Goal: Information Seeking & Learning: Learn about a topic

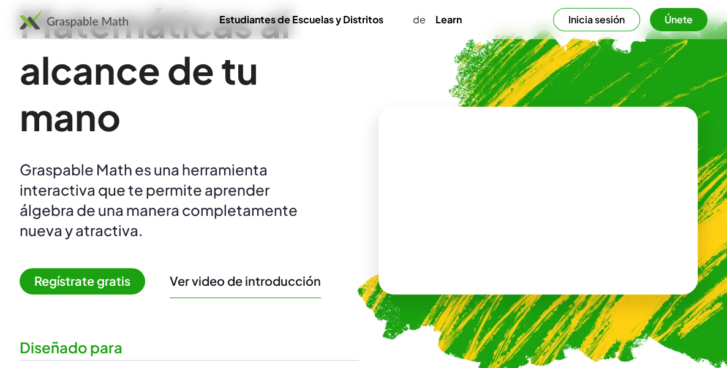
scroll to position [72, 0]
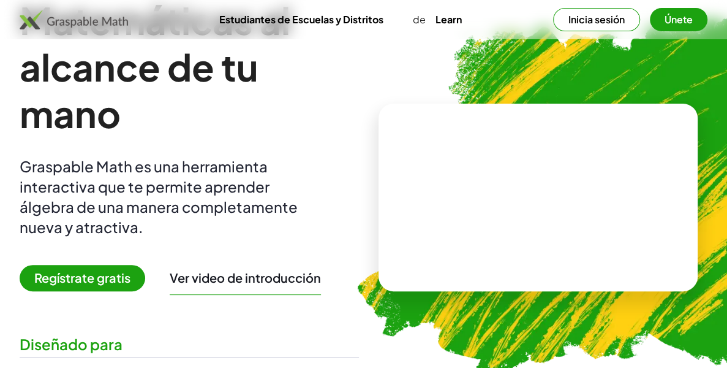
click at [96, 278] on span "Regístrate gratis" at bounding box center [83, 278] width 126 height 26
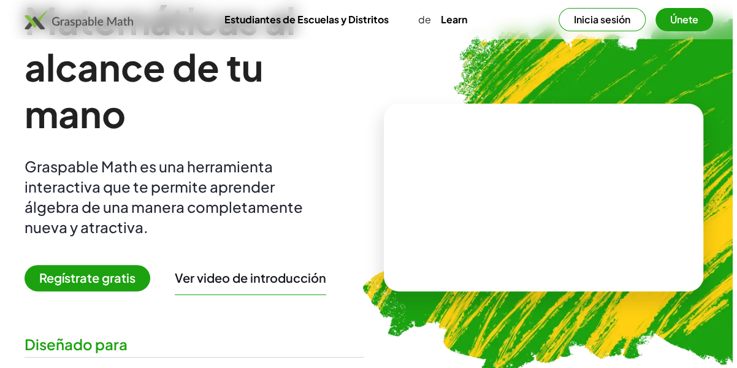
scroll to position [0, 0]
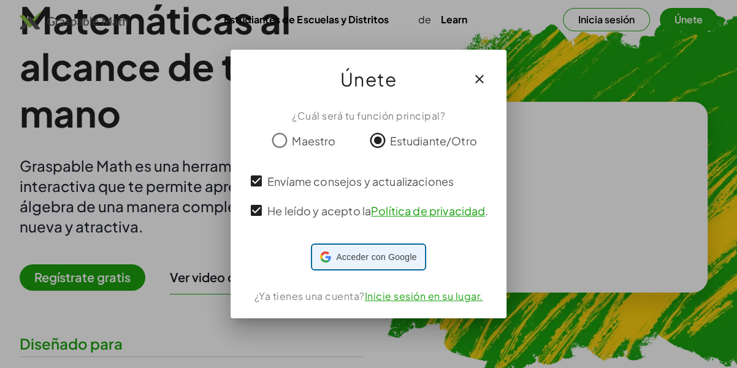
click at [344, 261] on span "Acceder con Google" at bounding box center [376, 257] width 80 height 13
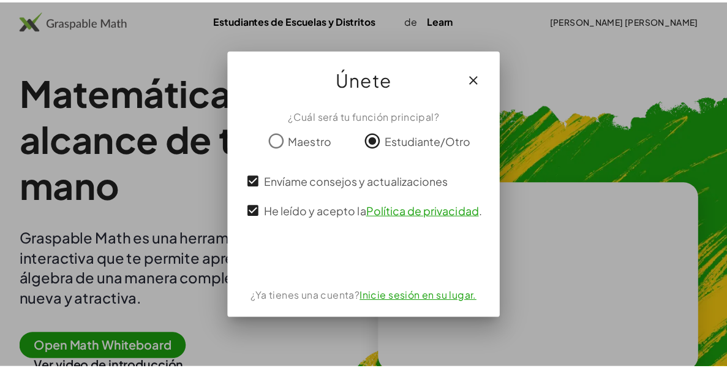
scroll to position [72, 0]
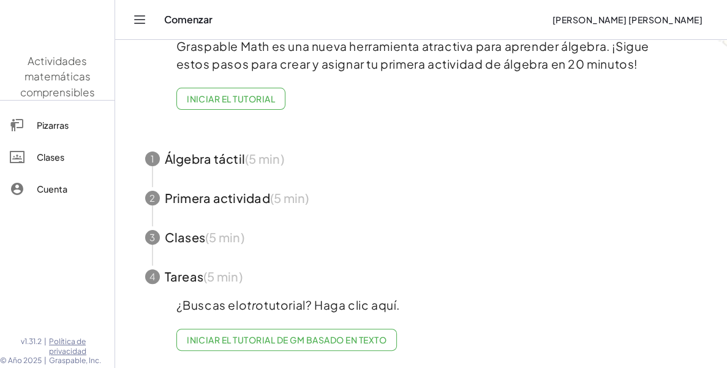
scroll to position [109, 0]
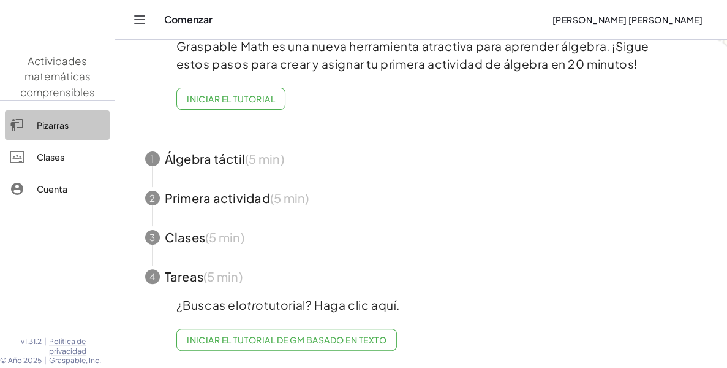
click at [51, 127] on div "Pizarras" at bounding box center [71, 125] width 68 height 15
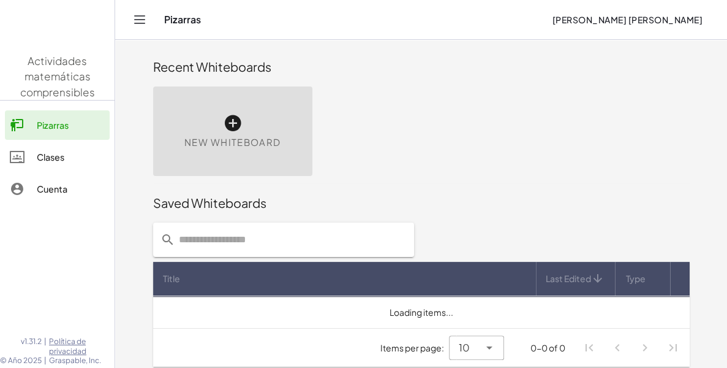
click at [228, 125] on icon at bounding box center [233, 123] width 20 height 20
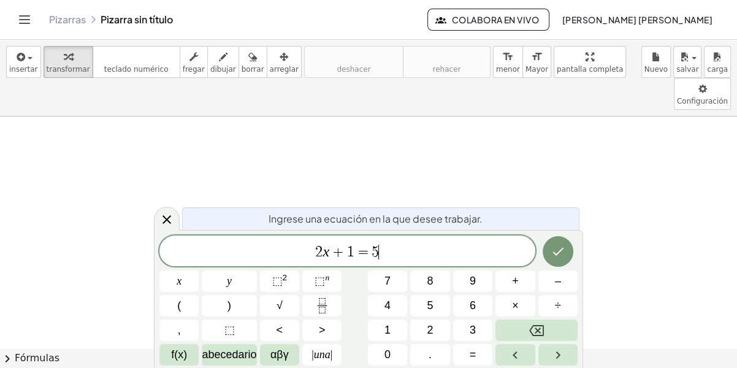
click at [396, 249] on span "2 x + 1 = 5 ​" at bounding box center [347, 251] width 376 height 17
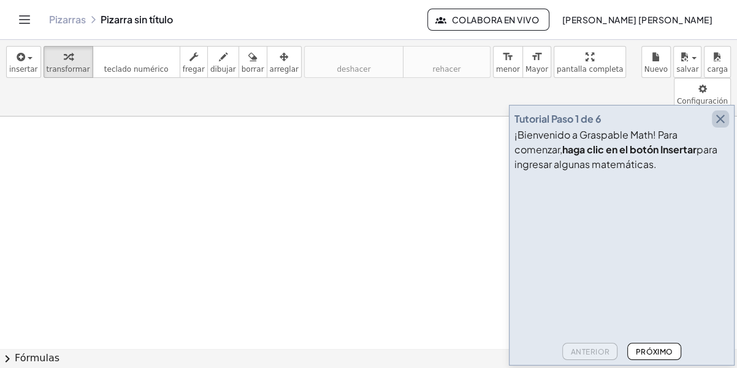
click at [724, 113] on icon "button" at bounding box center [720, 119] width 15 height 15
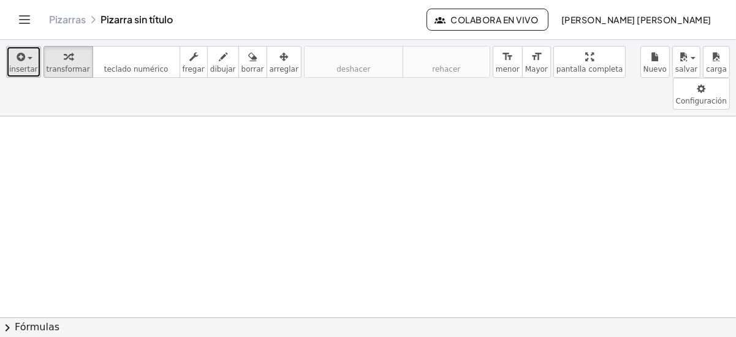
click at [21, 61] on icon "button" at bounding box center [20, 57] width 11 height 15
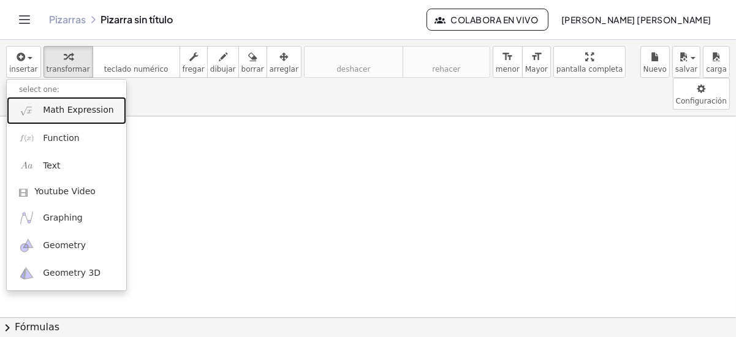
click at [53, 108] on span "Math Expression" at bounding box center [78, 110] width 70 height 12
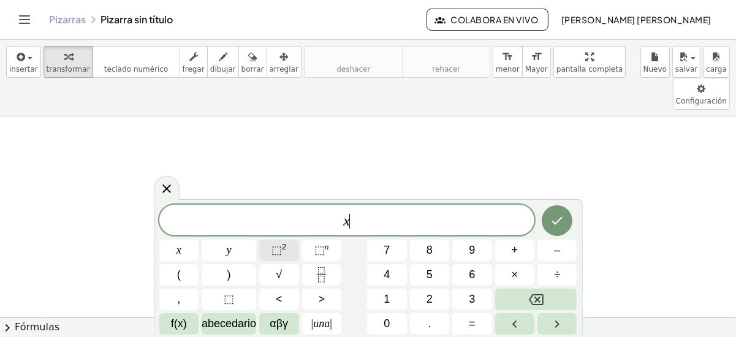
click at [274, 247] on span "⬚" at bounding box center [276, 250] width 10 height 12
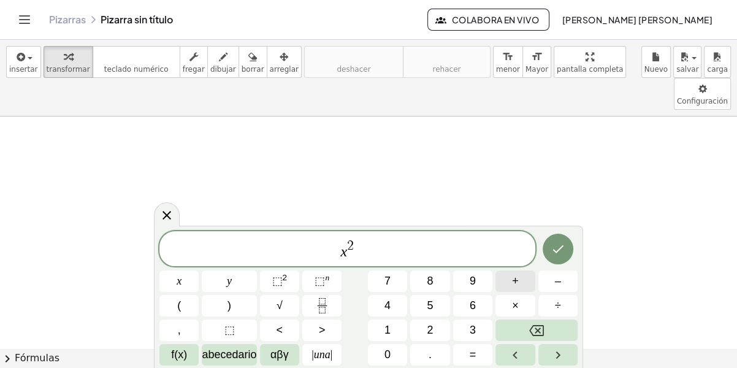
click at [511, 277] on button "+" at bounding box center [514, 280] width 39 height 21
click at [511, 279] on button "+" at bounding box center [514, 280] width 39 height 21
click at [469, 277] on span "9" at bounding box center [472, 281] width 6 height 17
click at [314, 327] on button ">" at bounding box center [321, 329] width 39 height 21
click at [320, 326] on span ">" at bounding box center [322, 330] width 7 height 17
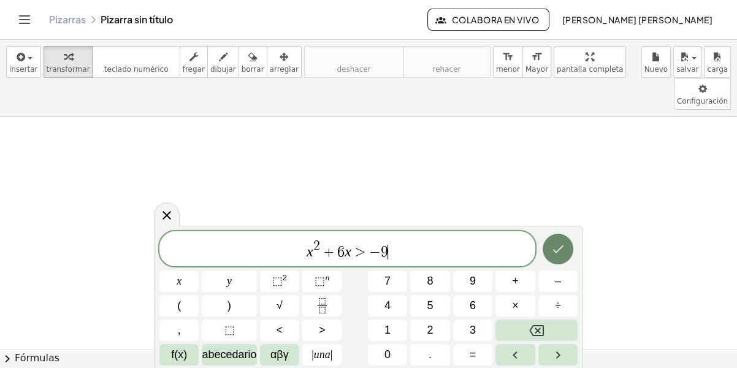
click at [552, 246] on icon "Hecho" at bounding box center [557, 248] width 15 height 15
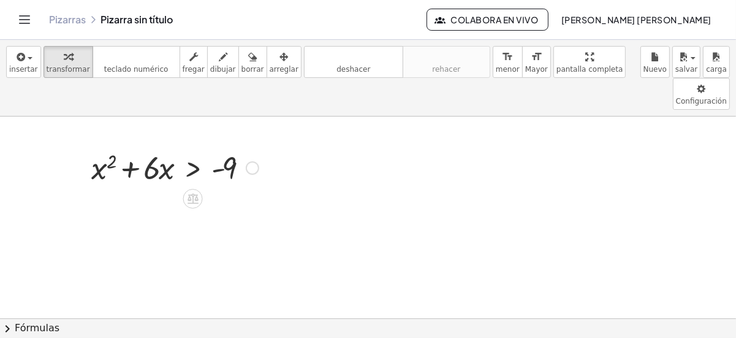
click at [246, 146] on div at bounding box center [175, 167] width 180 height 42
click at [210, 70] on span "dibujar" at bounding box center [223, 69] width 26 height 9
drag, startPoint x: 200, startPoint y: 140, endPoint x: 195, endPoint y: 145, distance: 6.5
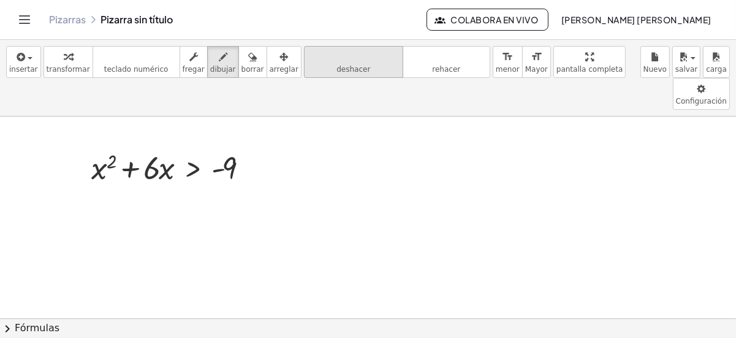
click at [304, 65] on button "deshacer deshacer" at bounding box center [353, 62] width 99 height 32
drag, startPoint x: 202, startPoint y: 141, endPoint x: 191, endPoint y: 150, distance: 14.5
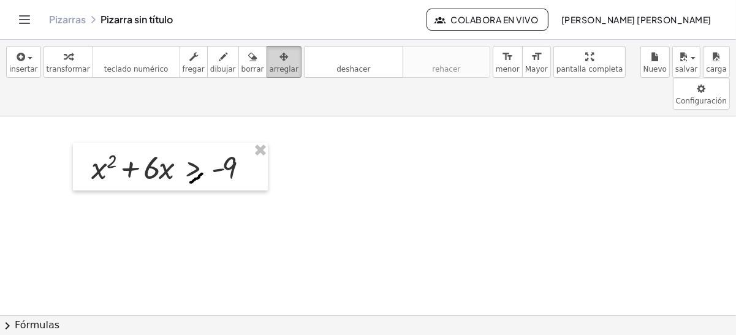
click at [270, 65] on span "arreglar" at bounding box center [284, 69] width 29 height 9
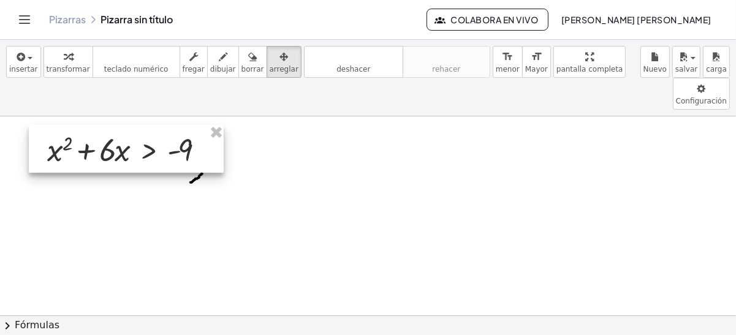
drag, startPoint x: 140, startPoint y: 125, endPoint x: 96, endPoint y: 107, distance: 47.6
click at [96, 125] on div at bounding box center [126, 149] width 195 height 48
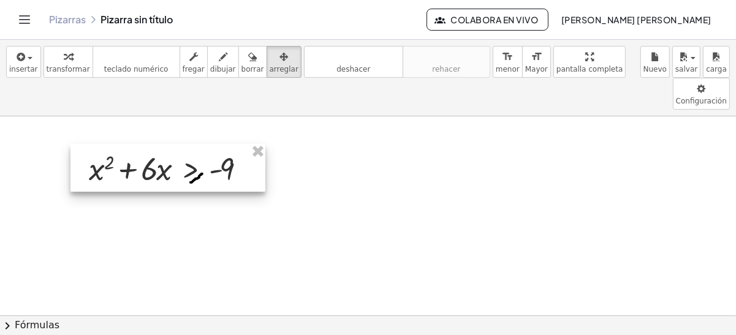
drag, startPoint x: 162, startPoint y: 123, endPoint x: 203, endPoint y: 142, distance: 45.0
click at [203, 144] on div at bounding box center [167, 168] width 195 height 48
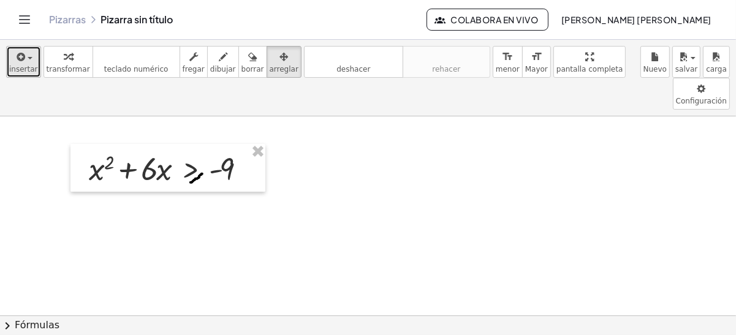
click at [20, 67] on span "insertar" at bounding box center [23, 69] width 29 height 9
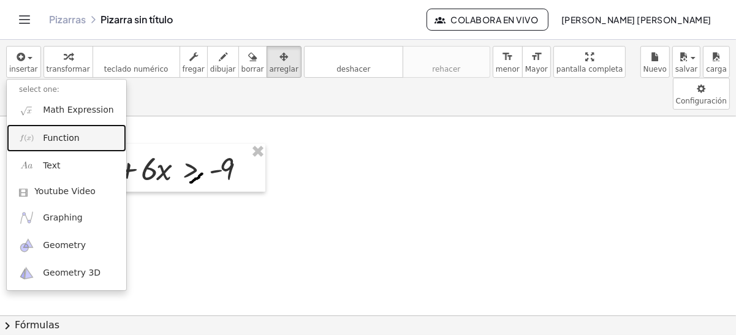
click at [72, 139] on span "Function" at bounding box center [61, 138] width 37 height 12
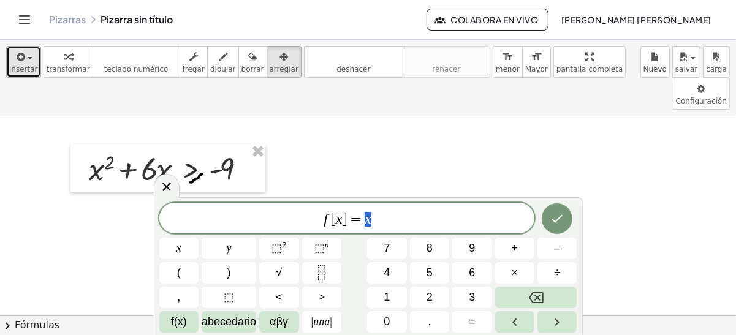
click at [21, 62] on icon "button" at bounding box center [20, 57] width 11 height 15
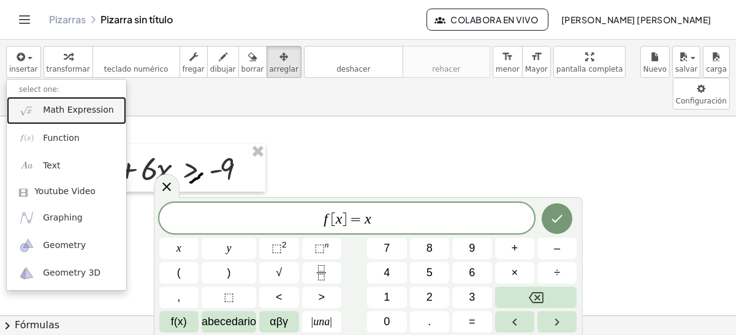
click at [44, 110] on span "Math Expression" at bounding box center [78, 110] width 70 height 12
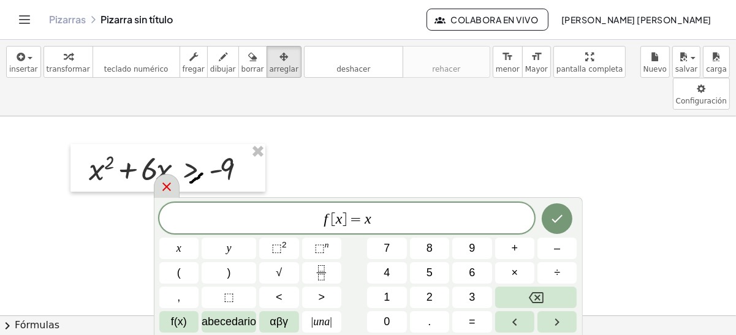
click at [169, 182] on icon at bounding box center [166, 187] width 15 height 15
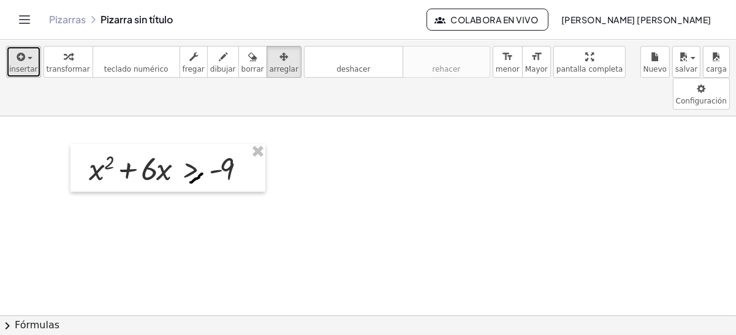
click at [20, 49] on div "button" at bounding box center [23, 56] width 29 height 15
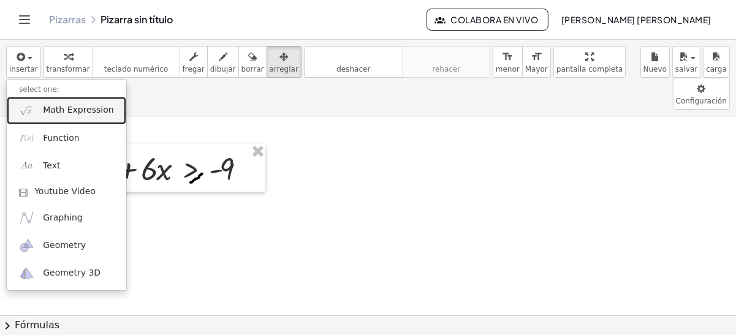
click at [51, 105] on span "Math Expression" at bounding box center [78, 110] width 70 height 12
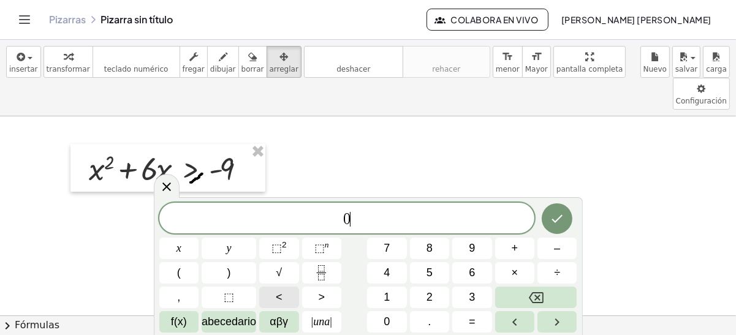
click at [286, 295] on button "<" at bounding box center [278, 297] width 39 height 21
click at [428, 297] on div "0 < x ​ x y ⬚ 2 ⬚ n 7 8 9 + – ( ) √ 4 5 6 × ÷ , ⬚ < > 1 2 3 f(x) abecedario αβγ…" at bounding box center [368, 268] width 418 height 130
click at [428, 297] on span "2" at bounding box center [430, 297] width 6 height 17
click at [533, 297] on icon "Retroceso" at bounding box center [536, 297] width 15 height 15
click at [519, 247] on button "+" at bounding box center [514, 248] width 39 height 21
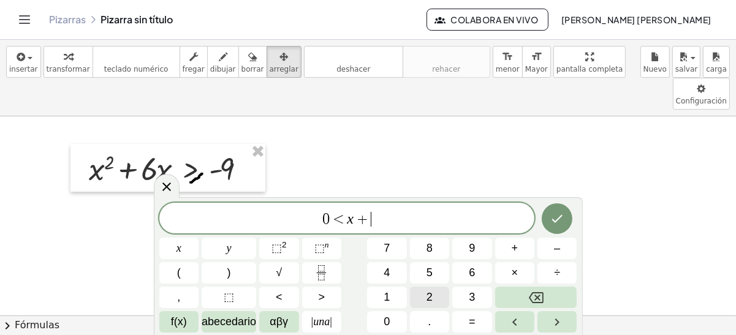
click at [430, 303] on span "2" at bounding box center [430, 297] width 6 height 17
click at [277, 297] on span "<" at bounding box center [279, 297] width 7 height 17
click at [478, 298] on button "3" at bounding box center [471, 297] width 39 height 21
click at [553, 221] on icon "Hecho" at bounding box center [557, 218] width 15 height 15
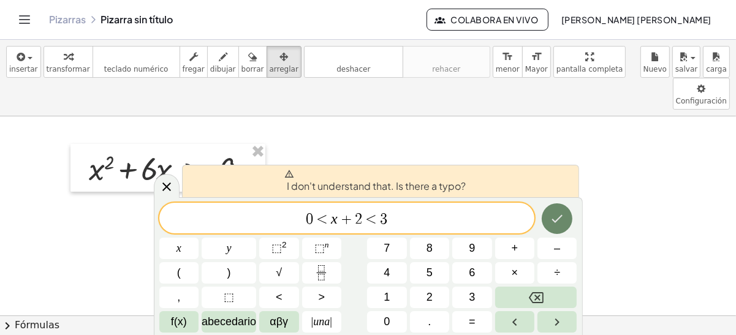
click at [553, 224] on icon "Hecho" at bounding box center [557, 218] width 15 height 15
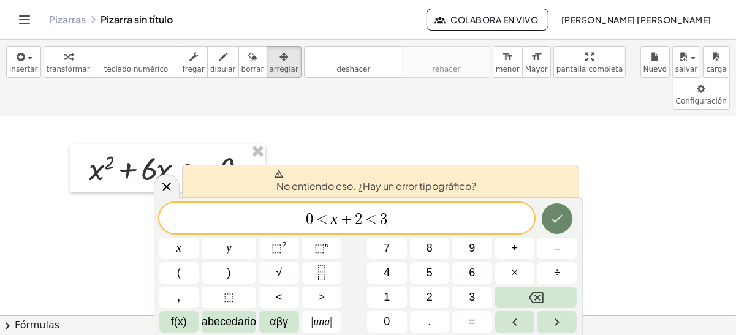
click at [553, 224] on icon "Hecho" at bounding box center [557, 218] width 15 height 15
click at [331, 218] on var "x" at bounding box center [334, 219] width 7 height 16
click at [642, 60] on body "Actividades matemáticas comprensibles Pizarras Clases Cuenta v1.31.2 | Política…" at bounding box center [368, 167] width 736 height 335
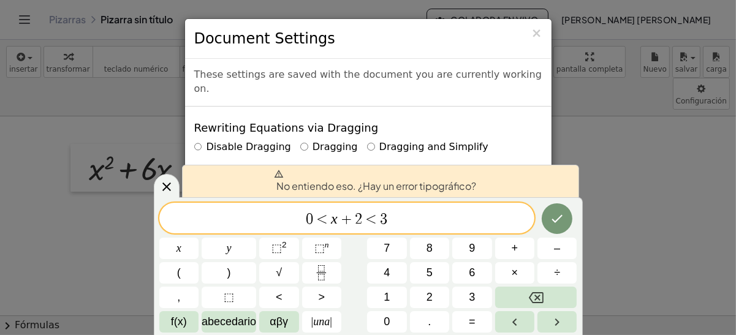
click at [379, 141] on font "Dragging and Simplify" at bounding box center [433, 147] width 109 height 12
click at [537, 37] on span "×" at bounding box center [536, 33] width 11 height 15
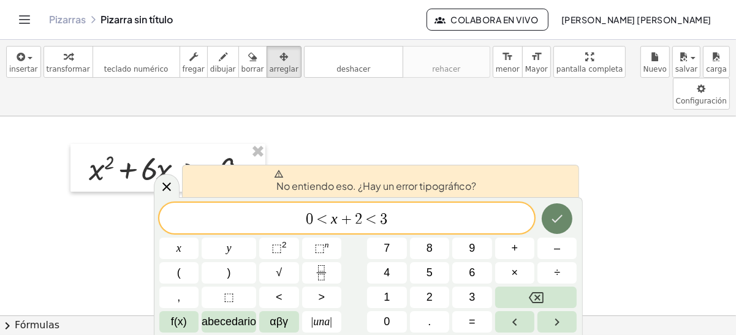
click at [555, 213] on icon "Hecho" at bounding box center [557, 218] width 15 height 15
drag, startPoint x: 425, startPoint y: 214, endPoint x: 268, endPoint y: 208, distance: 156.4
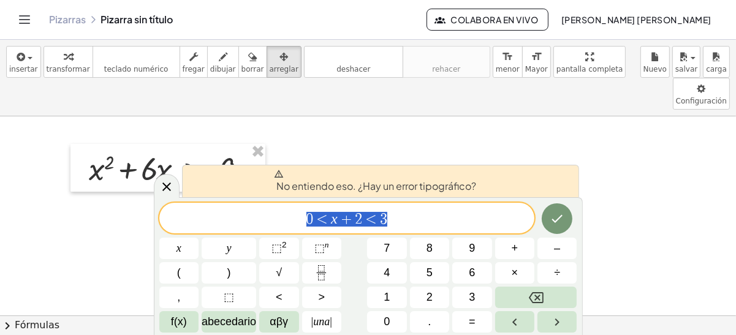
click at [268, 208] on div "******* 0 < x + 2 < 3" at bounding box center [347, 218] width 376 height 31
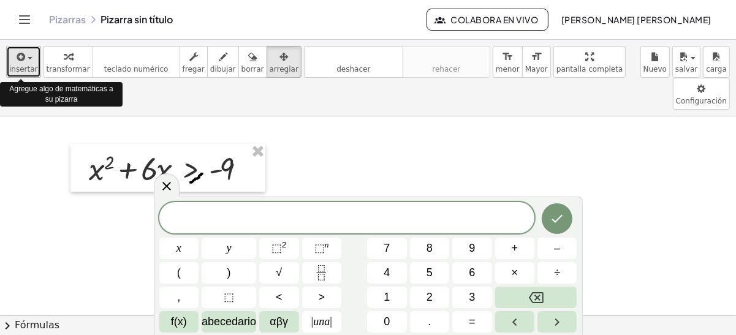
click at [21, 70] on span "insertar" at bounding box center [23, 69] width 29 height 9
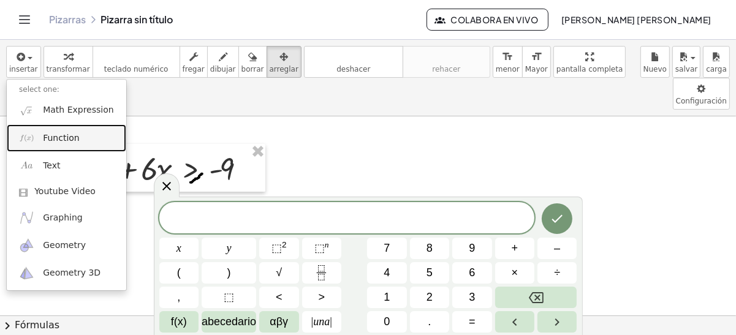
click at [58, 142] on span "Function" at bounding box center [61, 138] width 37 height 12
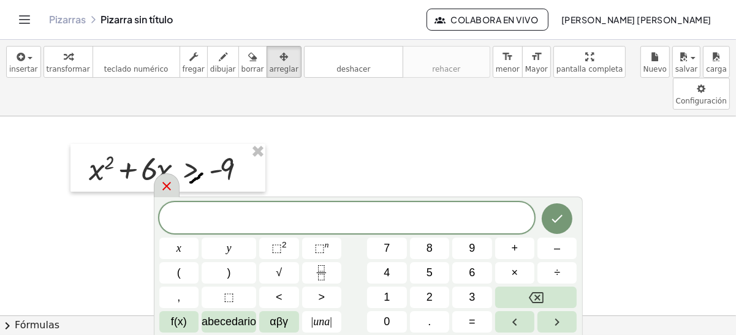
click at [167, 184] on icon at bounding box center [166, 186] width 15 height 15
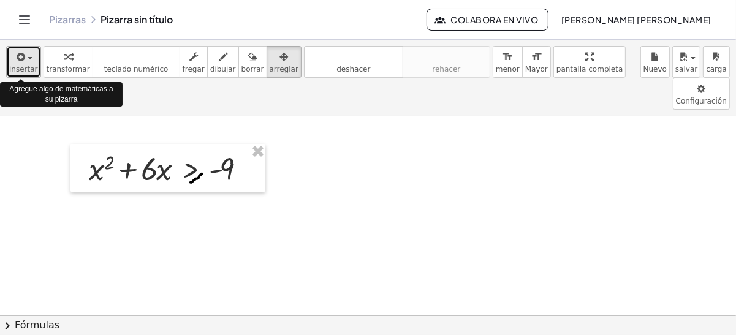
click at [21, 67] on span "insertar" at bounding box center [23, 69] width 29 height 9
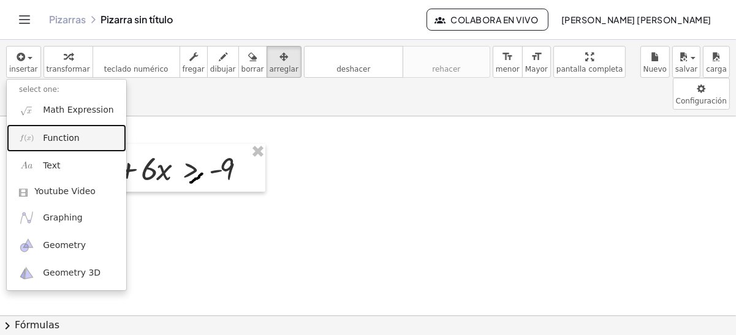
click at [26, 140] on img at bounding box center [26, 138] width 15 height 15
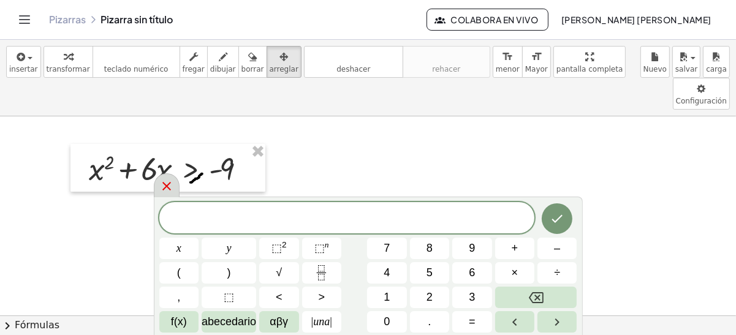
click at [167, 190] on icon at bounding box center [166, 186] width 15 height 15
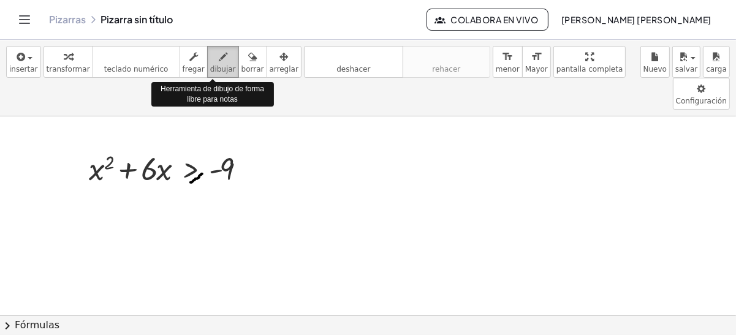
click at [219, 55] on icon "button" at bounding box center [223, 57] width 9 height 15
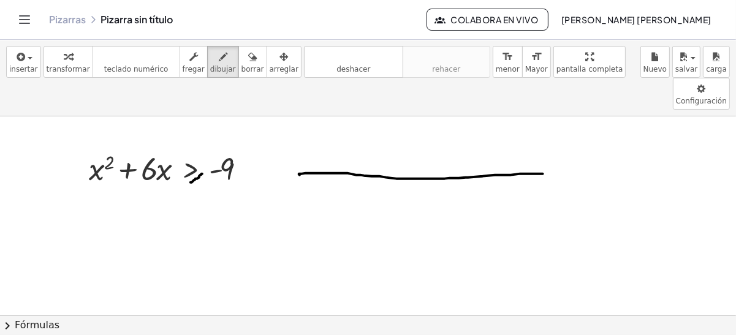
drag, startPoint x: 299, startPoint y: 142, endPoint x: 543, endPoint y: 141, distance: 243.9
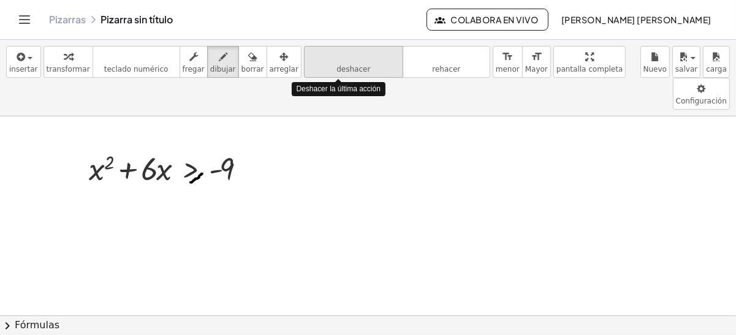
click at [307, 54] on icon "deshacer" at bounding box center [353, 57] width 93 height 15
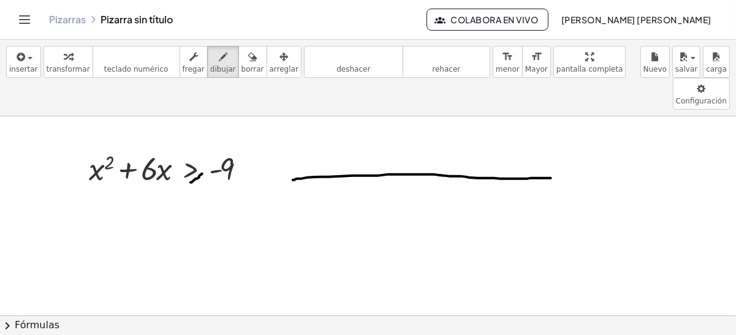
drag, startPoint x: 293, startPoint y: 147, endPoint x: 551, endPoint y: 145, distance: 258.0
drag, startPoint x: 455, startPoint y: 146, endPoint x: 455, endPoint y: 161, distance: 15.3
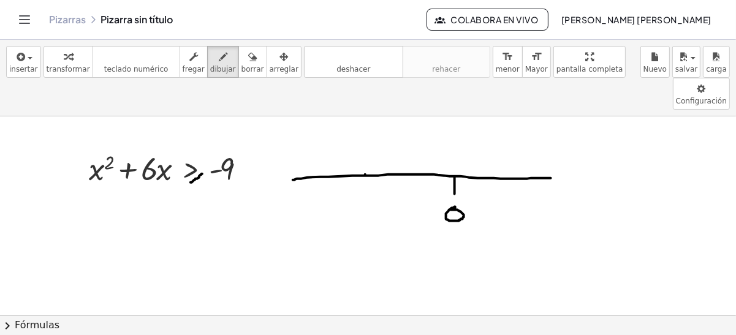
drag, startPoint x: 365, startPoint y: 142, endPoint x: 365, endPoint y: 153, distance: 11.0
drag, startPoint x: 351, startPoint y: 172, endPoint x: 357, endPoint y: 172, distance: 6.7
drag, startPoint x: 362, startPoint y: 167, endPoint x: 360, endPoint y: 186, distance: 18.5
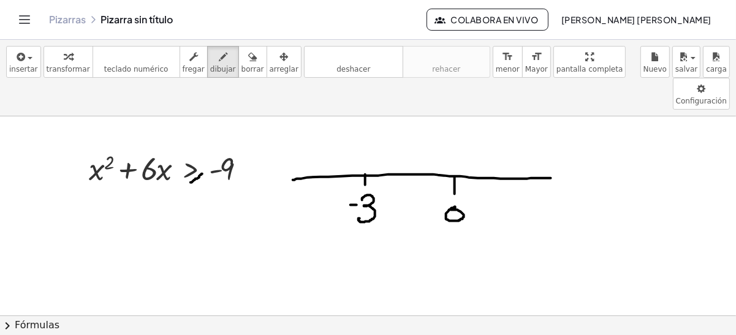
drag, startPoint x: 636, startPoint y: 178, endPoint x: 638, endPoint y: 187, distance: 9.4
drag, startPoint x: 236, startPoint y: 61, endPoint x: 634, endPoint y: 197, distance: 420.6
click at [634, 197] on div "insertar select one: Math Expression Function Text Youtube Video Graphing Geome…" at bounding box center [368, 187] width 736 height 295
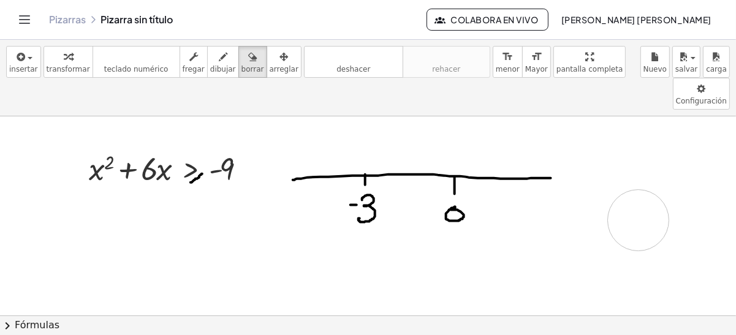
drag, startPoint x: 661, startPoint y: 190, endPoint x: 665, endPoint y: 214, distance: 24.3
click at [219, 53] on icon "button" at bounding box center [223, 57] width 9 height 15
drag, startPoint x: 115, startPoint y: 214, endPoint x: 115, endPoint y: 226, distance: 12.3
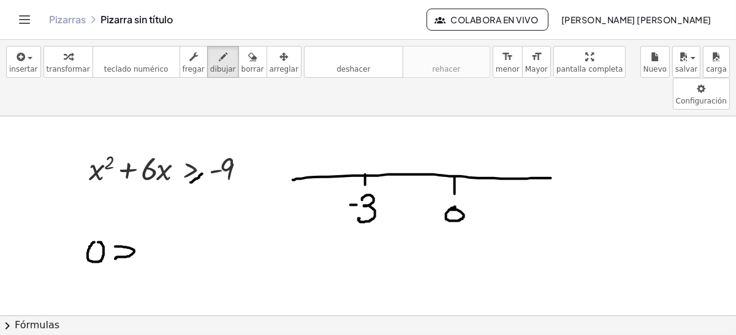
drag, startPoint x: 139, startPoint y: 227, endPoint x: 120, endPoint y: 234, distance: 19.6
drag, startPoint x: 165, startPoint y: 213, endPoint x: 163, endPoint y: 238, distance: 25.2
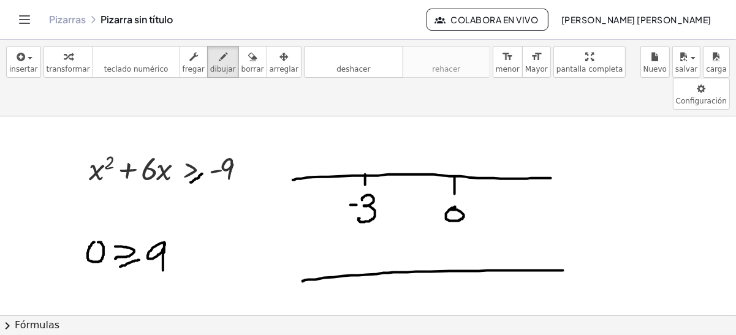
drag, startPoint x: 303, startPoint y: 249, endPoint x: 563, endPoint y: 238, distance: 260.7
drag, startPoint x: 387, startPoint y: 240, endPoint x: 389, endPoint y: 247, distance: 7.6
drag, startPoint x: 387, startPoint y: 257, endPoint x: 388, endPoint y: 275, distance: 17.8
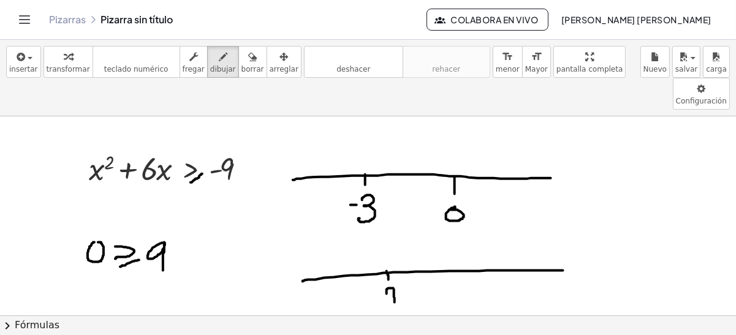
click at [368, 73] on button "deshacer deshacer" at bounding box center [353, 62] width 99 height 32
drag, startPoint x: 387, startPoint y: 261, endPoint x: 384, endPoint y: 281, distance: 19.8
drag, startPoint x: 366, startPoint y: 271, endPoint x: 378, endPoint y: 270, distance: 12.3
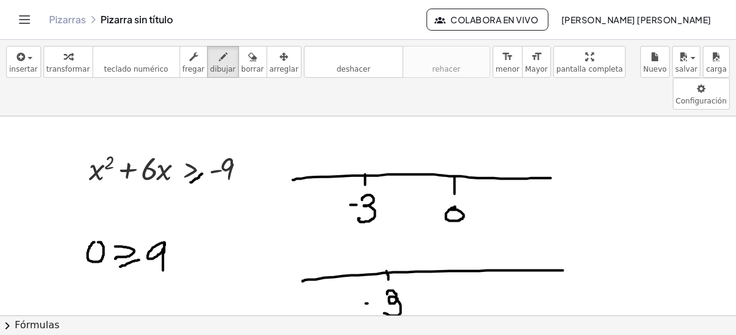
drag, startPoint x: 464, startPoint y: 238, endPoint x: 464, endPoint y: 245, distance: 6.7
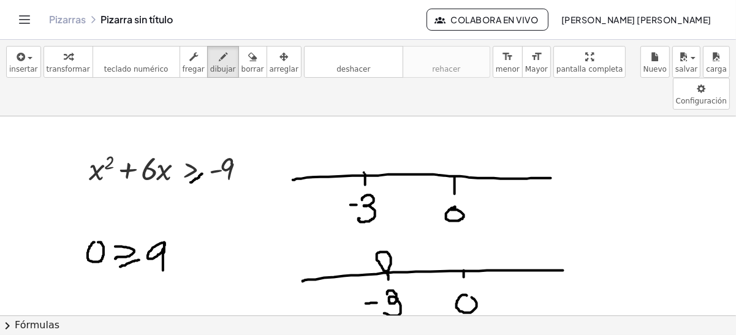
drag, startPoint x: 379, startPoint y: 221, endPoint x: 265, endPoint y: 226, distance: 114.7
drag, startPoint x: 379, startPoint y: 233, endPoint x: 369, endPoint y: 237, distance: 11.3
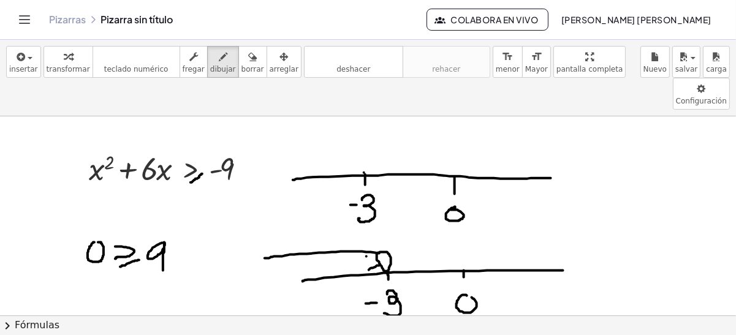
drag, startPoint x: 366, startPoint y: 224, endPoint x: 350, endPoint y: 233, distance: 18.9
drag, startPoint x: 344, startPoint y: 222, endPoint x: 321, endPoint y: 235, distance: 26.9
drag, startPoint x: 319, startPoint y: 225, endPoint x: 292, endPoint y: 239, distance: 30.4
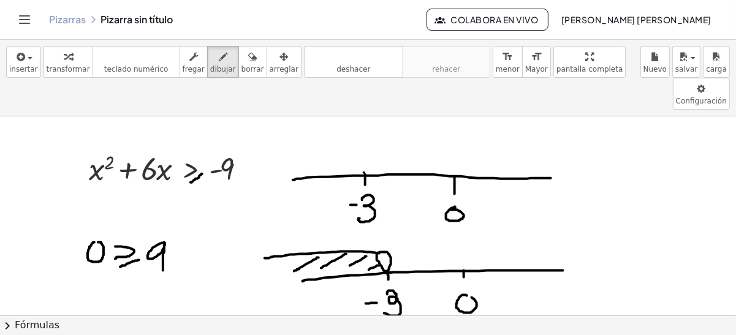
drag, startPoint x: 287, startPoint y: 232, endPoint x: 271, endPoint y: 243, distance: 19.4
drag, startPoint x: 296, startPoint y: 196, endPoint x: 309, endPoint y: 191, distance: 14.3
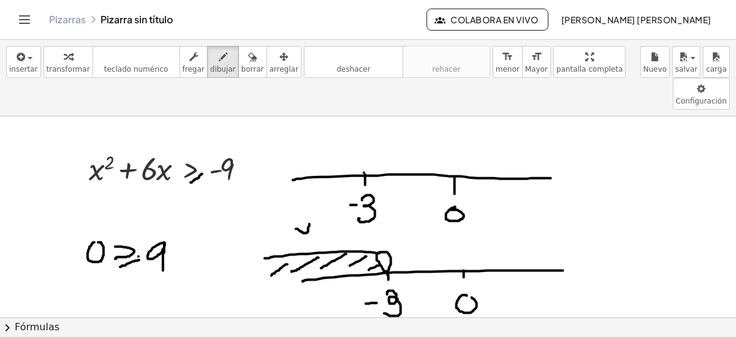
drag, startPoint x: 243, startPoint y: 66, endPoint x: 85, endPoint y: 246, distance: 240.2
click at [85, 246] on div "insertar select one: Math Expression Function Text Youtube Video Graphing Geome…" at bounding box center [368, 188] width 736 height 297
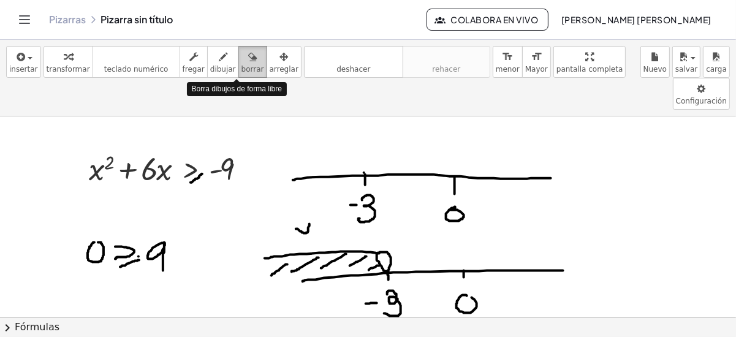
click at [243, 63] on div "button" at bounding box center [252, 56] width 23 height 15
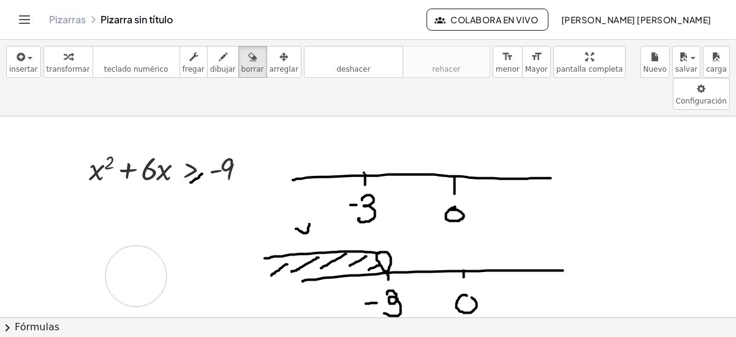
drag, startPoint x: 108, startPoint y: 190, endPoint x: 135, endPoint y: 243, distance: 60.0
click at [210, 65] on span "dibujar" at bounding box center [223, 69] width 26 height 9
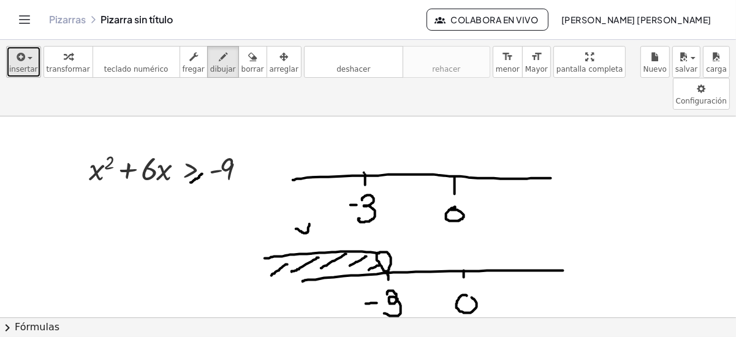
click at [17, 69] on span "insertar" at bounding box center [23, 69] width 29 height 9
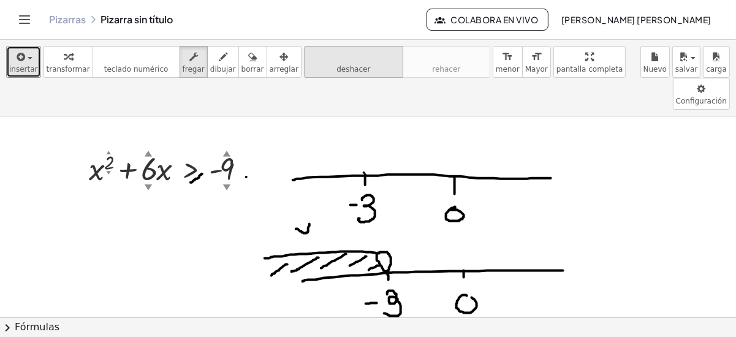
drag, startPoint x: 182, startPoint y: 68, endPoint x: 322, endPoint y: 67, distance: 140.3
click at [322, 67] on div "insertar select one: Math Expression Function Text Youtube Video Graphing Geome…" at bounding box center [368, 78] width 736 height 77
click at [336, 67] on span "deshacer" at bounding box center [353, 69] width 34 height 9
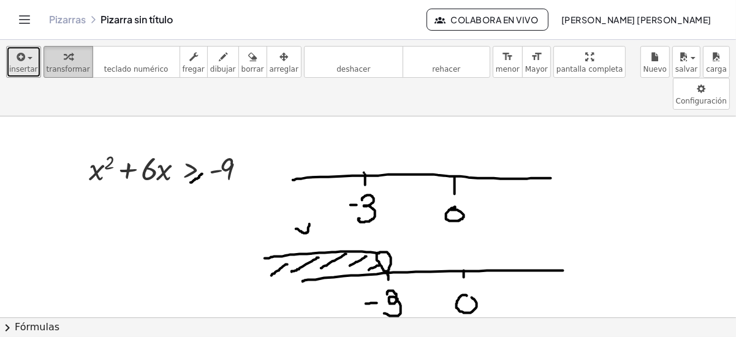
click at [50, 66] on span "transformar" at bounding box center [69, 69] width 44 height 9
click at [247, 147] on div at bounding box center [173, 168] width 180 height 42
click at [251, 162] on div at bounding box center [249, 168] width 13 height 13
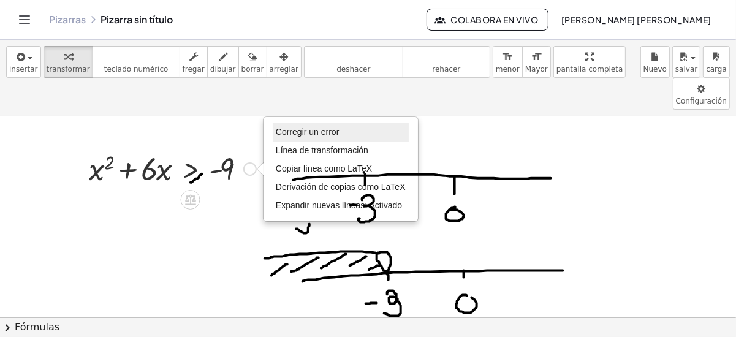
click at [315, 127] on span "Corregir un error" at bounding box center [307, 132] width 63 height 10
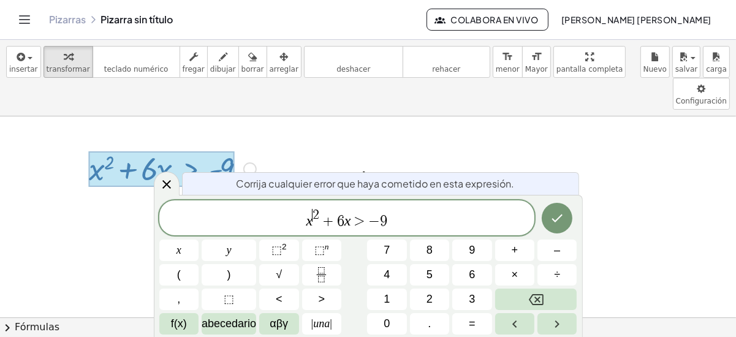
click at [313, 220] on span "2" at bounding box center [316, 214] width 7 height 13
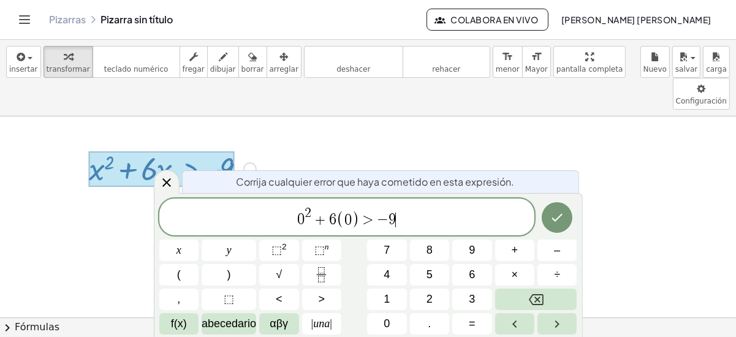
click at [408, 221] on span "0 2 + 6 ( 0 ) > − 9 ​" at bounding box center [347, 218] width 376 height 24
click at [511, 254] on button "+" at bounding box center [514, 250] width 39 height 21
click at [463, 252] on button "9" at bounding box center [471, 250] width 39 height 21
click at [327, 301] on button ">" at bounding box center [321, 299] width 39 height 21
click at [556, 226] on button "Hecho" at bounding box center [557, 217] width 31 height 31
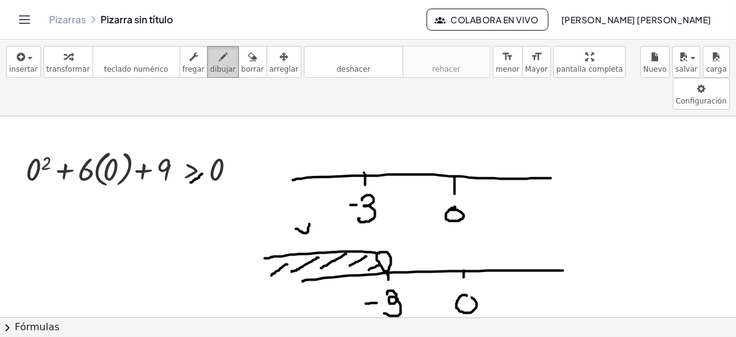
click at [219, 62] on icon "button" at bounding box center [223, 57] width 9 height 15
drag, startPoint x: 20, startPoint y: 146, endPoint x: 59, endPoint y: 123, distance: 45.1
drag, startPoint x: 74, startPoint y: 150, endPoint x: 143, endPoint y: 119, distance: 76.0
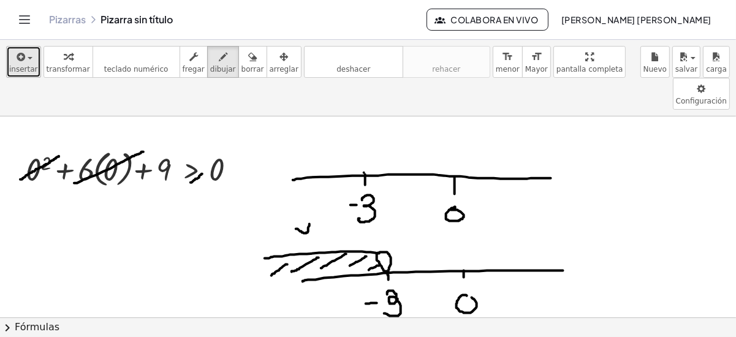
click at [23, 61] on div "button" at bounding box center [23, 56] width 29 height 15
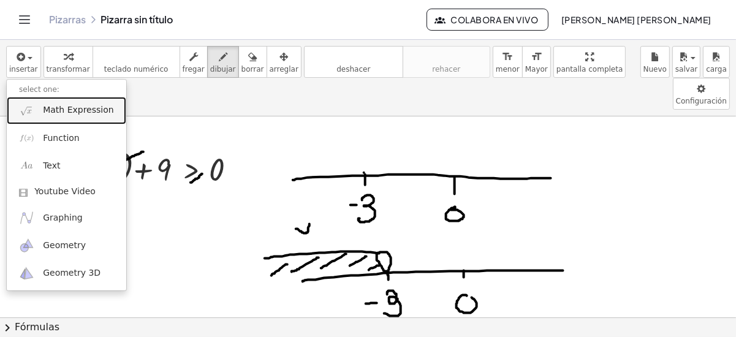
click at [39, 108] on link "Math Expression" at bounding box center [67, 111] width 120 height 28
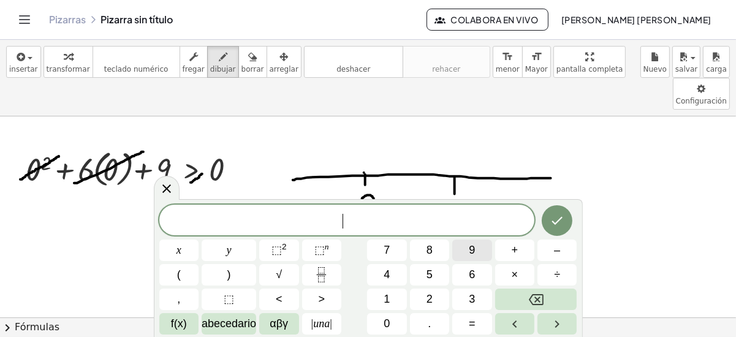
click at [469, 256] on span "9" at bounding box center [472, 250] width 6 height 17
click at [318, 294] on span ">" at bounding box center [321, 299] width 7 height 17
click at [555, 223] on icon "Hecho" at bounding box center [557, 220] width 15 height 15
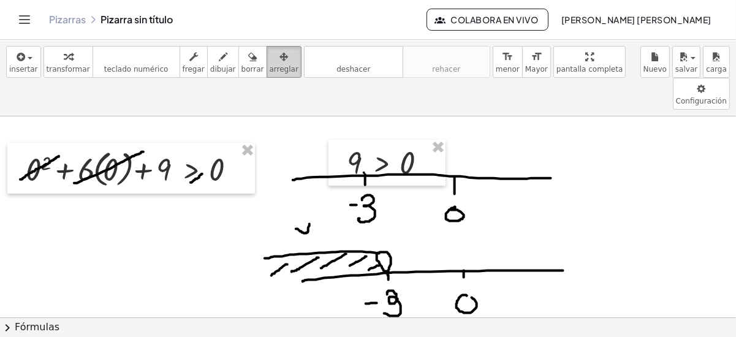
click at [279, 58] on icon "button" at bounding box center [283, 57] width 9 height 15
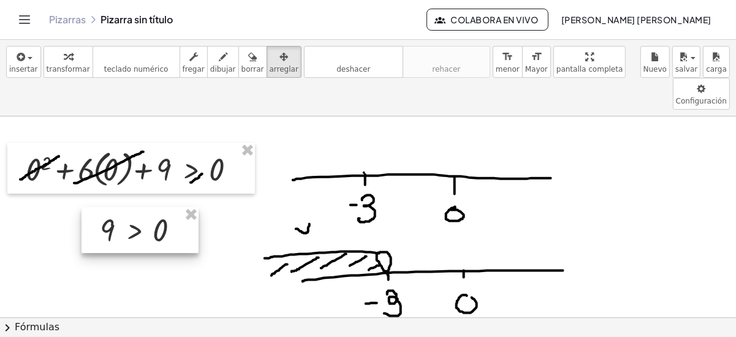
drag, startPoint x: 358, startPoint y: 115, endPoint x: 110, endPoint y: 181, distance: 256.9
click at [110, 207] on div at bounding box center [140, 230] width 117 height 47
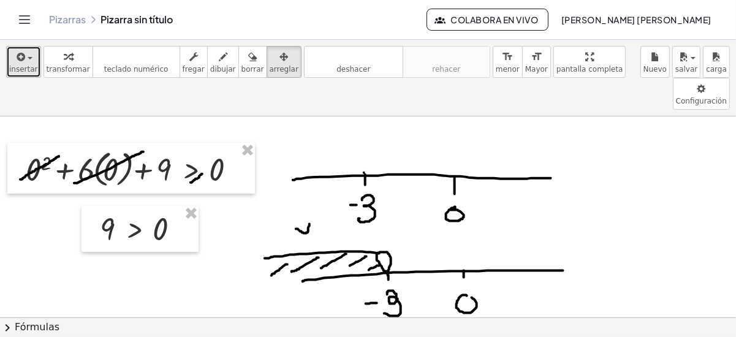
click at [19, 63] on icon "button" at bounding box center [20, 57] width 11 height 15
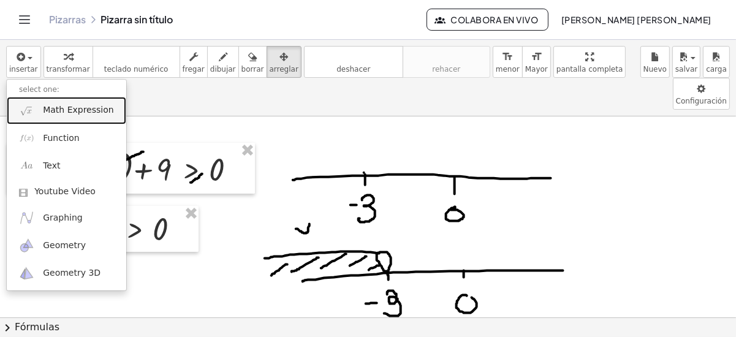
click at [88, 107] on span "Math Expression" at bounding box center [78, 110] width 70 height 12
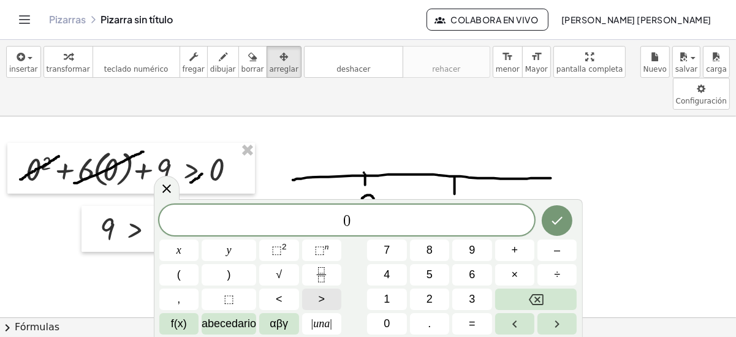
click at [313, 298] on button ">" at bounding box center [321, 299] width 39 height 21
click at [466, 256] on button "9" at bounding box center [471, 250] width 39 height 21
click at [558, 224] on icon "Hecho" at bounding box center [557, 220] width 15 height 15
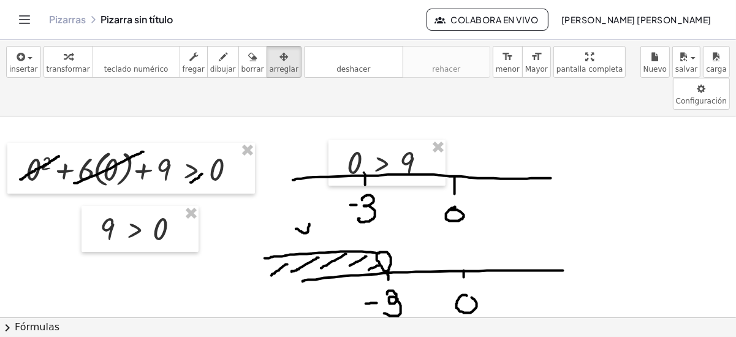
drag, startPoint x: 262, startPoint y: 56, endPoint x: 119, endPoint y: 229, distance: 224.7
click at [118, 229] on div "insertar select one: Math Expression Function Text Youtube Video Graphing Geome…" at bounding box center [368, 188] width 736 height 297
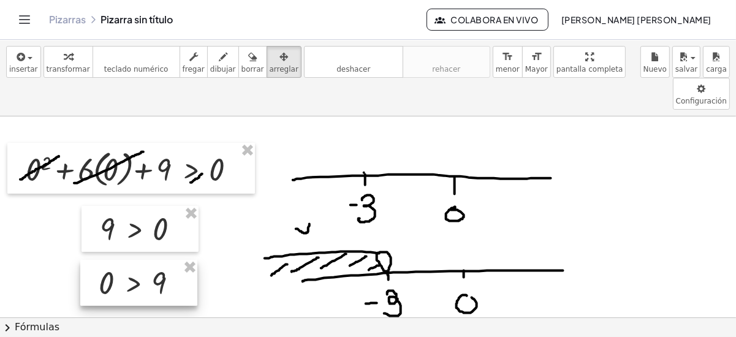
drag, startPoint x: 360, startPoint y: 128, endPoint x: 112, endPoint y: 248, distance: 275.7
click at [112, 260] on div at bounding box center [138, 283] width 117 height 47
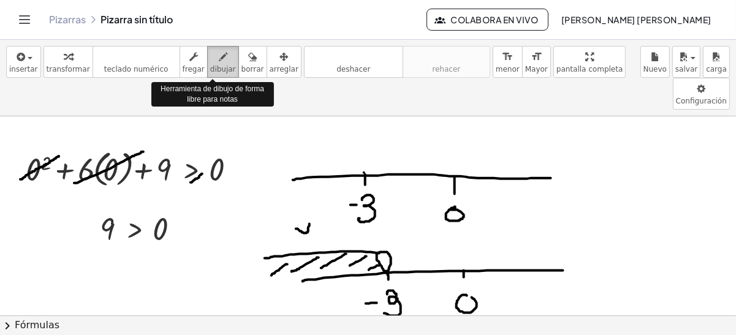
click at [219, 62] on icon "button" at bounding box center [223, 57] width 9 height 15
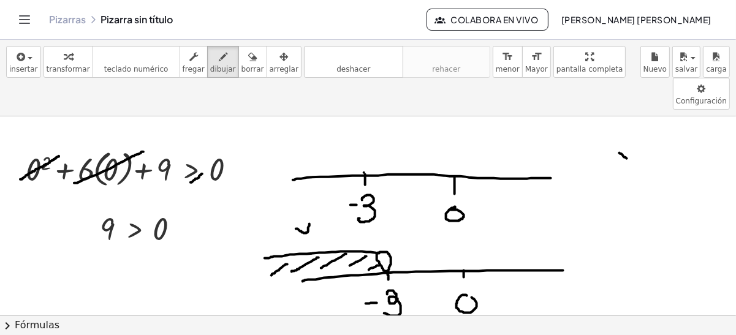
drag, startPoint x: 620, startPoint y: 120, endPoint x: 631, endPoint y: 129, distance: 14.0
drag, startPoint x: 634, startPoint y: 121, endPoint x: 616, endPoint y: 135, distance: 22.7
drag, startPoint x: 645, startPoint y: 124, endPoint x: 654, endPoint y: 123, distance: 8.8
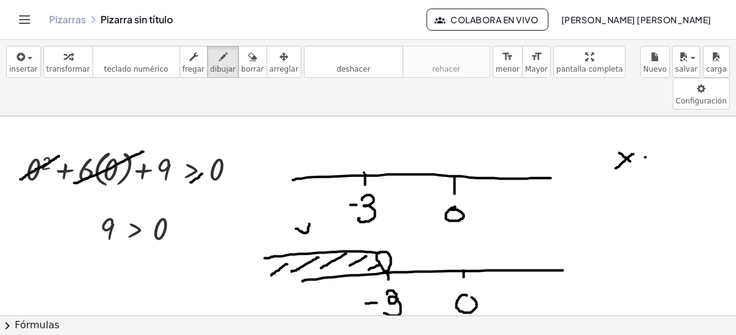
drag, startPoint x: 644, startPoint y: 128, endPoint x: 651, endPoint y: 128, distance: 7.4
drag, startPoint x: 665, startPoint y: 124, endPoint x: 675, endPoint y: 124, distance: 10.4
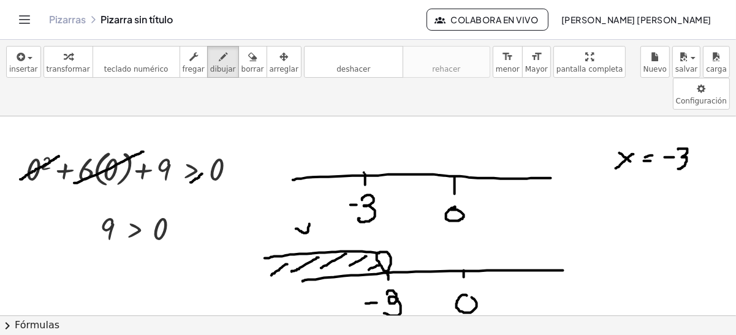
drag, startPoint x: 678, startPoint y: 116, endPoint x: 678, endPoint y: 134, distance: 17.8
drag, startPoint x: 614, startPoint y: 145, endPoint x: 697, endPoint y: 100, distance: 94.3
drag, startPoint x: 707, startPoint y: 122, endPoint x: 679, endPoint y: 150, distance: 39.4
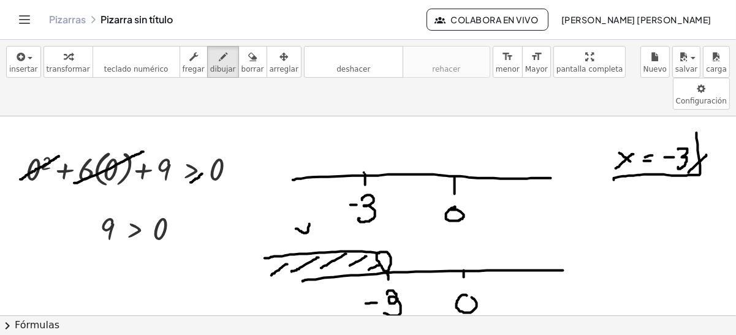
drag, startPoint x: 708, startPoint y: 132, endPoint x: 687, endPoint y: 151, distance: 28.2
drag, startPoint x: 365, startPoint y: 142, endPoint x: 346, endPoint y: 119, distance: 29.7
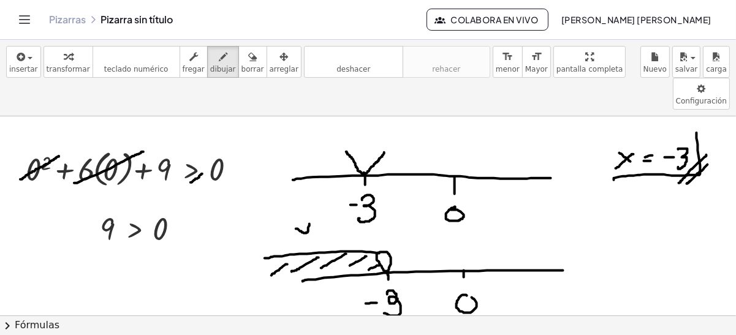
drag, startPoint x: 365, startPoint y: 140, endPoint x: 384, endPoint y: 120, distance: 28.2
drag, startPoint x: 189, startPoint y: 186, endPoint x: 208, endPoint y: 185, distance: 19.0
drag, startPoint x: 473, startPoint y: 181, endPoint x: 487, endPoint y: 181, distance: 14.1
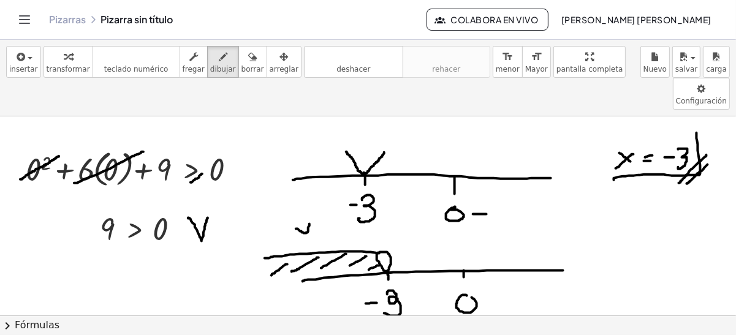
drag, startPoint x: 474, startPoint y: 188, endPoint x: 490, endPoint y: 188, distance: 16.5
drag, startPoint x: 493, startPoint y: 178, endPoint x: 511, endPoint y: 186, distance: 20.0
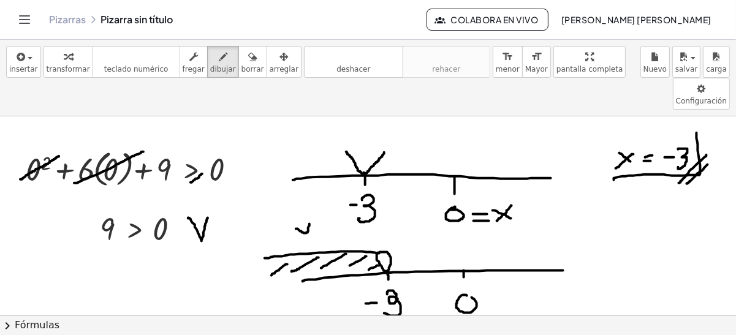
drag, startPoint x: 512, startPoint y: 173, endPoint x: 496, endPoint y: 188, distance: 21.7
drag, startPoint x: 382, startPoint y: 124, endPoint x: 550, endPoint y: 122, distance: 167.3
drag, startPoint x: 380, startPoint y: 135, endPoint x: 417, endPoint y: 127, distance: 38.2
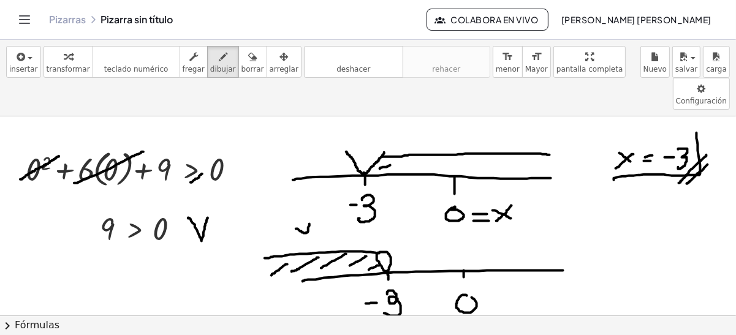
drag, startPoint x: 416, startPoint y: 140, endPoint x: 463, endPoint y: 134, distance: 47.6
drag, startPoint x: 470, startPoint y: 143, endPoint x: 517, endPoint y: 131, distance: 48.6
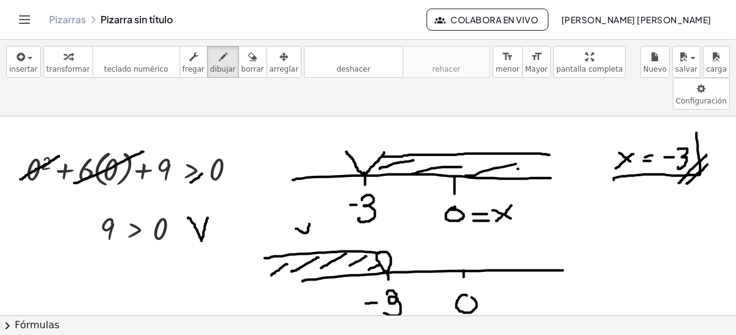
drag, startPoint x: 448, startPoint y: 99, endPoint x: 476, endPoint y: 89, distance: 30.1
drag, startPoint x: 365, startPoint y: 100, endPoint x: 359, endPoint y: 116, distance: 17.9
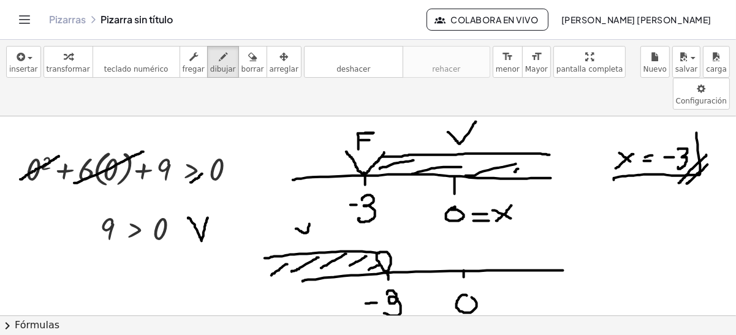
drag, startPoint x: 362, startPoint y: 107, endPoint x: 373, endPoint y: 108, distance: 11.7
drag, startPoint x: 351, startPoint y: 124, endPoint x: 282, endPoint y: 129, distance: 68.8
drag, startPoint x: 298, startPoint y: 110, endPoint x: 307, endPoint y: 103, distance: 11.3
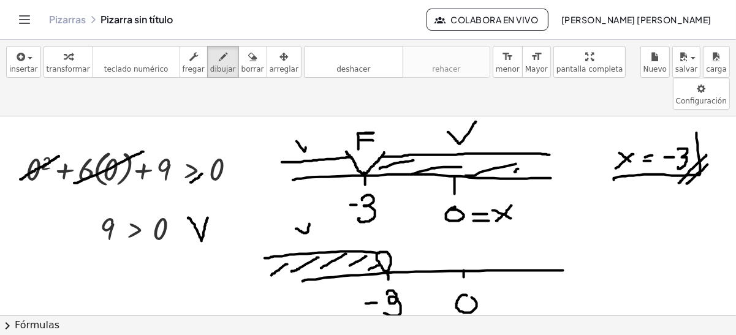
drag, startPoint x: 311, startPoint y: 131, endPoint x: 300, endPoint y: 139, distance: 13.6
drag, startPoint x: 326, startPoint y: 131, endPoint x: 313, endPoint y: 139, distance: 15.5
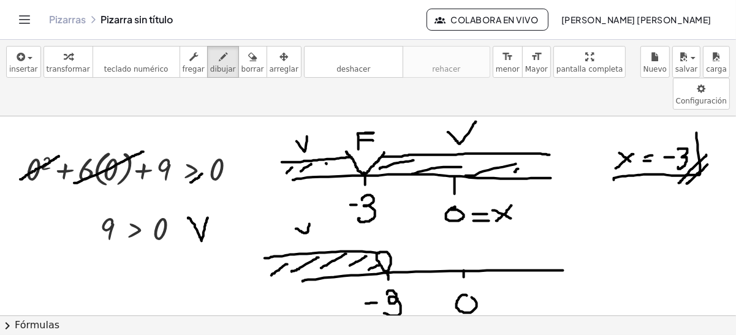
drag, startPoint x: 347, startPoint y: 129, endPoint x: 338, endPoint y: 137, distance: 11.8
drag, startPoint x: 623, startPoint y: 178, endPoint x: 634, endPoint y: 196, distance: 21.1
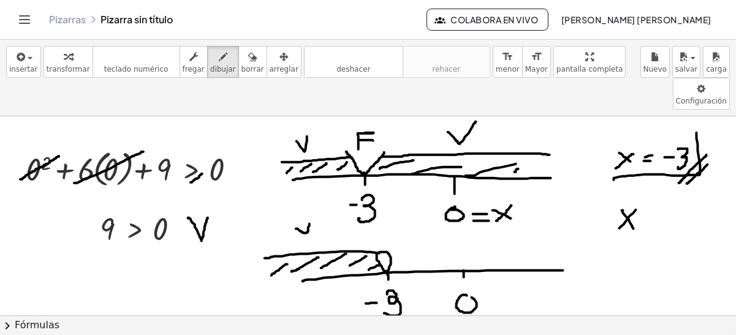
drag, startPoint x: 636, startPoint y: 177, endPoint x: 616, endPoint y: 198, distance: 29.0
drag, startPoint x: 648, startPoint y: 183, endPoint x: 659, endPoint y: 183, distance: 11.7
drag, startPoint x: 643, startPoint y: 190, endPoint x: 662, endPoint y: 191, distance: 18.4
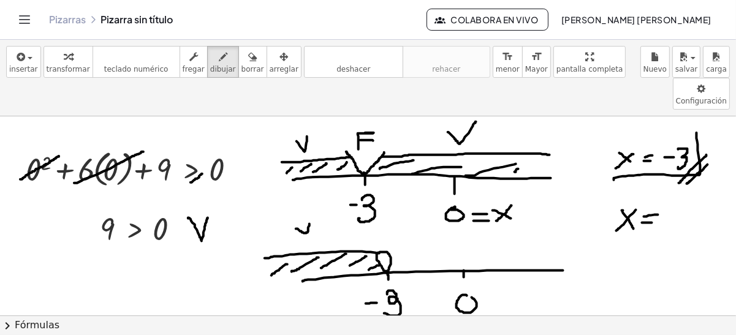
drag, startPoint x: 673, startPoint y: 182, endPoint x: 672, endPoint y: 198, distance: 15.9
drag, startPoint x: 666, startPoint y: 189, endPoint x: 680, endPoint y: 189, distance: 14.1
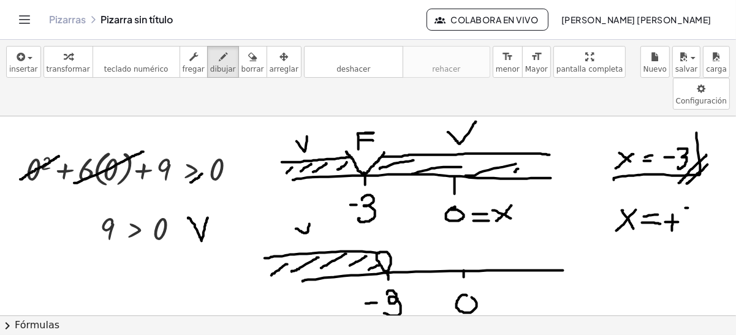
drag, startPoint x: 688, startPoint y: 175, endPoint x: 689, endPoint y: 181, distance: 6.2
drag, startPoint x: 696, startPoint y: 193, endPoint x: 685, endPoint y: 200, distance: 12.4
drag, startPoint x: 688, startPoint y: 181, endPoint x: 695, endPoint y: 196, distance: 16.4
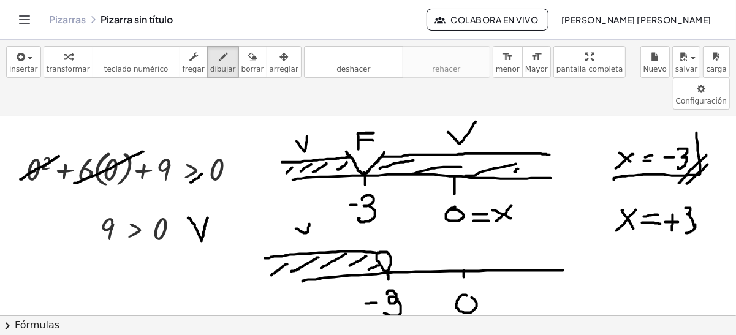
drag, startPoint x: 529, startPoint y: 238, endPoint x: 530, endPoint y: 251, distance: 12.9
drag, startPoint x: 530, startPoint y: 259, endPoint x: 523, endPoint y: 265, distance: 9.5
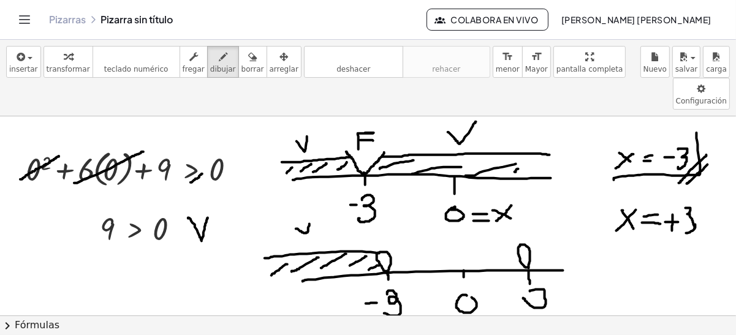
drag, startPoint x: 528, startPoint y: 211, endPoint x: 561, endPoint y: 212, distance: 33.7
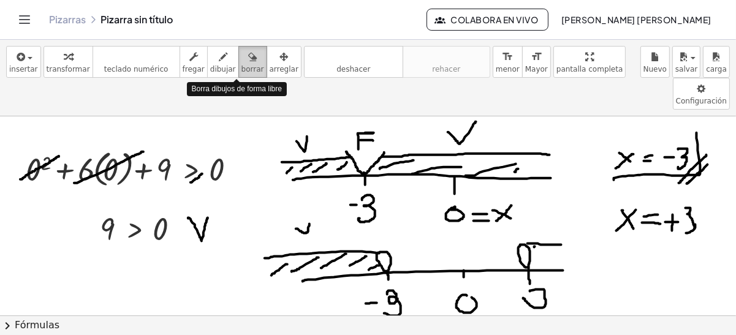
click at [248, 55] on icon "button" at bounding box center [252, 57] width 9 height 15
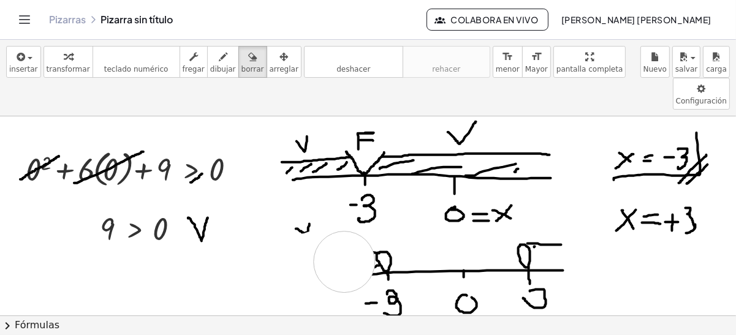
drag, startPoint x: 269, startPoint y: 226, endPoint x: 346, endPoint y: 245, distance: 79.5
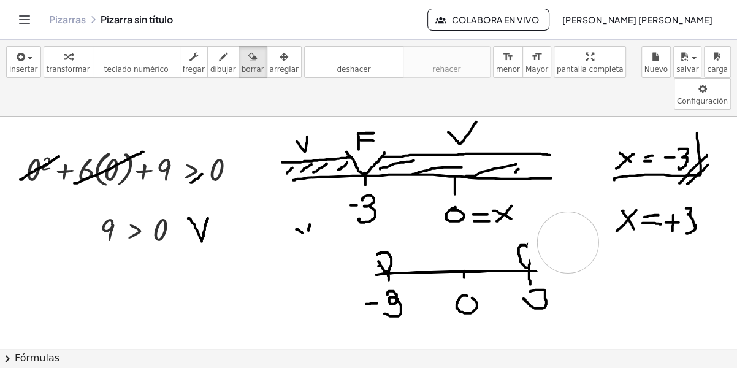
drag, startPoint x: 558, startPoint y: 216, endPoint x: 566, endPoint y: 210, distance: 10.4
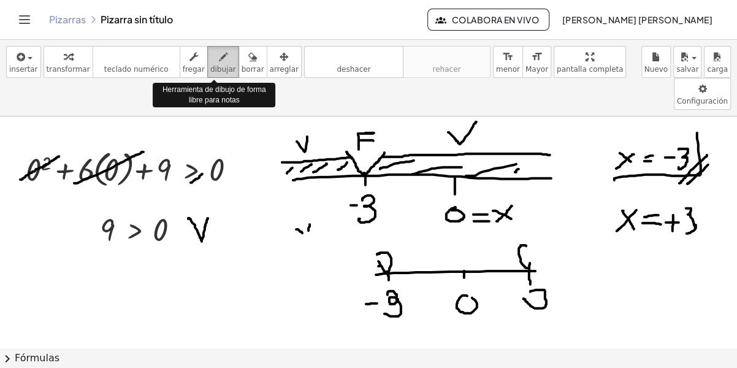
click at [219, 59] on icon "button" at bounding box center [223, 57] width 9 height 15
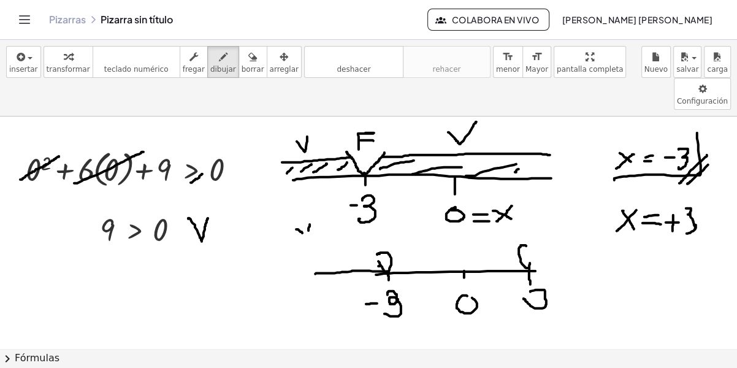
drag, startPoint x: 389, startPoint y: 239, endPoint x: 314, endPoint y: 242, distance: 74.8
drag, startPoint x: 527, startPoint y: 238, endPoint x: 564, endPoint y: 240, distance: 37.4
drag, startPoint x: 526, startPoint y: 231, endPoint x: 522, endPoint y: 214, distance: 17.7
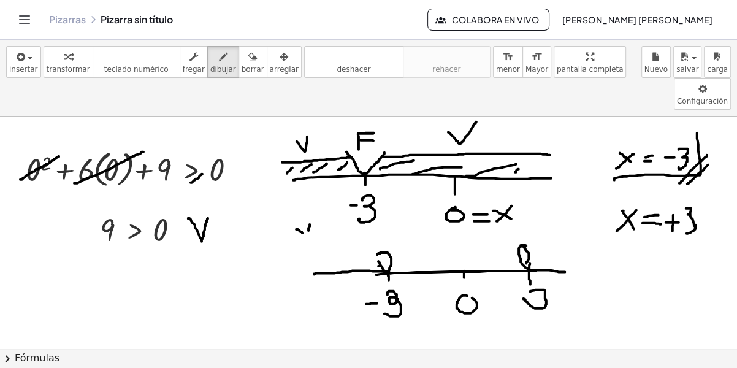
drag, startPoint x: 378, startPoint y: 221, endPoint x: 387, endPoint y: 237, distance: 18.9
drag, startPoint x: 388, startPoint y: 220, endPoint x: 523, endPoint y: 219, distance: 135.4
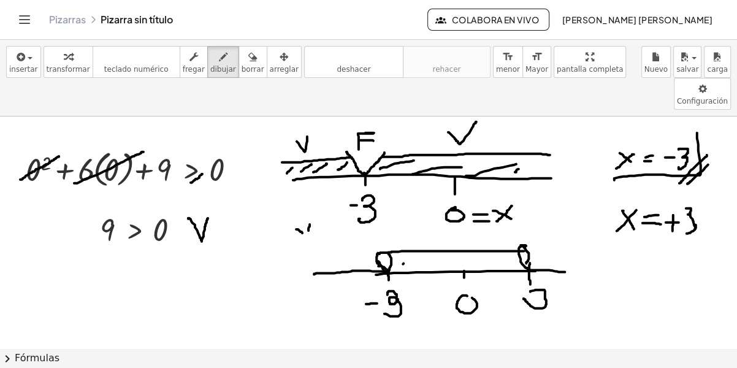
drag, startPoint x: 403, startPoint y: 232, endPoint x: 431, endPoint y: 227, distance: 28.6
drag, startPoint x: 433, startPoint y: 233, endPoint x: 469, endPoint y: 225, distance: 37.8
drag, startPoint x: 490, startPoint y: 230, endPoint x: 530, endPoint y: 219, distance: 40.7
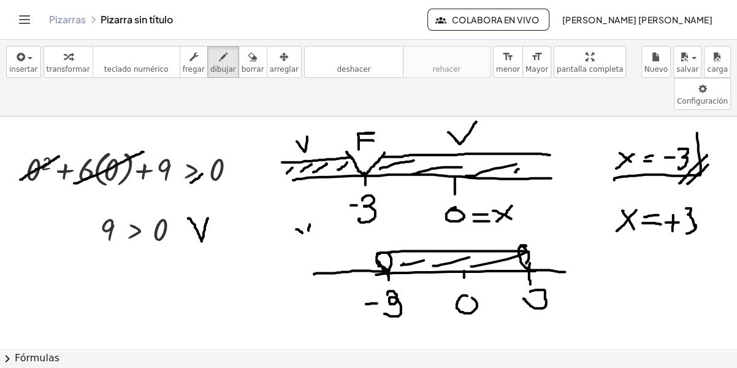
drag, startPoint x: 447, startPoint y: 198, endPoint x: 470, endPoint y: 198, distance: 22.7
drag, startPoint x: 338, startPoint y: 187, endPoint x: 328, endPoint y: 204, distance: 19.8
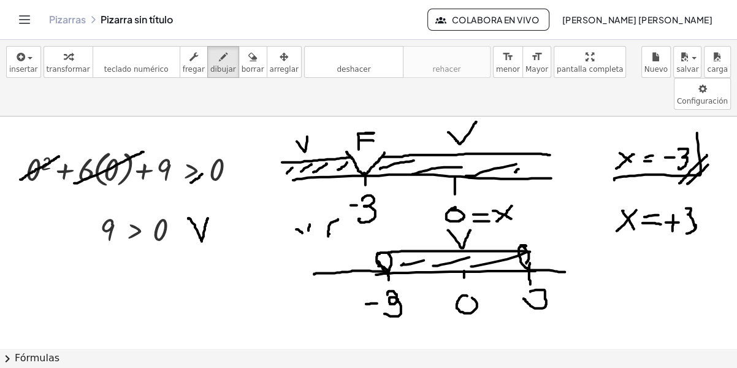
drag, startPoint x: 329, startPoint y: 202, endPoint x: 337, endPoint y: 202, distance: 8.0
drag, startPoint x: 558, startPoint y: 200, endPoint x: 544, endPoint y: 206, distance: 15.9
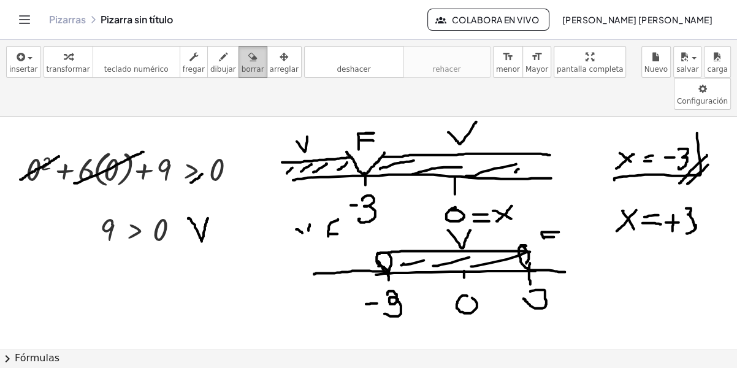
click at [248, 62] on icon "button" at bounding box center [252, 57] width 9 height 15
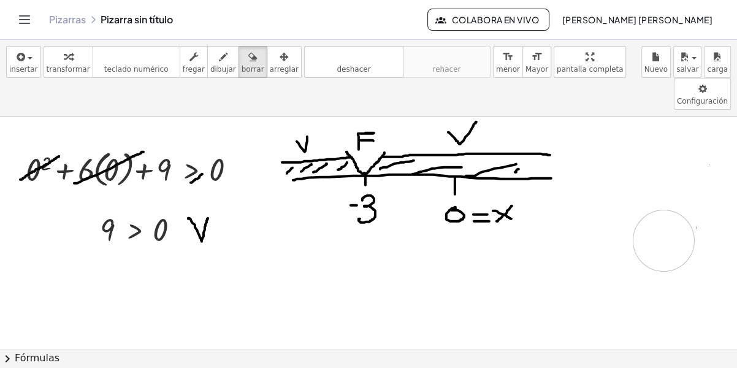
drag, startPoint x: 308, startPoint y: 208, endPoint x: 663, endPoint y: 212, distance: 354.9
click at [248, 59] on icon "button" at bounding box center [252, 57] width 9 height 15
drag, startPoint x: 290, startPoint y: 124, endPoint x: 313, endPoint y: 127, distance: 22.8
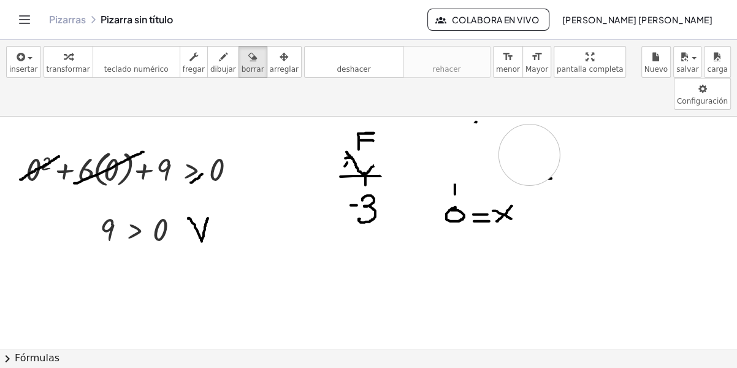
drag, startPoint x: 404, startPoint y: 121, endPoint x: 542, endPoint y: 123, distance: 137.9
click at [213, 59] on div "button" at bounding box center [223, 56] width 26 height 15
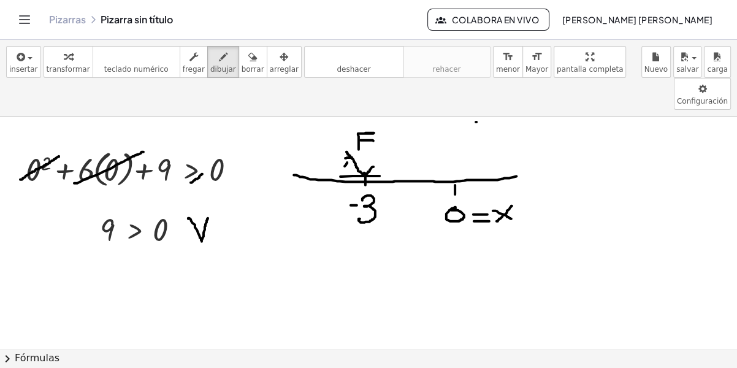
drag, startPoint x: 294, startPoint y: 143, endPoint x: 546, endPoint y: 138, distance: 252.5
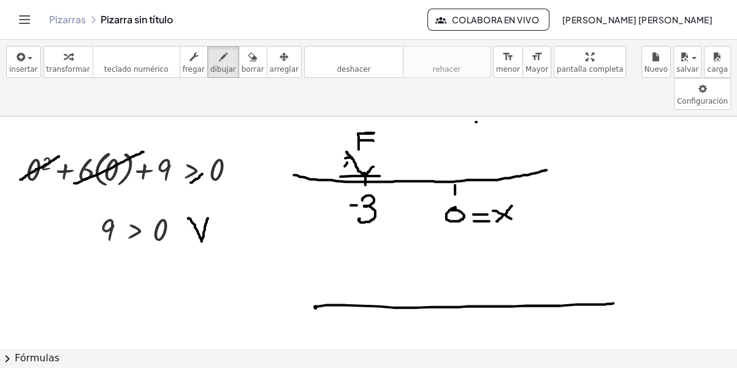
drag, startPoint x: 314, startPoint y: 275, endPoint x: 626, endPoint y: 270, distance: 312.0
drag, startPoint x: 479, startPoint y: 274, endPoint x: 479, endPoint y: 289, distance: 14.7
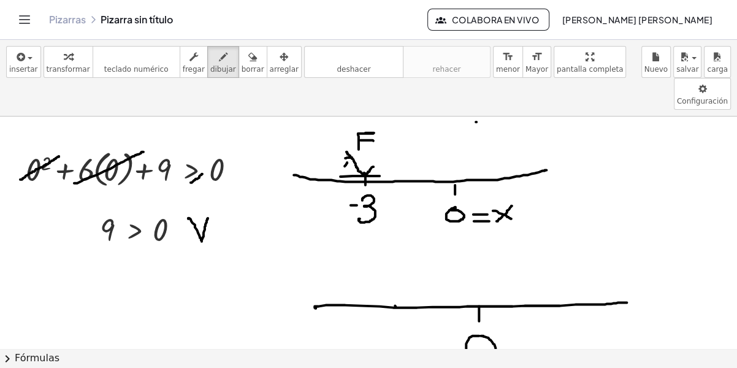
drag, startPoint x: 395, startPoint y: 273, endPoint x: 392, endPoint y: 287, distance: 13.8
drag, startPoint x: 373, startPoint y: 308, endPoint x: 383, endPoint y: 309, distance: 10.5
drag, startPoint x: 391, startPoint y: 300, endPoint x: 376, endPoint y: 319, distance: 24.4
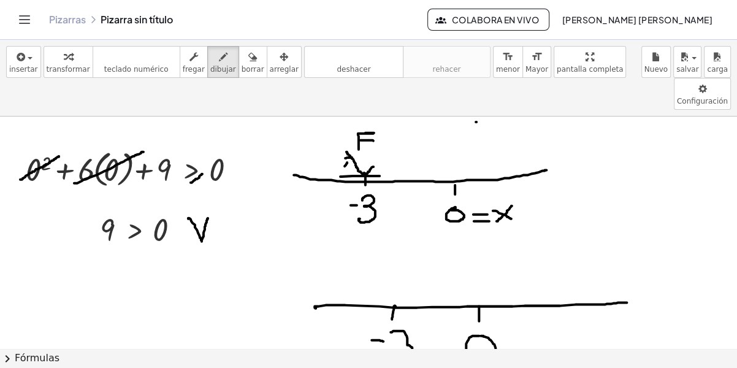
drag, startPoint x: 393, startPoint y: 274, endPoint x: 368, endPoint y: 237, distance: 45.4
drag, startPoint x: 393, startPoint y: 273, endPoint x: 412, endPoint y: 233, distance: 43.3
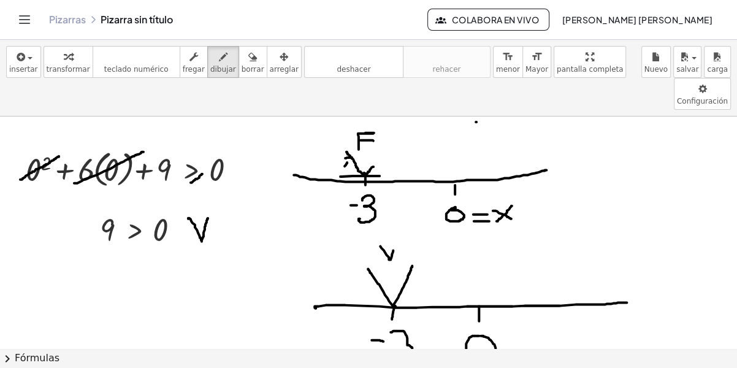
drag, startPoint x: 380, startPoint y: 214, endPoint x: 392, endPoint y: 218, distance: 12.8
drag, startPoint x: 374, startPoint y: 244, endPoint x: 412, endPoint y: 244, distance: 37.4
drag, startPoint x: 385, startPoint y: 245, endPoint x: 381, endPoint y: 256, distance: 11.6
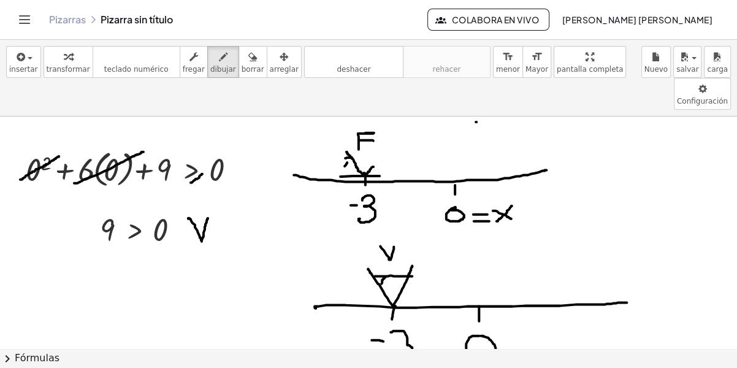
drag, startPoint x: 392, startPoint y: 249, endPoint x: 390, endPoint y: 257, distance: 7.8
drag, startPoint x: 401, startPoint y: 246, endPoint x: 392, endPoint y: 263, distance: 19.8
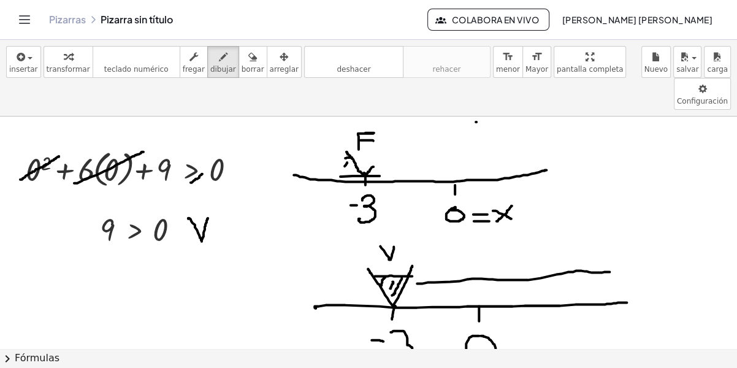
drag, startPoint x: 417, startPoint y: 251, endPoint x: 601, endPoint y: 240, distance: 184.8
drag, startPoint x: 508, startPoint y: 213, endPoint x: 506, endPoint y: 232, distance: 19.1
drag, startPoint x: 506, startPoint y: 229, endPoint x: 512, endPoint y: 229, distance: 6.7
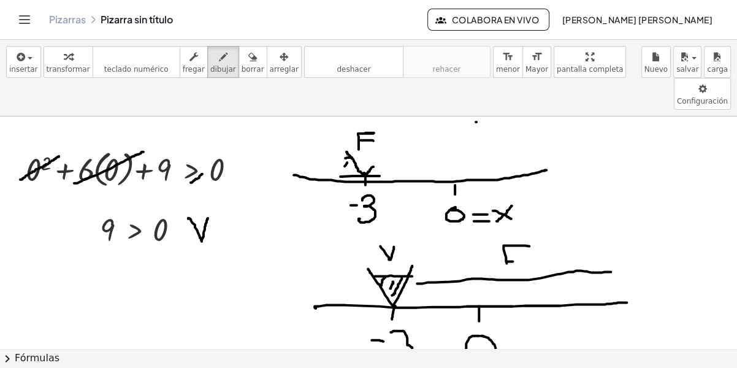
drag, startPoint x: 377, startPoint y: 251, endPoint x: 295, endPoint y: 252, distance: 81.5
drag, startPoint x: 327, startPoint y: 228, endPoint x: 308, endPoint y: 239, distance: 22.0
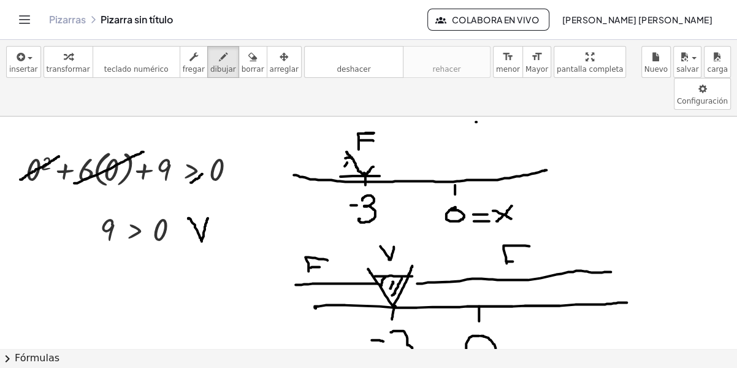
drag, startPoint x: 312, startPoint y: 235, endPoint x: 321, endPoint y: 235, distance: 9.2
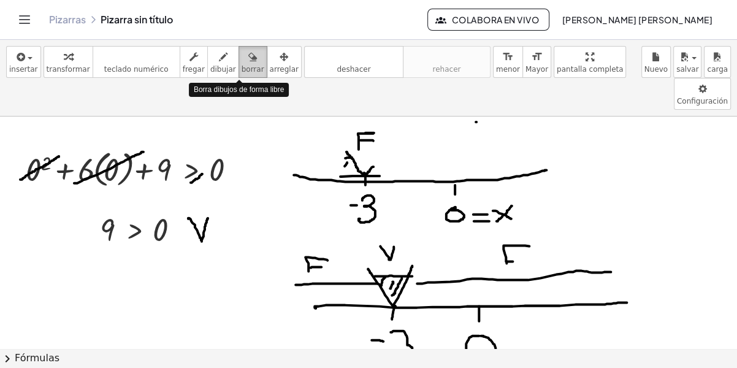
click at [241, 66] on span "borrar" at bounding box center [252, 69] width 23 height 9
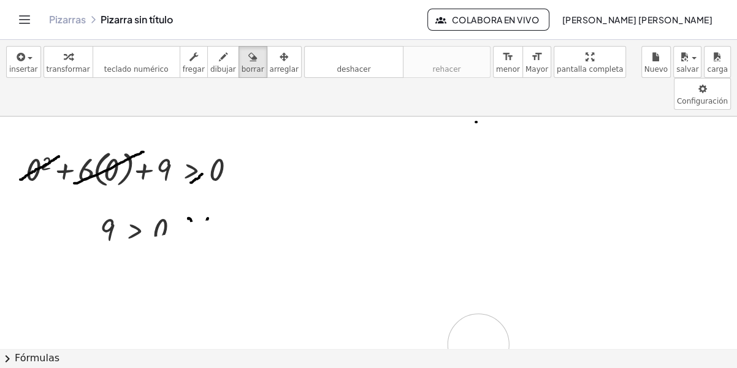
drag, startPoint x: 366, startPoint y: 118, endPoint x: 477, endPoint y: 311, distance: 221.8
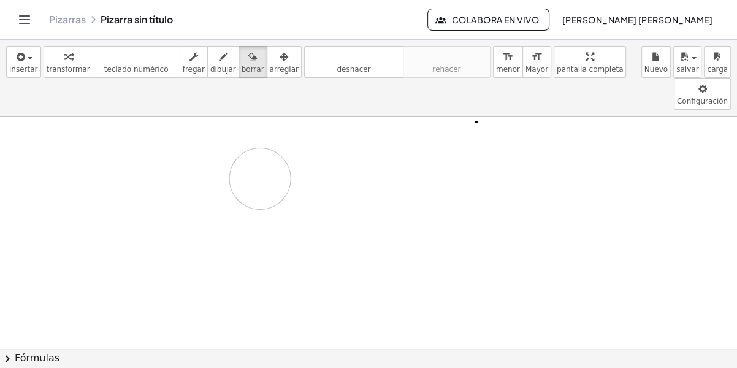
drag, startPoint x: 280, startPoint y: 184, endPoint x: 186, endPoint y: 211, distance: 97.6
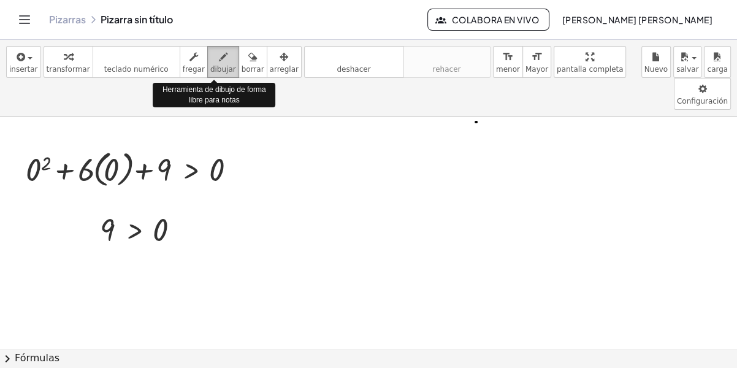
click at [210, 67] on span "dibujar" at bounding box center [223, 69] width 26 height 9
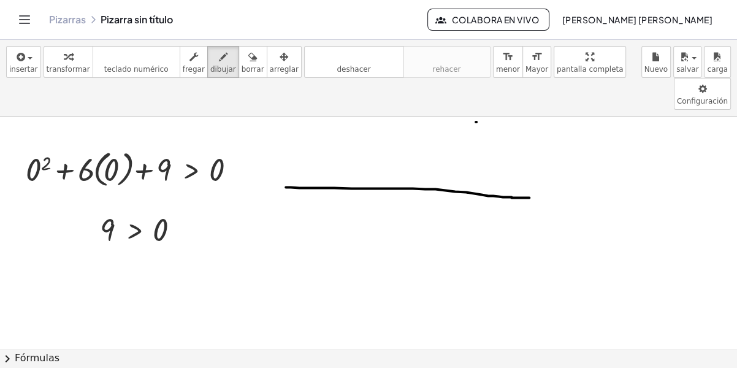
drag, startPoint x: 286, startPoint y: 155, endPoint x: 530, endPoint y: 167, distance: 244.2
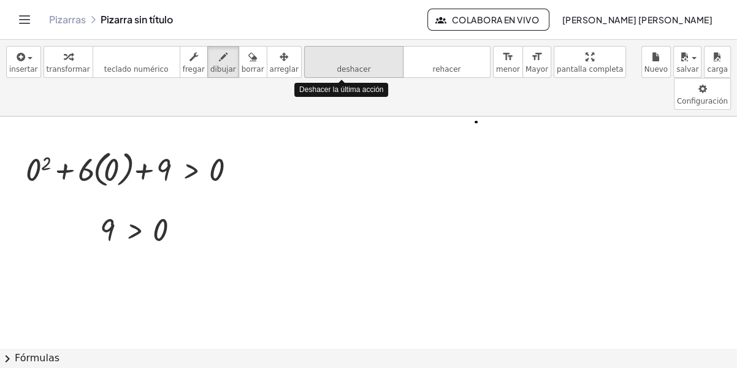
click at [353, 55] on icon "deshacer" at bounding box center [353, 57] width 93 height 15
click at [336, 65] on span "deshacer" at bounding box center [353, 69] width 34 height 9
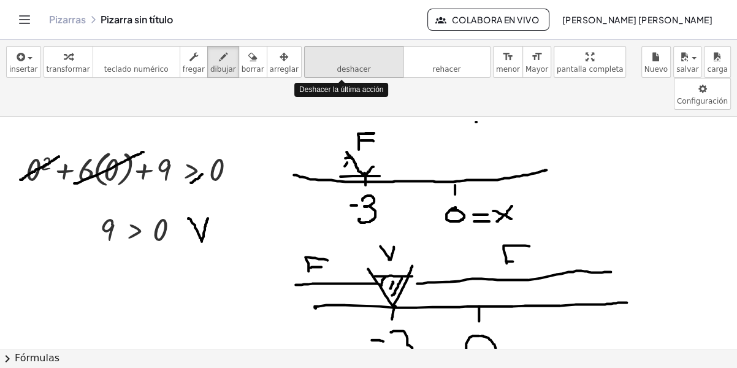
click at [336, 65] on span "deshacer" at bounding box center [353, 69] width 34 height 9
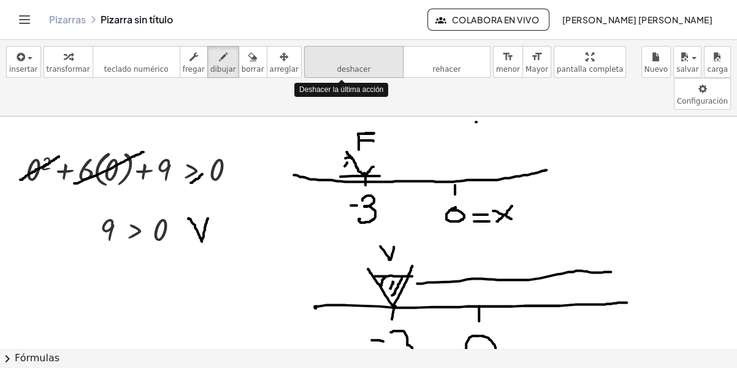
click at [336, 65] on span "deshacer" at bounding box center [353, 69] width 34 height 9
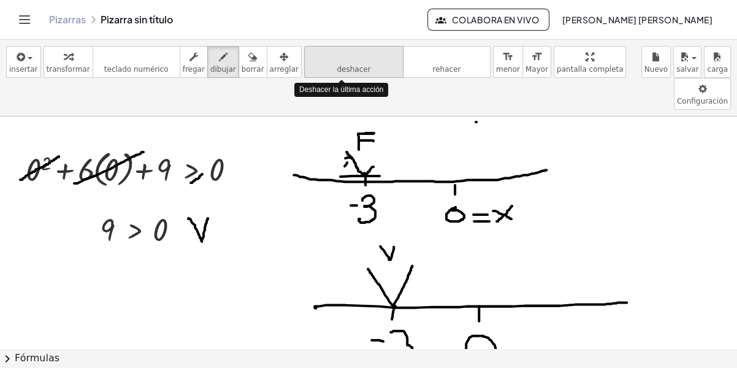
click at [336, 65] on span "deshacer" at bounding box center [353, 69] width 34 height 9
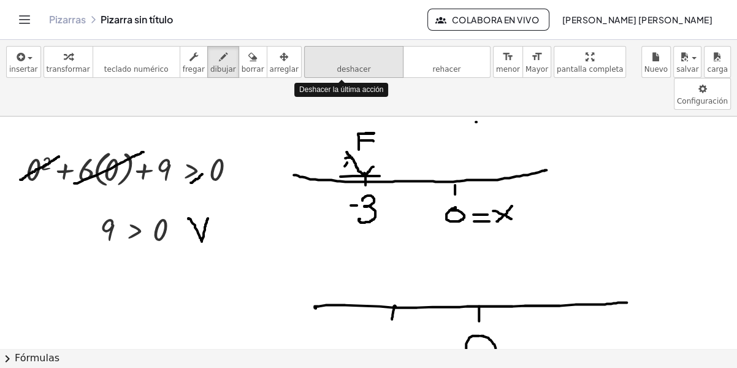
click at [336, 65] on span "deshacer" at bounding box center [353, 69] width 34 height 9
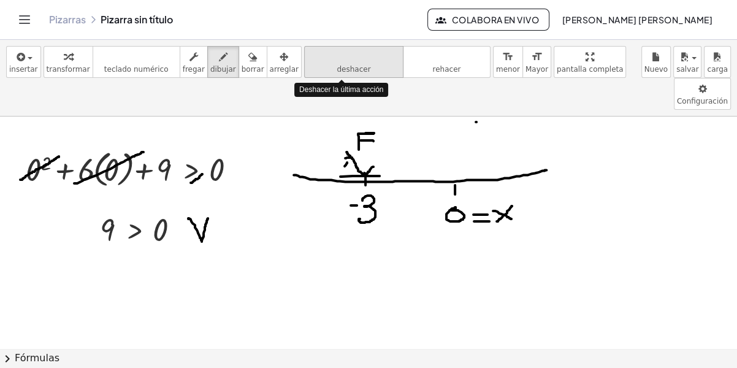
click at [336, 65] on span "deshacer" at bounding box center [353, 69] width 34 height 9
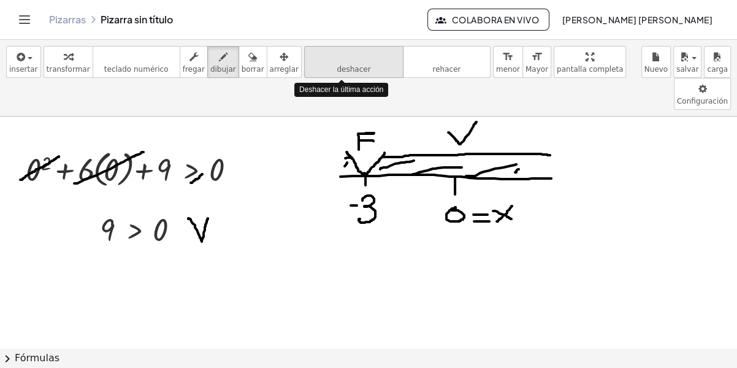
click at [336, 65] on span "deshacer" at bounding box center [353, 69] width 34 height 9
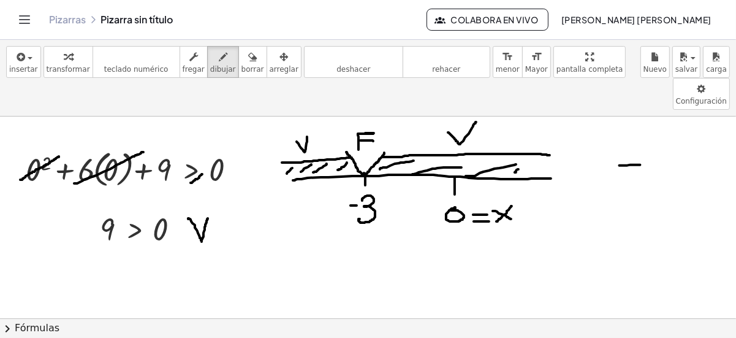
drag, startPoint x: 620, startPoint y: 132, endPoint x: 648, endPoint y: 132, distance: 28.2
drag, startPoint x: 664, startPoint y: 118, endPoint x: 655, endPoint y: 146, distance: 29.7
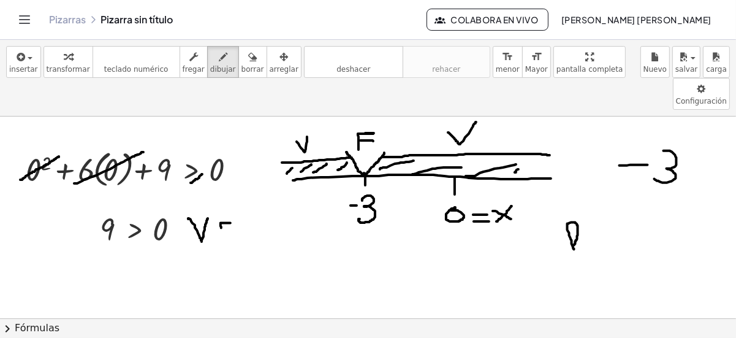
drag, startPoint x: 230, startPoint y: 190, endPoint x: 223, endPoint y: 211, distance: 21.9
drag, startPoint x: 223, startPoint y: 203, endPoint x: 233, endPoint y: 203, distance: 9.8
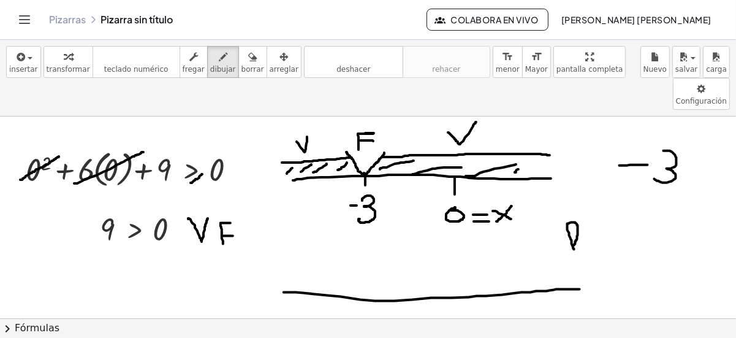
drag, startPoint x: 284, startPoint y: 259, endPoint x: 583, endPoint y: 257, distance: 299.1
drag, startPoint x: 420, startPoint y: 268, endPoint x: 422, endPoint y: 279, distance: 11.7
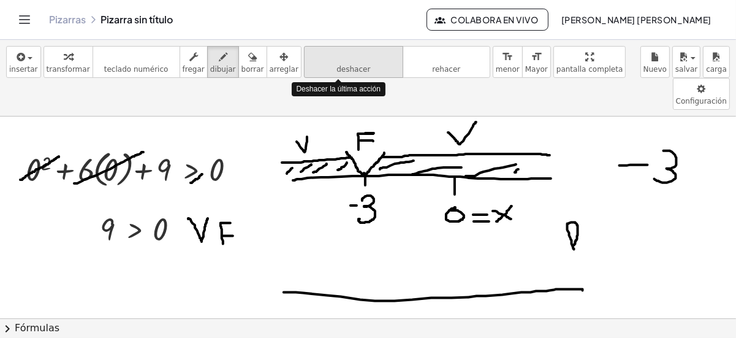
click at [324, 61] on icon "deshacer" at bounding box center [353, 57] width 93 height 15
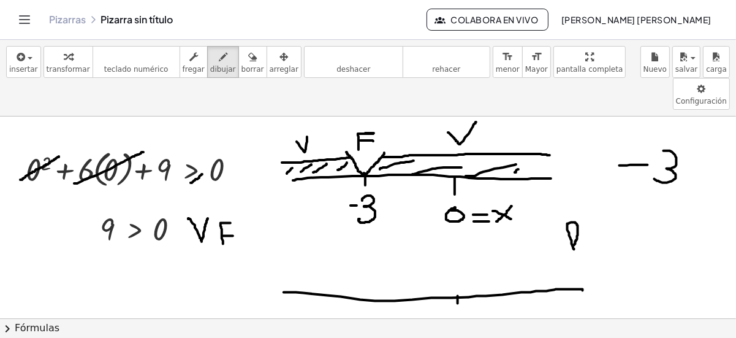
drag, startPoint x: 458, startPoint y: 263, endPoint x: 458, endPoint y: 273, distance: 10.4
drag, startPoint x: 367, startPoint y: 264, endPoint x: 366, endPoint y: 275, distance: 10.4
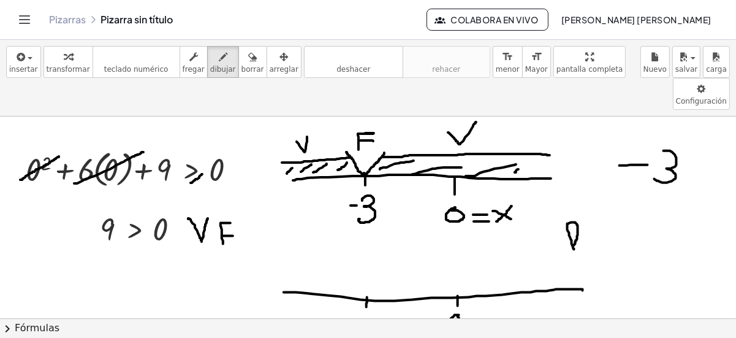
drag, startPoint x: 361, startPoint y: 283, endPoint x: 352, endPoint y: 299, distance: 18.4
drag, startPoint x: 362, startPoint y: 265, endPoint x: 347, endPoint y: 231, distance: 37.3
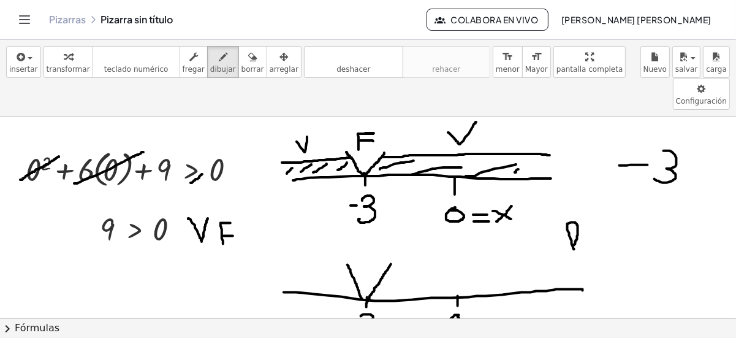
drag, startPoint x: 368, startPoint y: 268, endPoint x: 392, endPoint y: 231, distance: 44.2
drag, startPoint x: 379, startPoint y: 249, endPoint x: 585, endPoint y: 233, distance: 206.0
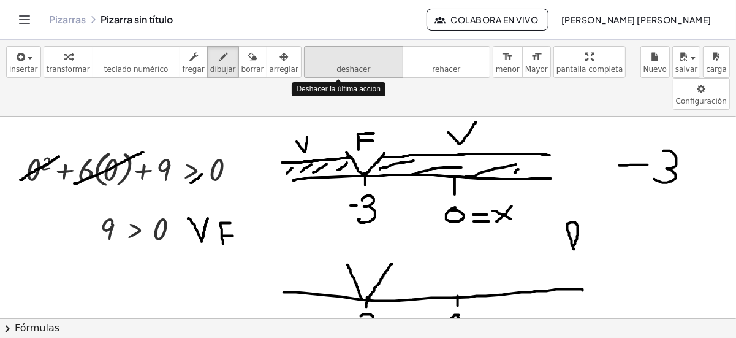
click at [325, 57] on icon "deshacer" at bounding box center [353, 57] width 93 height 15
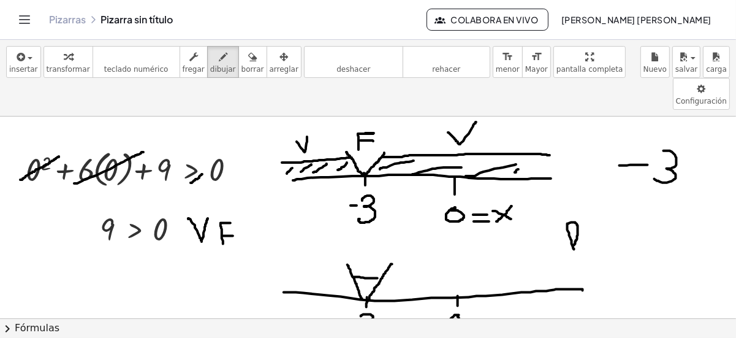
drag, startPoint x: 353, startPoint y: 244, endPoint x: 379, endPoint y: 245, distance: 26.4
drag, startPoint x: 361, startPoint y: 218, endPoint x: 376, endPoint y: 206, distance: 19.1
drag, startPoint x: 303, startPoint y: 221, endPoint x: 299, endPoint y: 235, distance: 14.7
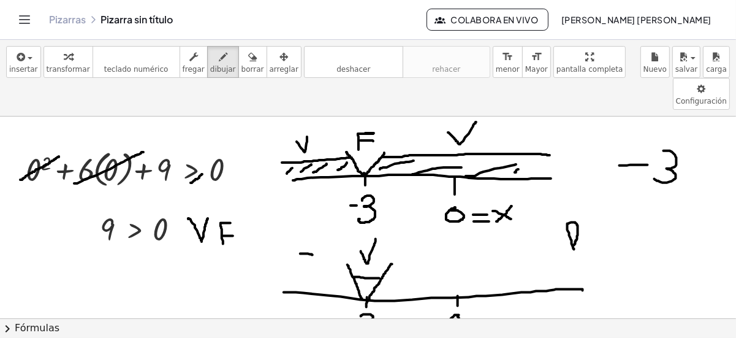
drag, startPoint x: 299, startPoint y: 230, endPoint x: 308, endPoint y: 230, distance: 9.2
drag, startPoint x: 492, startPoint y: 233, endPoint x: 463, endPoint y: 245, distance: 30.5
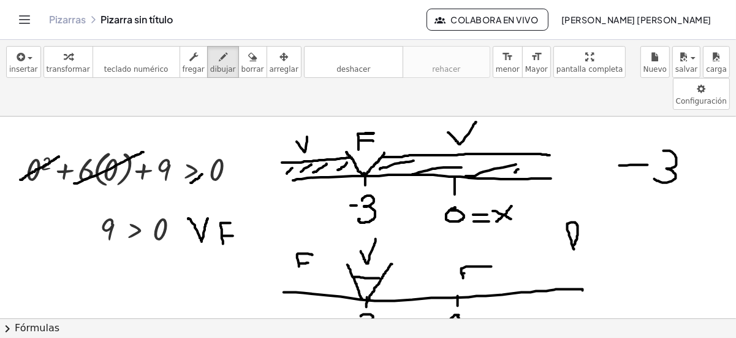
drag, startPoint x: 463, startPoint y: 240, endPoint x: 472, endPoint y: 240, distance: 8.6
drag, startPoint x: 363, startPoint y: 248, endPoint x: 357, endPoint y: 255, distance: 9.5
drag, startPoint x: 374, startPoint y: 249, endPoint x: 368, endPoint y: 259, distance: 11.0
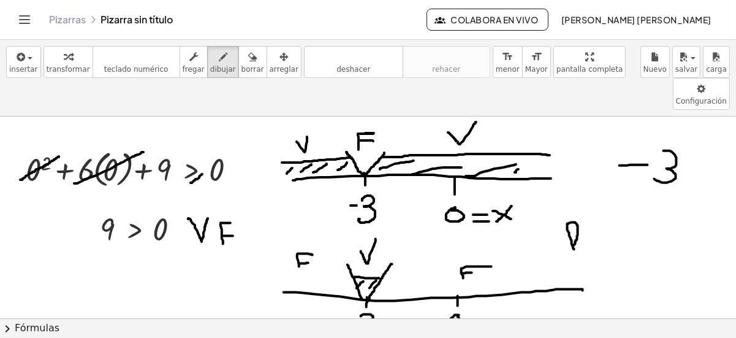
drag, startPoint x: 362, startPoint y: 246, endPoint x: 363, endPoint y: 259, distance: 12.3
drag, startPoint x: 362, startPoint y: 254, endPoint x: 373, endPoint y: 253, distance: 11.7
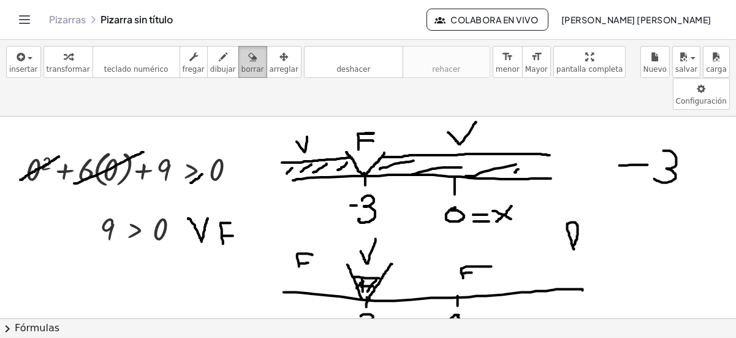
click at [248, 61] on icon "button" at bounding box center [252, 57] width 9 height 15
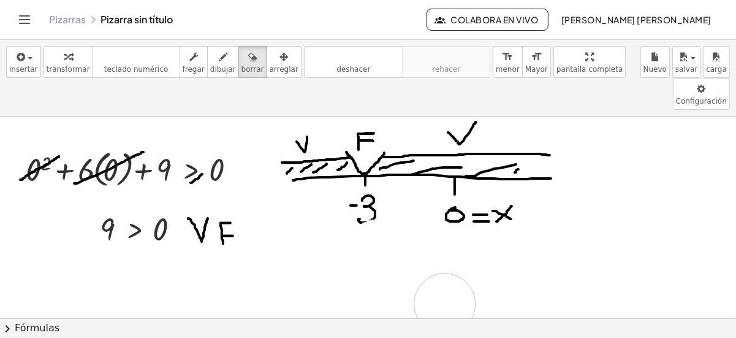
drag, startPoint x: 315, startPoint y: 212, endPoint x: 388, endPoint y: 274, distance: 95.7
click at [210, 65] on span "dibujar" at bounding box center [223, 69] width 26 height 9
drag, startPoint x: 47, startPoint y: 113, endPoint x: 61, endPoint y: 134, distance: 24.7
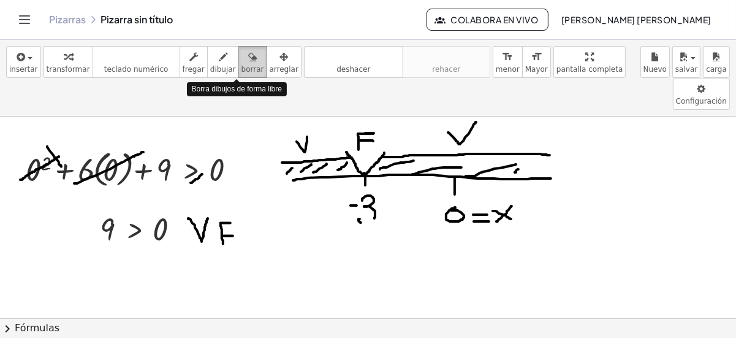
click at [241, 66] on span "borrar" at bounding box center [252, 69] width 23 height 9
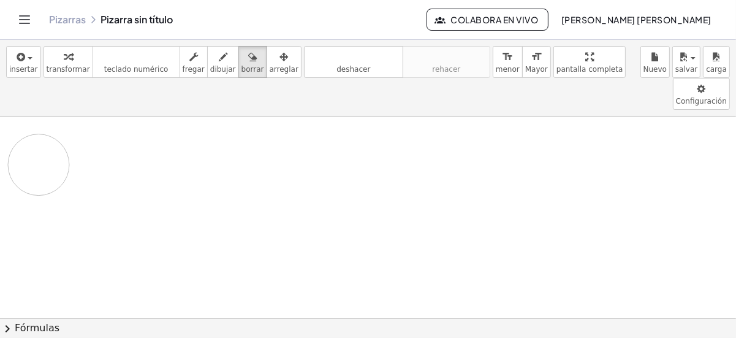
drag, startPoint x: 44, startPoint y: 117, endPoint x: 28, endPoint y: 142, distance: 29.8
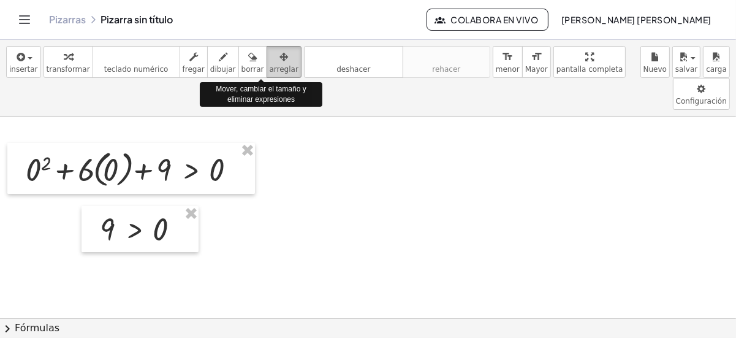
click at [279, 59] on icon "button" at bounding box center [283, 57] width 9 height 15
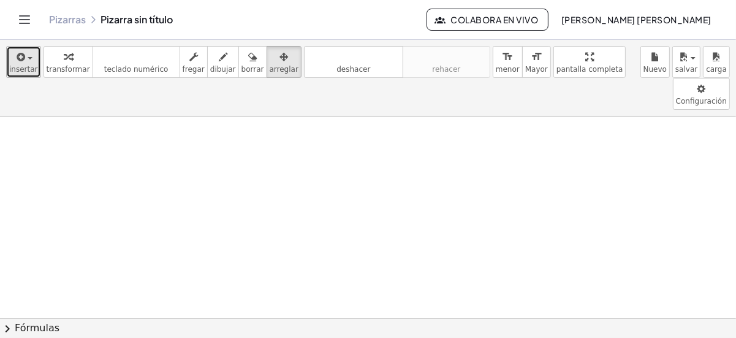
click at [25, 56] on span "button" at bounding box center [26, 58] width 2 height 9
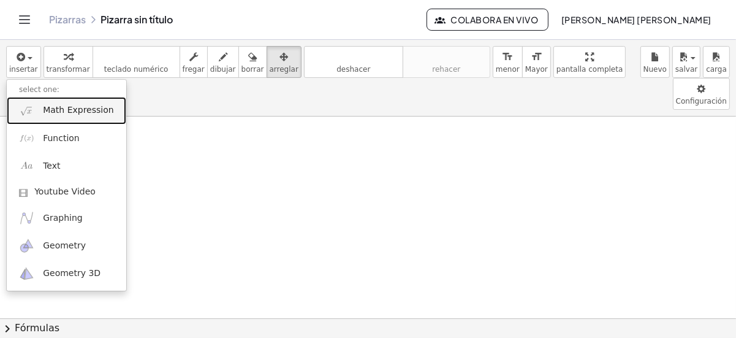
click at [64, 113] on span "Math Expression" at bounding box center [78, 110] width 70 height 12
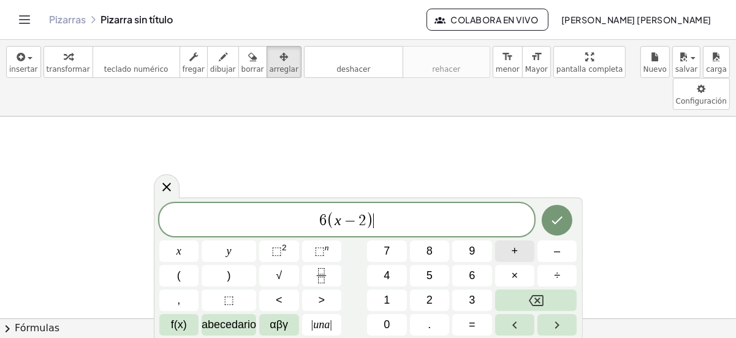
click at [422, 271] on div "6 ( x − 2 ) ​ x y ⬚ 2 ⬚ n 7 8 9 + – ( ) √ 4 5 6 × ÷ , ⬚ < > 1 2 3 f(x) abecedar…" at bounding box center [368, 269] width 418 height 132
click at [422, 271] on button "5" at bounding box center [429, 275] width 39 height 21
click at [539, 304] on icon "Retroceso" at bounding box center [536, 300] width 15 height 15
click at [518, 247] on button "+" at bounding box center [514, 250] width 39 height 21
click at [433, 272] on button "5" at bounding box center [429, 275] width 39 height 21
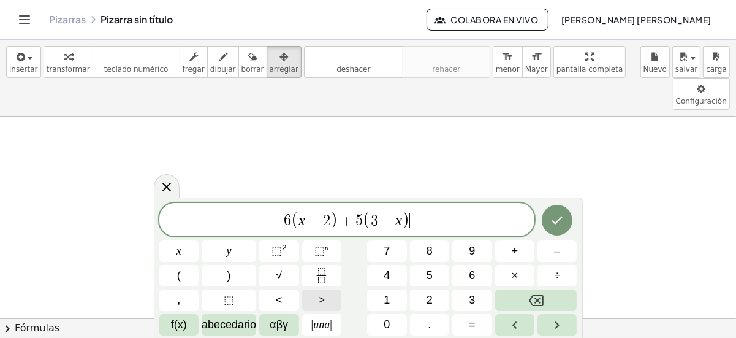
click at [325, 300] on button ">" at bounding box center [321, 299] width 39 height 21
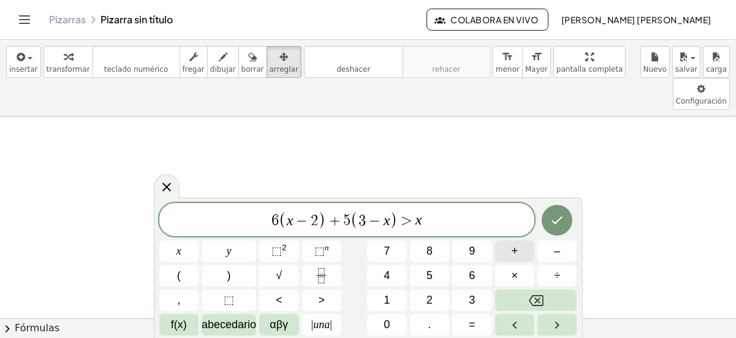
click at [506, 259] on button "+" at bounding box center [514, 250] width 39 height 21
click at [391, 300] on button "1" at bounding box center [386, 299] width 39 height 21
click at [519, 250] on button "+" at bounding box center [514, 250] width 39 height 21
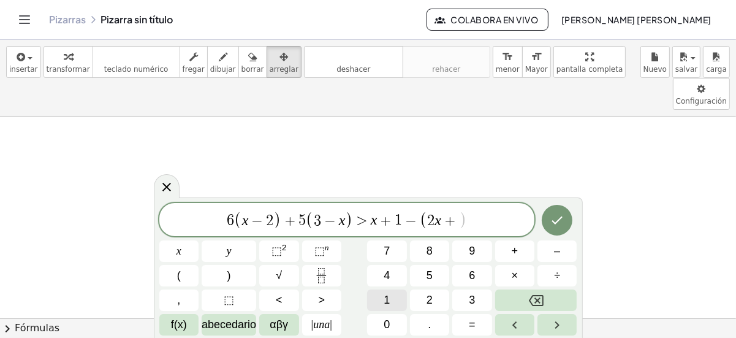
click at [383, 302] on button "1" at bounding box center [386, 299] width 39 height 21
click at [427, 286] on div "6 ( x − 2 ) + 5 ( 3 − x ) > x + 1 − ( 2 x + 1 ) x y ⬚ 2 ⬚ n 7 8 9 + – ( ) √ 4 5…" at bounding box center [368, 269] width 418 height 132
click at [559, 216] on icon "Hecho" at bounding box center [557, 220] width 15 height 15
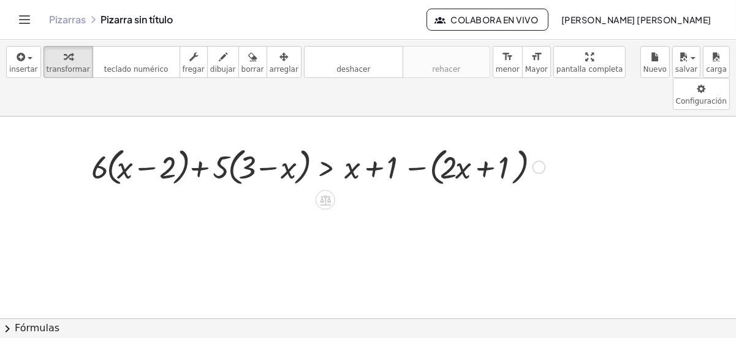
click at [351, 143] on div at bounding box center [318, 166] width 466 height 47
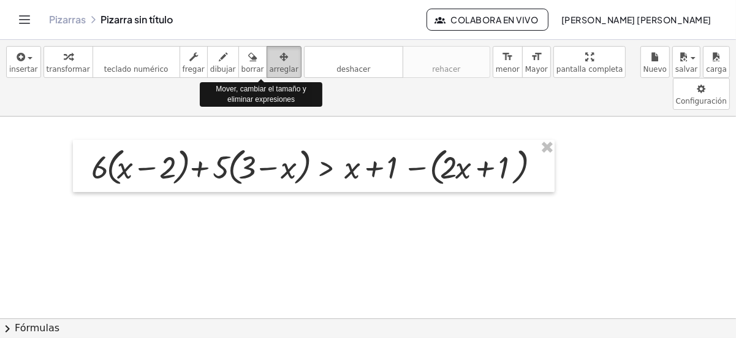
click at [279, 51] on icon "button" at bounding box center [283, 57] width 9 height 15
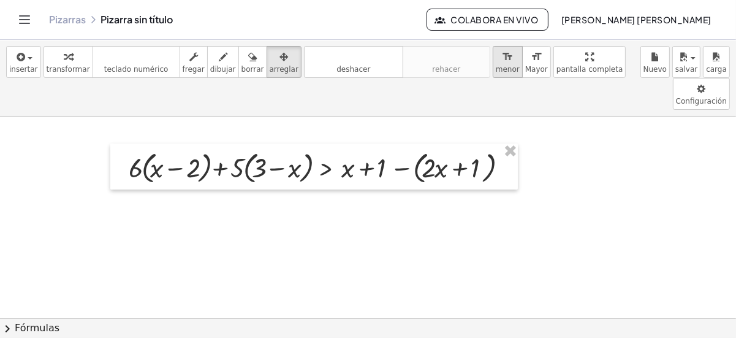
click at [496, 69] on span "menor" at bounding box center [508, 69] width 24 height 9
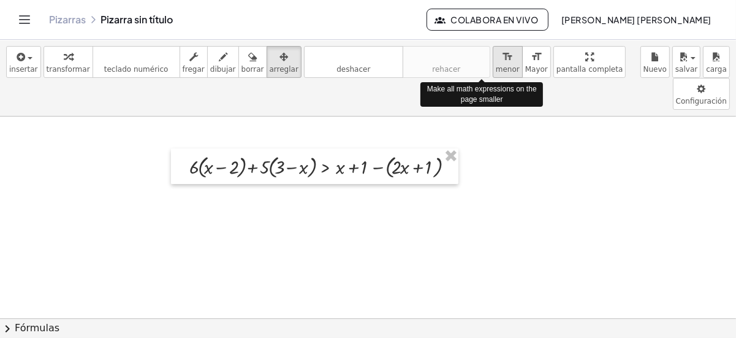
click at [496, 69] on span "menor" at bounding box center [508, 69] width 24 height 9
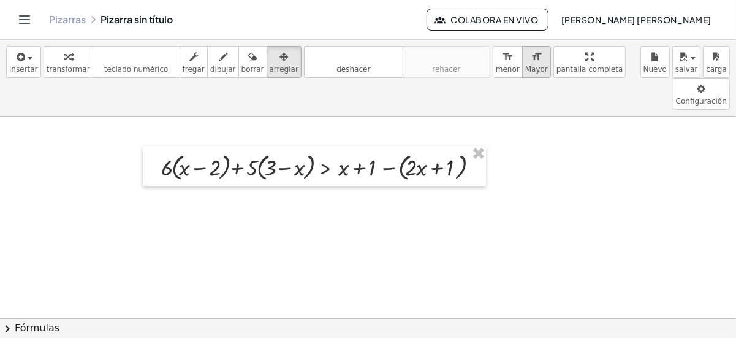
click at [531, 61] on icon "format_size" at bounding box center [537, 57] width 12 height 15
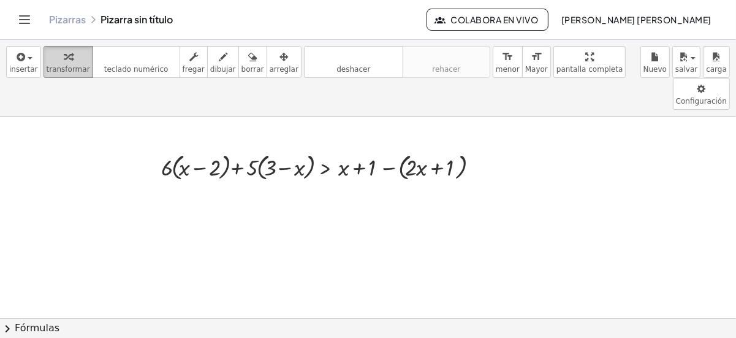
click at [74, 61] on div "button" at bounding box center [69, 56] width 44 height 15
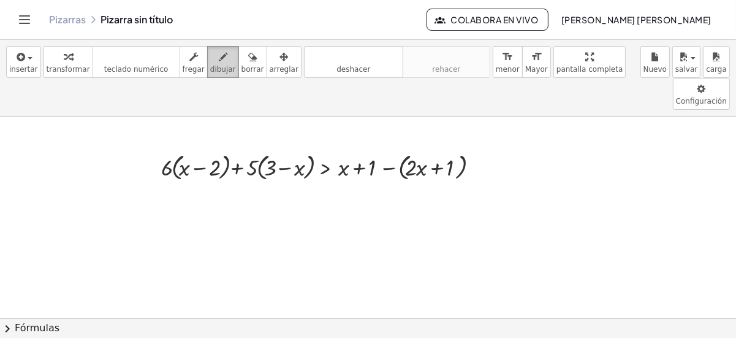
click at [219, 55] on icon "button" at bounding box center [223, 57] width 9 height 15
drag, startPoint x: 397, startPoint y: 118, endPoint x: 396, endPoint y: 144, distance: 26.4
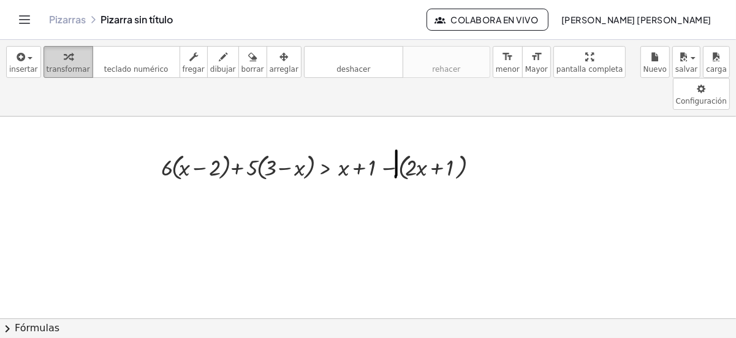
click at [68, 57] on div "button" at bounding box center [69, 56] width 44 height 15
drag, startPoint x: 165, startPoint y: 137, endPoint x: 186, endPoint y: 140, distance: 20.5
click at [186, 149] on div at bounding box center [323, 166] width 336 height 34
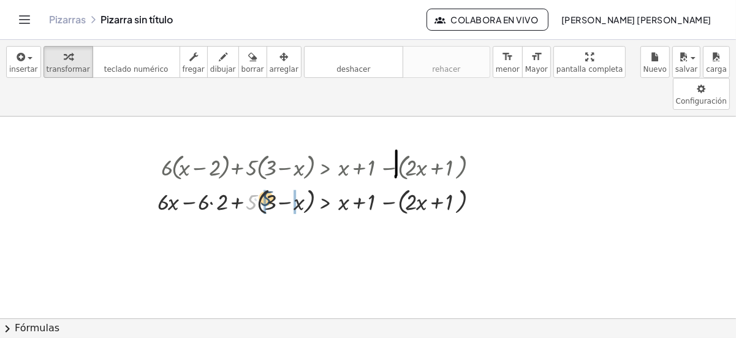
drag, startPoint x: 251, startPoint y: 170, endPoint x: 268, endPoint y: 170, distance: 17.8
click at [268, 183] on div at bounding box center [321, 200] width 340 height 34
drag, startPoint x: 202, startPoint y: 171, endPoint x: 219, endPoint y: 170, distance: 16.6
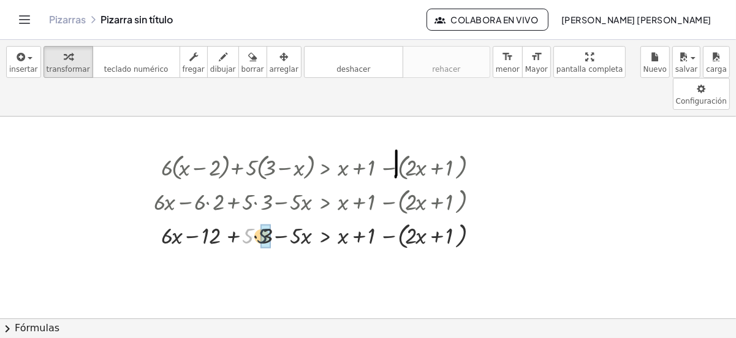
drag, startPoint x: 251, startPoint y: 206, endPoint x: 265, endPoint y: 207, distance: 14.7
click at [407, 217] on div at bounding box center [320, 234] width 344 height 34
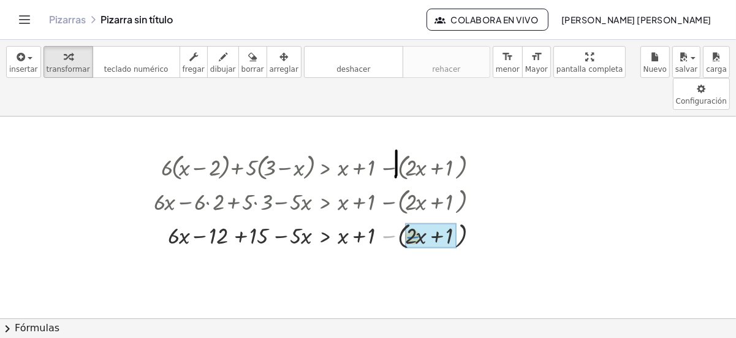
drag, startPoint x: 386, startPoint y: 205, endPoint x: 410, endPoint y: 205, distance: 23.9
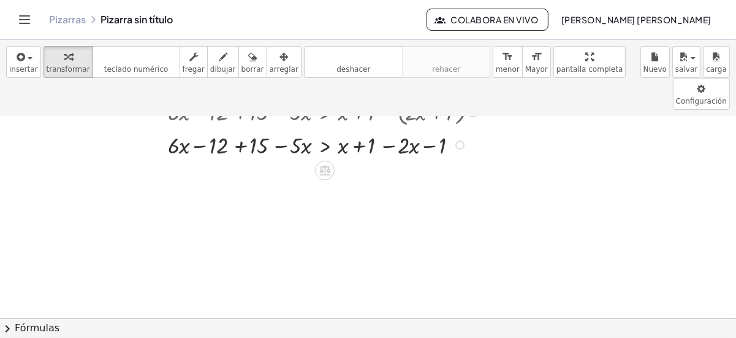
scroll to position [125, 0]
click at [403, 126] on div at bounding box center [320, 141] width 344 height 31
drag, startPoint x: 412, startPoint y: 113, endPoint x: 404, endPoint y: 113, distance: 8.0
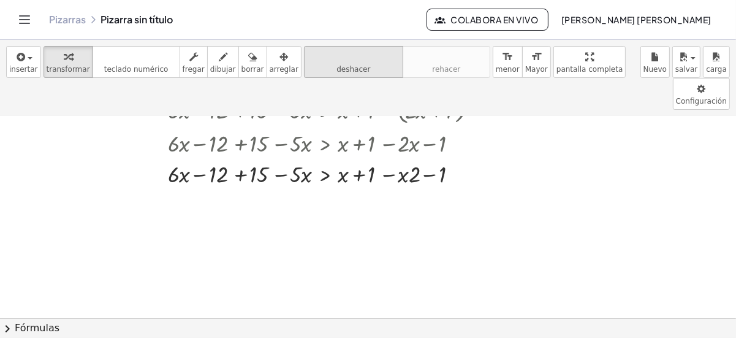
click at [305, 66] on button "deshacer deshacer" at bounding box center [353, 62] width 99 height 32
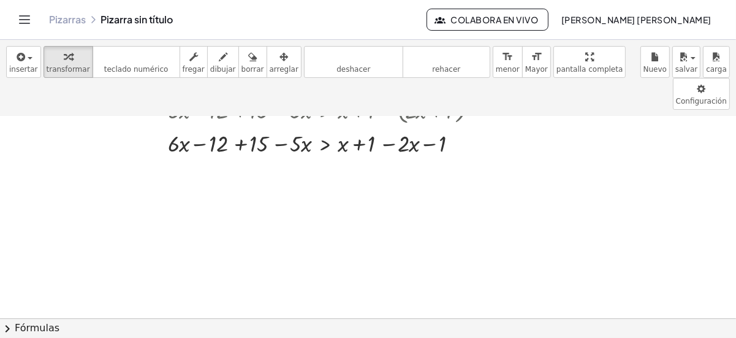
scroll to position [108, 0]
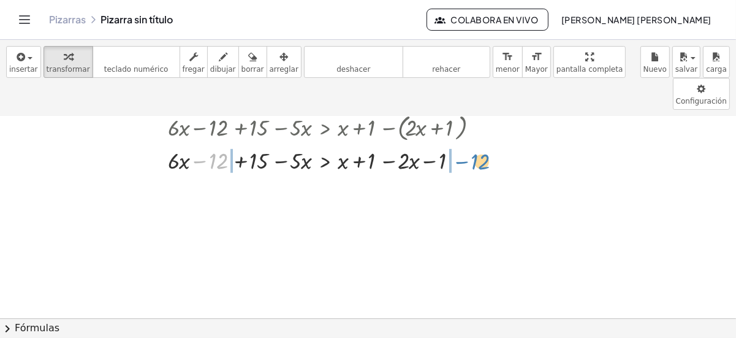
drag, startPoint x: 215, startPoint y: 130, endPoint x: 478, endPoint y: 131, distance: 262.9
click at [478, 143] on div at bounding box center [320, 158] width 344 height 31
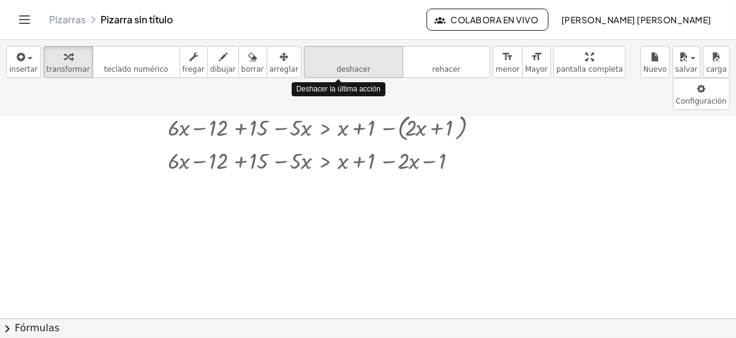
click at [307, 61] on icon "deshacer" at bounding box center [353, 57] width 93 height 15
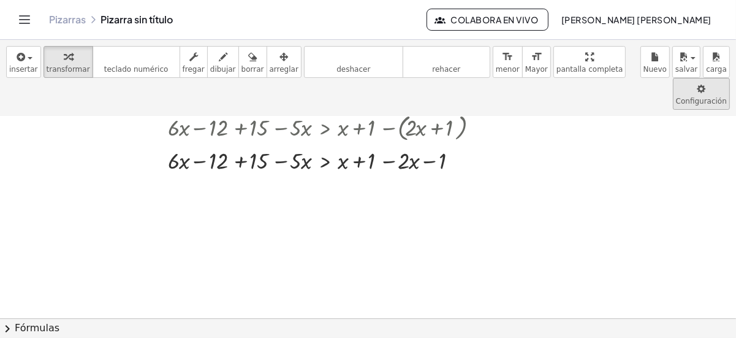
click at [622, 53] on body "Actividades matemáticas comprensibles Pizarras Clases Cuenta v1.31.2 | Política…" at bounding box center [368, 169] width 736 height 338
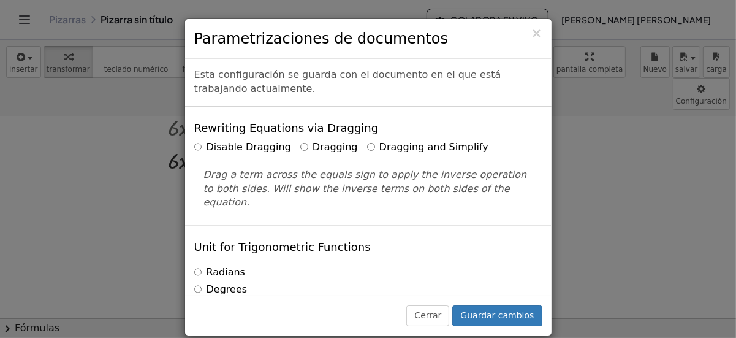
click at [416, 146] on font "Dragging and Simplify" at bounding box center [433, 147] width 109 height 12
click at [589, 167] on div "× Parametrizaciones de documentos Esta configuración se guarda con el documento…" at bounding box center [368, 169] width 736 height 338
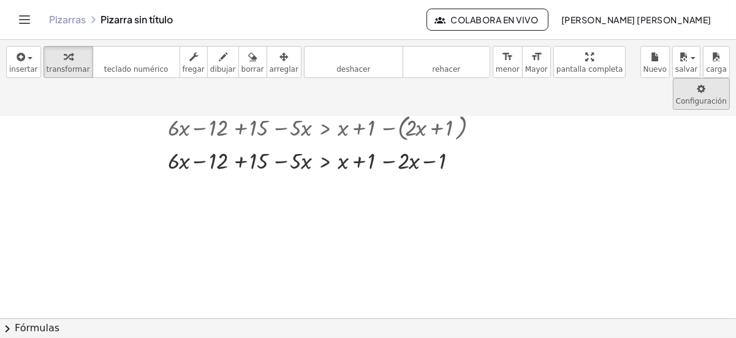
click at [643, 56] on body "Actividades matemáticas comprensibles Pizarras Clases Cuenta v1.31.2 | Política…" at bounding box center [368, 169] width 736 height 338
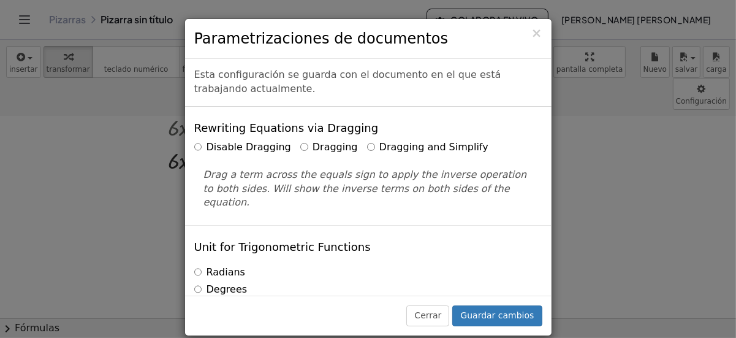
click at [429, 151] on font "Dragging and Simplify" at bounding box center [433, 147] width 109 height 12
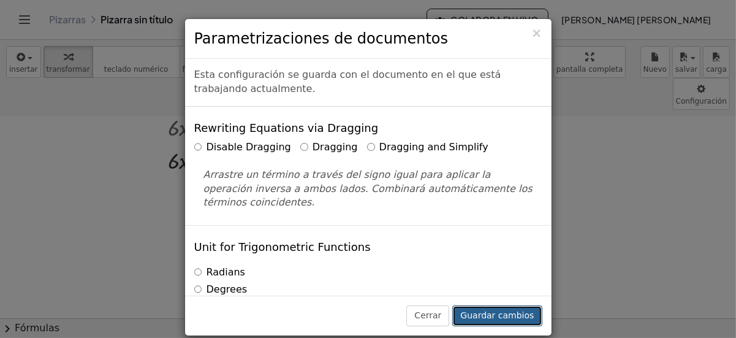
click at [493, 307] on button "Guardar cambios" at bounding box center [496, 315] width 89 height 21
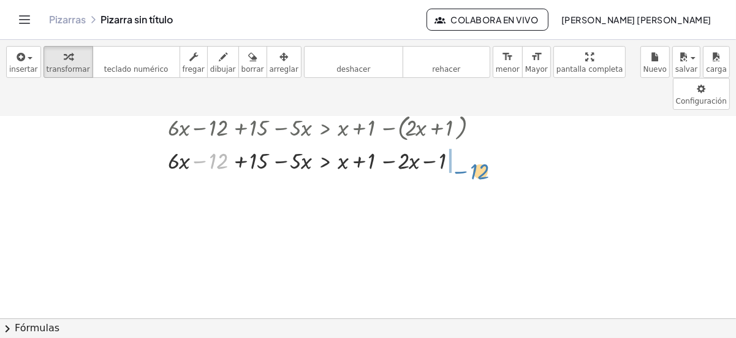
drag, startPoint x: 209, startPoint y: 126, endPoint x: 471, endPoint y: 125, distance: 262.3
click at [472, 143] on div at bounding box center [320, 158] width 344 height 31
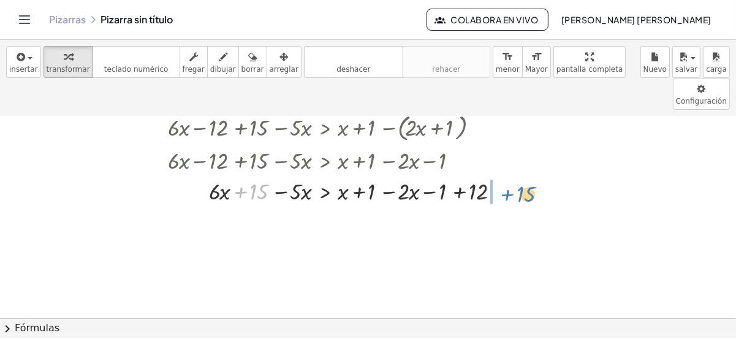
drag, startPoint x: 254, startPoint y: 151, endPoint x: 520, endPoint y: 153, distance: 266.0
drag, startPoint x: 400, startPoint y: 160, endPoint x: 379, endPoint y: 162, distance: 20.3
click at [377, 175] on div at bounding box center [353, 190] width 411 height 31
drag, startPoint x: 363, startPoint y: 159, endPoint x: 536, endPoint y: 158, distance: 172.8
click at [536, 175] on div at bounding box center [353, 190] width 411 height 31
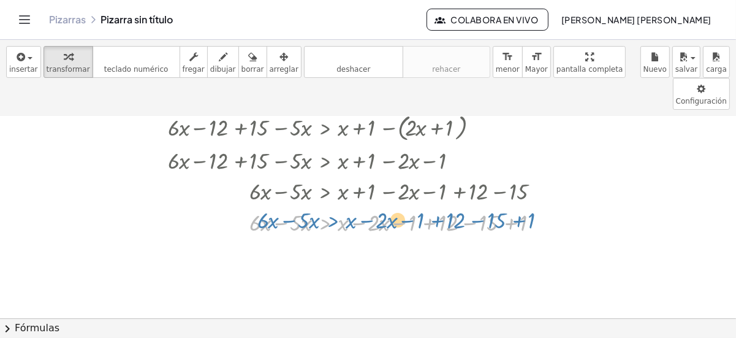
click at [327, 205] on div at bounding box center [353, 220] width 411 height 31
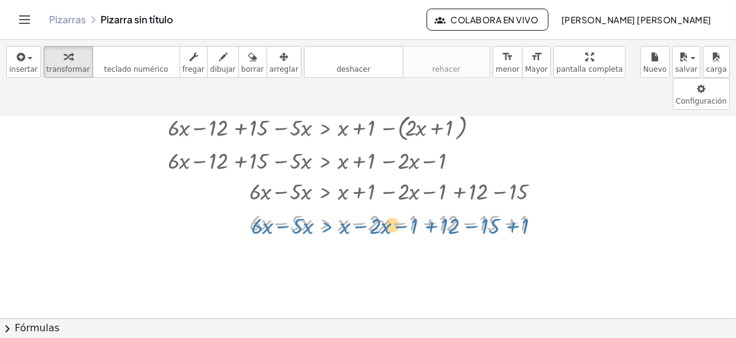
click at [329, 205] on div at bounding box center [353, 220] width 411 height 31
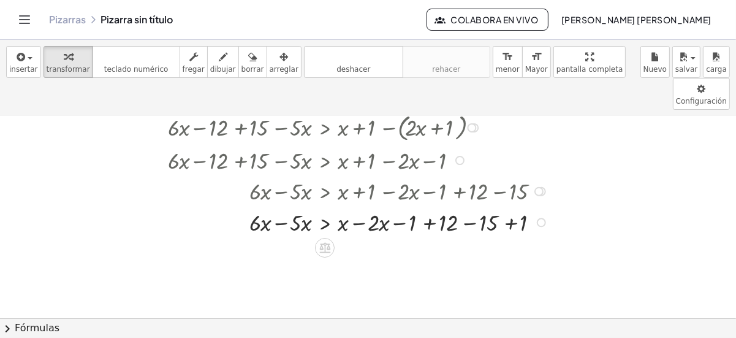
click at [538, 218] on div at bounding box center [541, 222] width 9 height 9
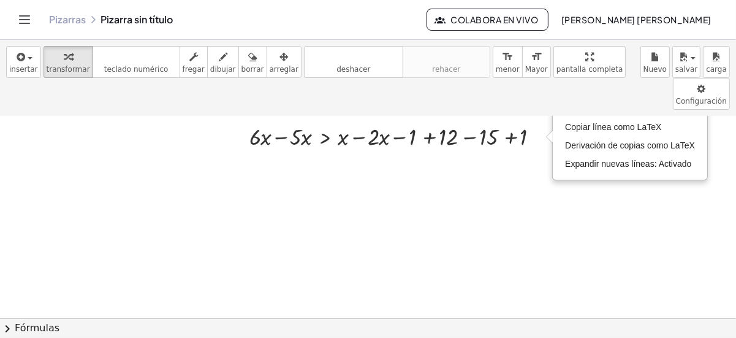
scroll to position [194, 0]
click at [20, 58] on icon "button" at bounding box center [20, 57] width 11 height 15
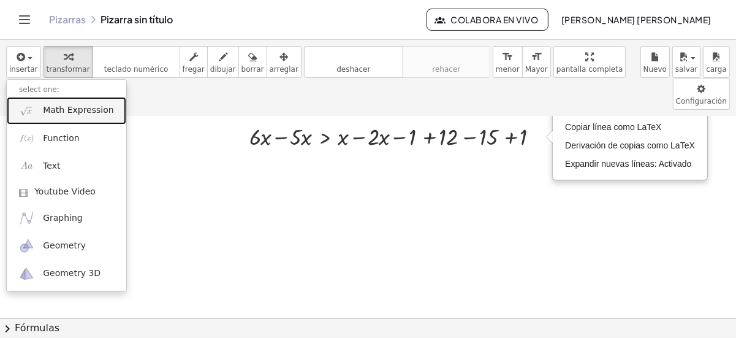
click at [66, 110] on span "Math Expression" at bounding box center [78, 110] width 70 height 12
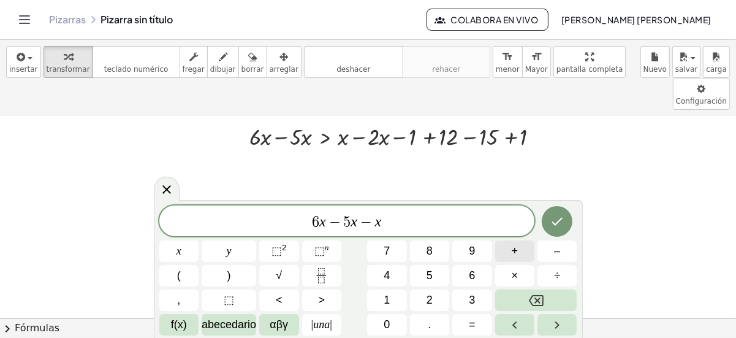
click at [517, 256] on span "+" at bounding box center [515, 251] width 7 height 17
click at [318, 305] on span ">" at bounding box center [321, 300] width 7 height 17
click at [525, 247] on button "+" at bounding box center [514, 250] width 39 height 21
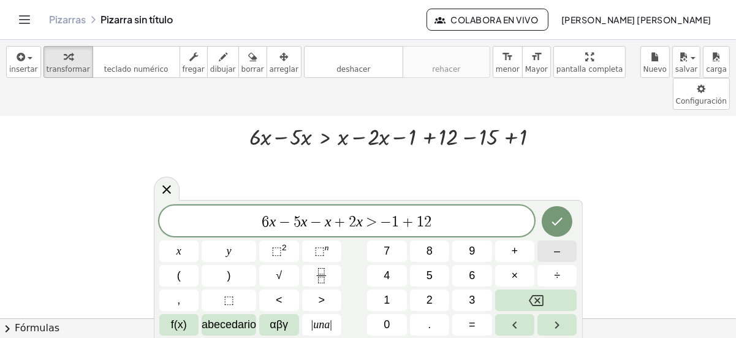
click at [549, 251] on button "–" at bounding box center [556, 250] width 39 height 21
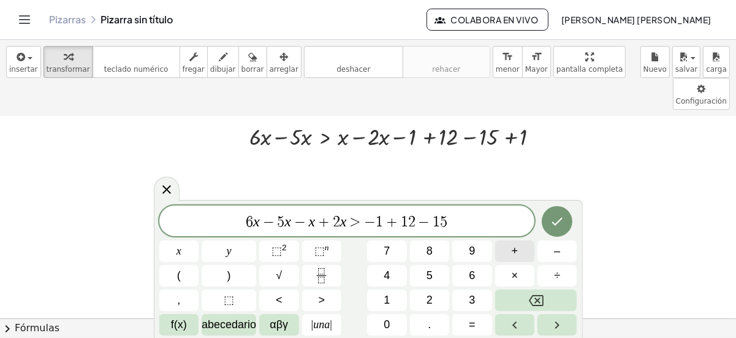
click at [523, 252] on button "+" at bounding box center [514, 250] width 39 height 21
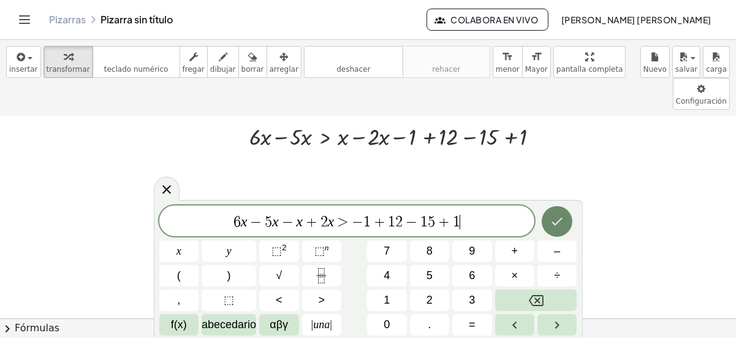
click at [563, 222] on icon "Hecho" at bounding box center [557, 221] width 15 height 15
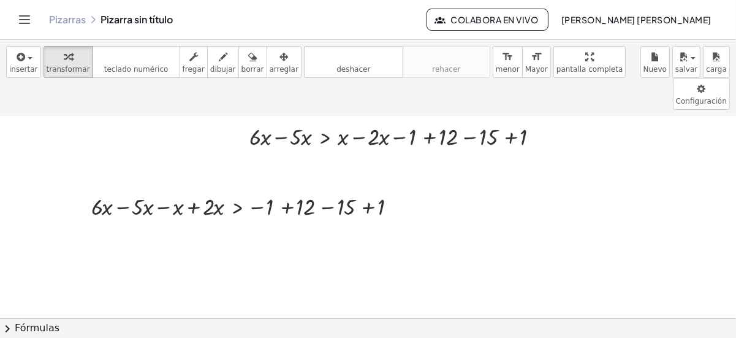
click at [295, 216] on div at bounding box center [368, 185] width 736 height 525
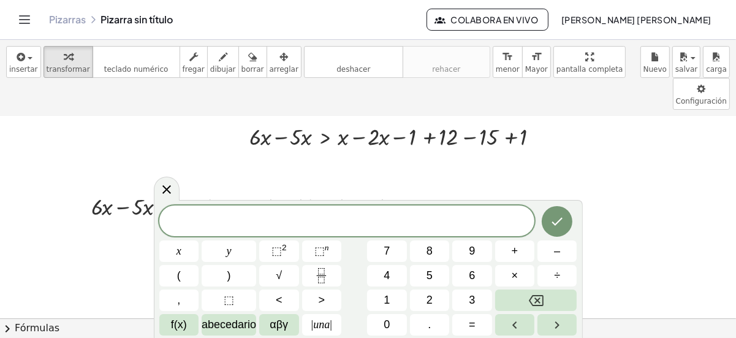
click at [245, 190] on div at bounding box center [250, 205] width 330 height 31
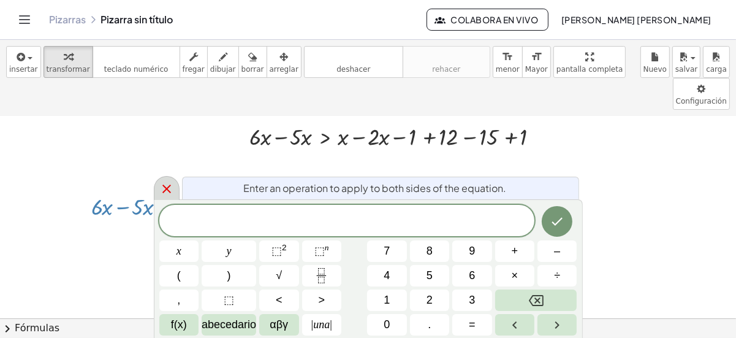
click at [159, 193] on icon at bounding box center [166, 188] width 15 height 15
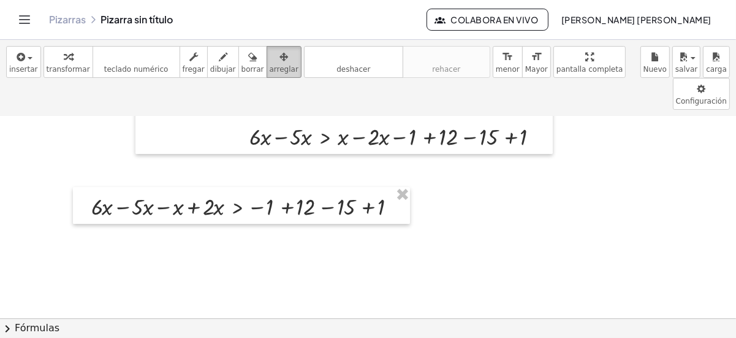
click at [270, 62] on div "button" at bounding box center [284, 56] width 29 height 15
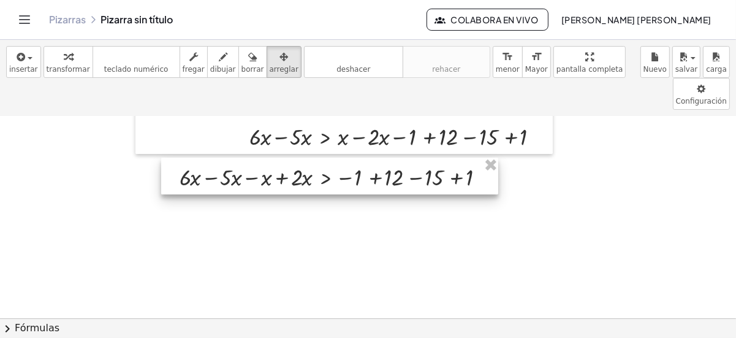
drag, startPoint x: 234, startPoint y: 166, endPoint x: 324, endPoint y: 136, distance: 95.0
click at [324, 158] on div at bounding box center [329, 176] width 337 height 37
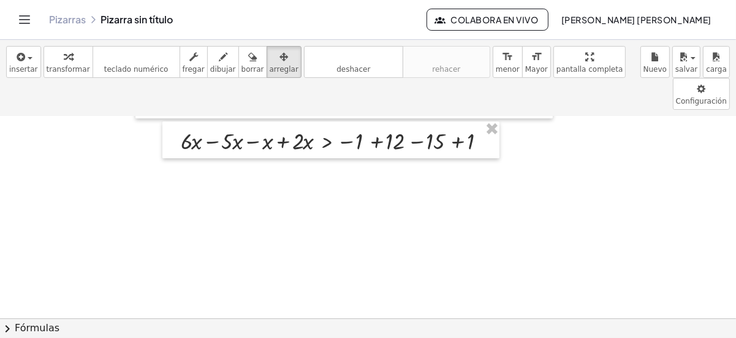
scroll to position [230, 0]
click at [243, 138] on div at bounding box center [368, 149] width 736 height 525
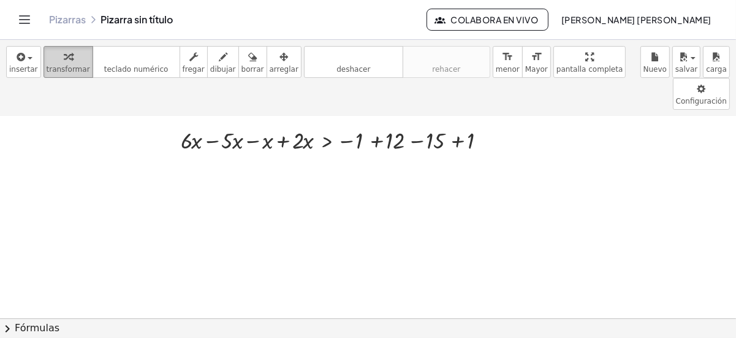
click at [64, 62] on icon "button" at bounding box center [68, 57] width 9 height 15
click at [227, 124] on div at bounding box center [340, 139] width 330 height 31
drag, startPoint x: 261, startPoint y: 112, endPoint x: 224, endPoint y: 112, distance: 36.8
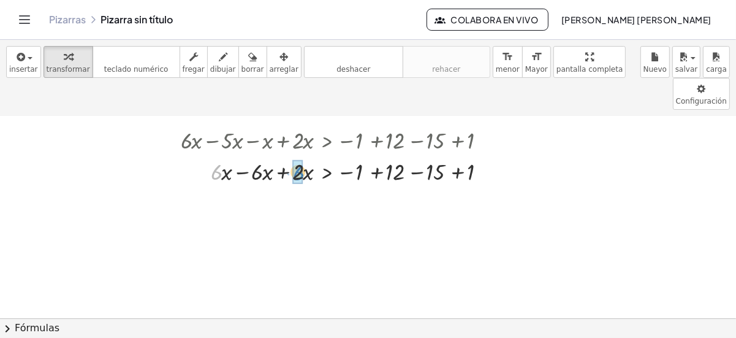
drag, startPoint x: 219, startPoint y: 141, endPoint x: 302, endPoint y: 142, distance: 82.1
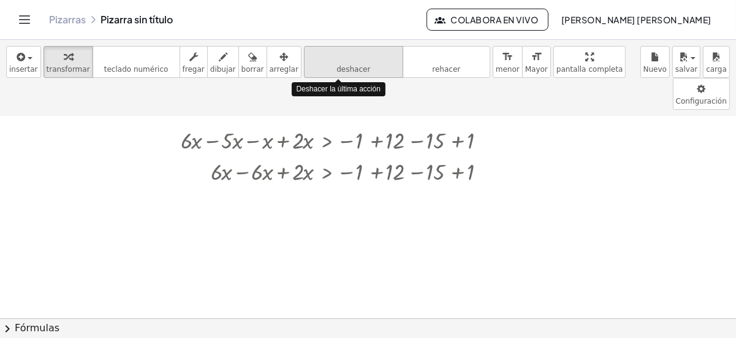
click at [336, 66] on span "deshacer" at bounding box center [353, 69] width 34 height 9
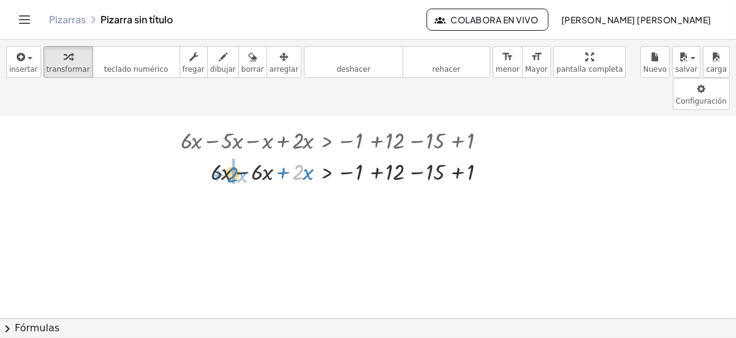
drag, startPoint x: 302, startPoint y: 143, endPoint x: 236, endPoint y: 145, distance: 65.6
click at [236, 154] on div at bounding box center [340, 169] width 330 height 31
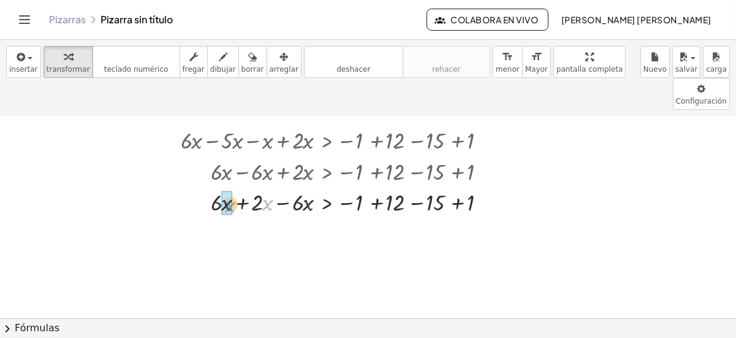
drag, startPoint x: 265, startPoint y: 174, endPoint x: 224, endPoint y: 176, distance: 41.7
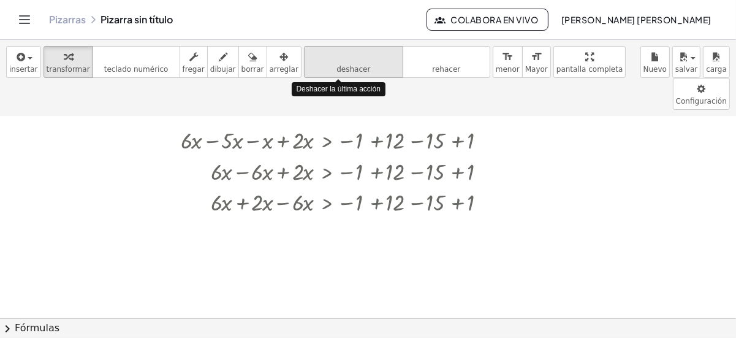
click at [336, 68] on span "deshacer" at bounding box center [353, 69] width 34 height 9
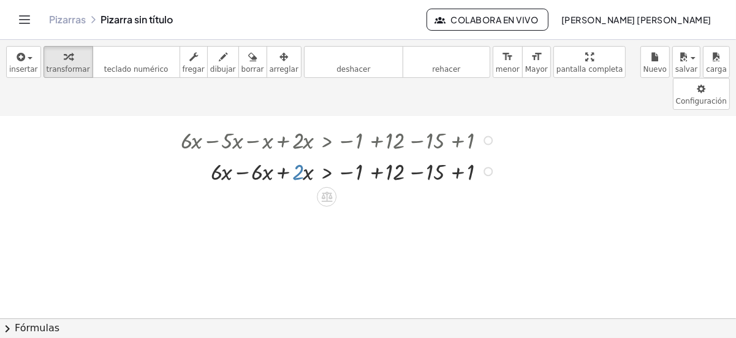
click at [485, 167] on div at bounding box center [488, 171] width 9 height 9
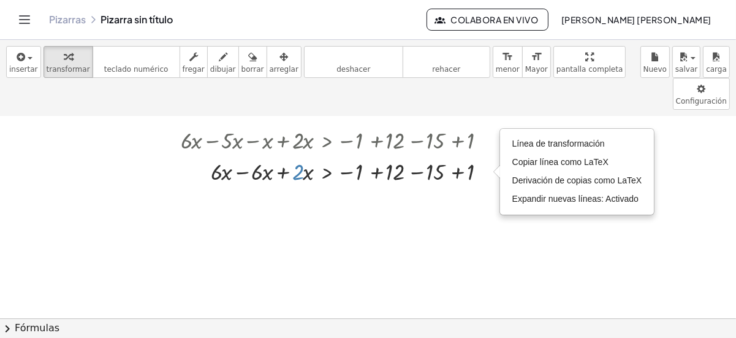
click at [442, 198] on div at bounding box center [368, 149] width 736 height 525
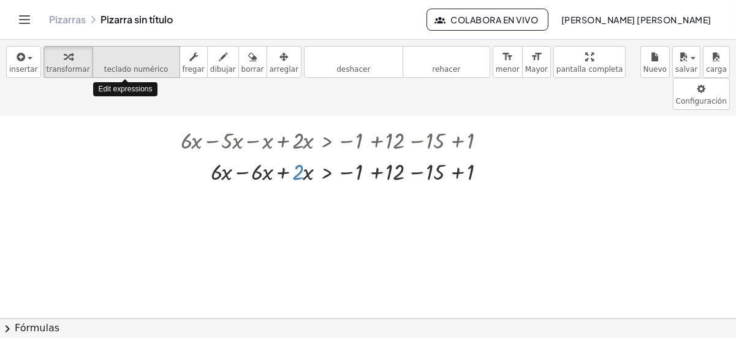
click at [140, 63] on button "teclado teclado numérico" at bounding box center [137, 62] width 88 height 32
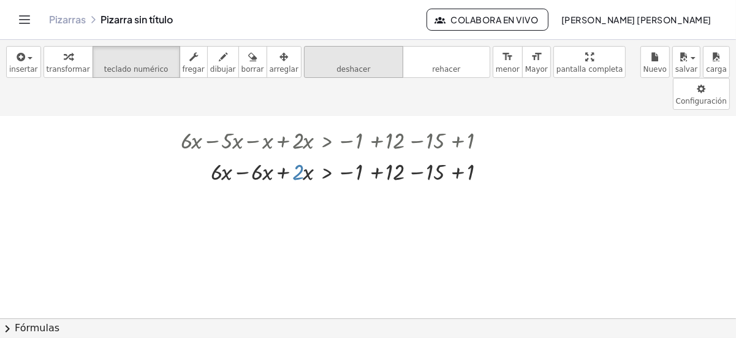
click at [319, 62] on icon "deshacer" at bounding box center [353, 57] width 93 height 15
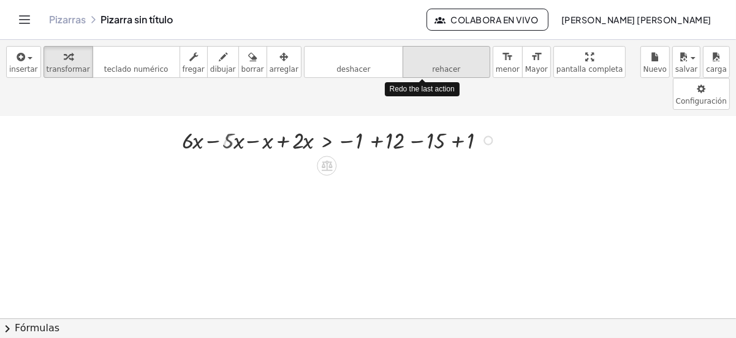
click at [406, 61] on icon "rehacer" at bounding box center [447, 57] width 82 height 15
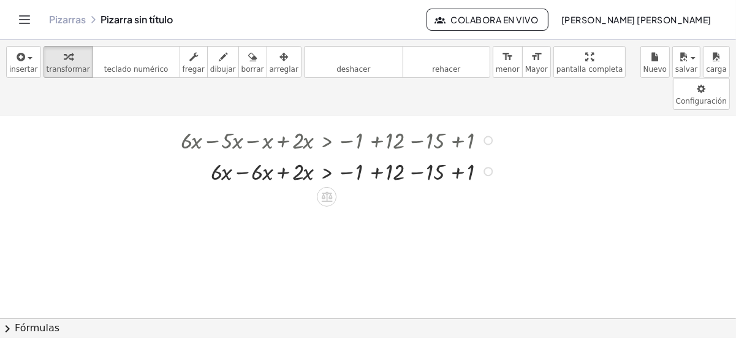
click at [490, 167] on div at bounding box center [488, 171] width 9 height 9
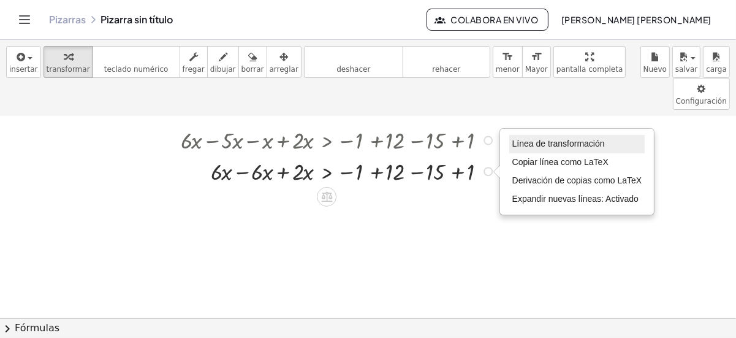
click at [527, 139] on span "Línea de transformación" at bounding box center [558, 144] width 93 height 10
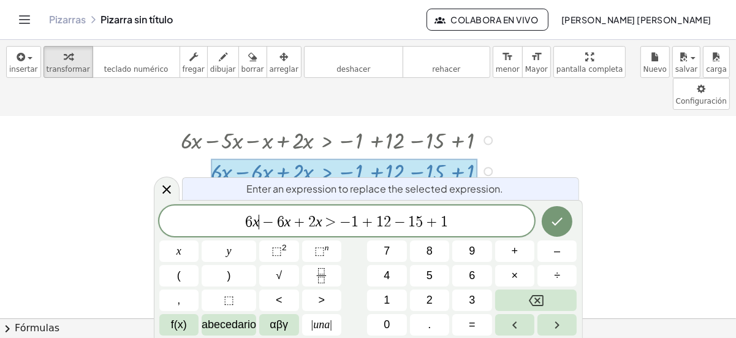
click at [261, 219] on span "−" at bounding box center [268, 221] width 18 height 15
click at [381, 218] on span "−" at bounding box center [390, 221] width 18 height 15
click at [441, 221] on span "− 6 x + 8 x > − 1 + 1 3 − 1 5 + 1 ​" at bounding box center [347, 221] width 376 height 17
click at [368, 224] on span "+" at bounding box center [370, 221] width 18 height 15
click at [414, 219] on span "− 6 x + 8 x > 1 3 − 1 5 ​" at bounding box center [347, 221] width 376 height 17
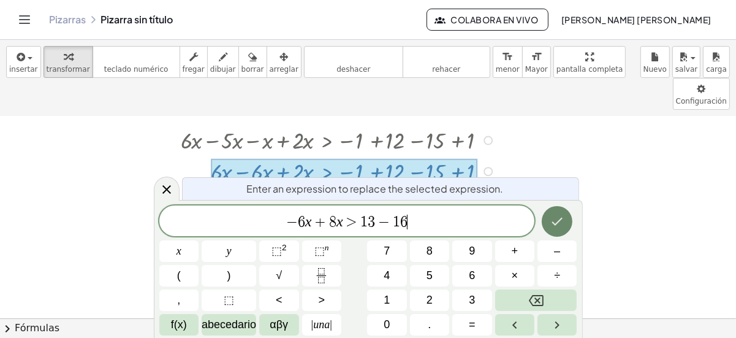
click at [555, 220] on icon "Hecho" at bounding box center [557, 221] width 15 height 15
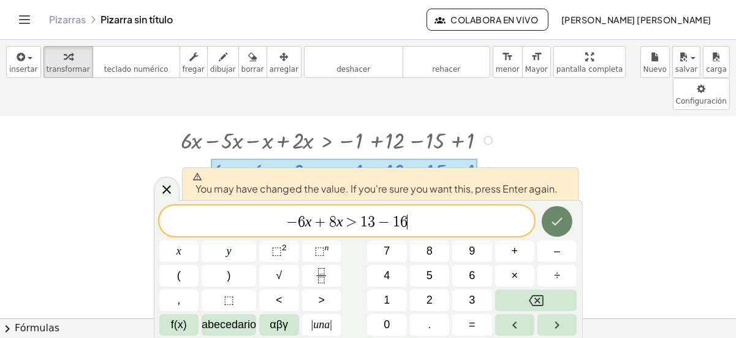
click at [555, 220] on icon "Hecho" at bounding box center [557, 221] width 15 height 15
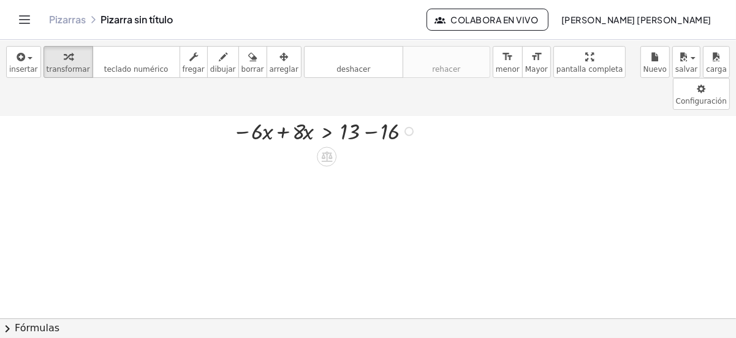
scroll to position [300, 0]
drag, startPoint x: 300, startPoint y: 104, endPoint x: 271, endPoint y: 104, distance: 29.4
drag, startPoint x: 390, startPoint y: 134, endPoint x: 351, endPoint y: 134, distance: 39.2
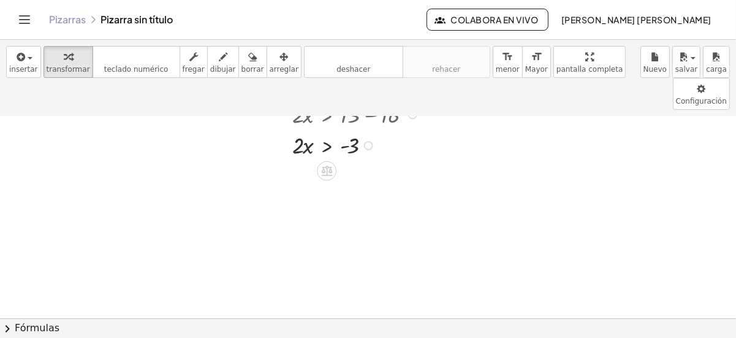
scroll to position [353, 0]
drag, startPoint x: 298, startPoint y: 108, endPoint x: 358, endPoint y: 126, distance: 62.6
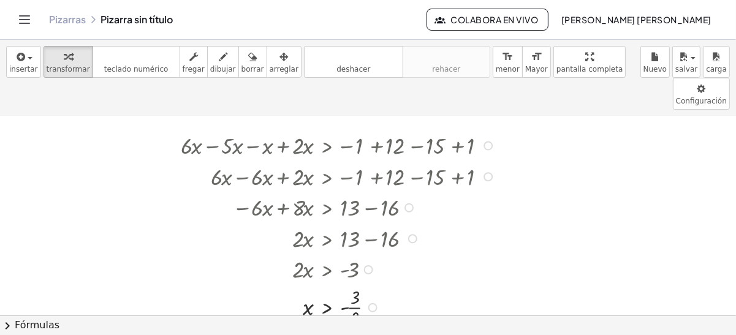
scroll to position [224, 0]
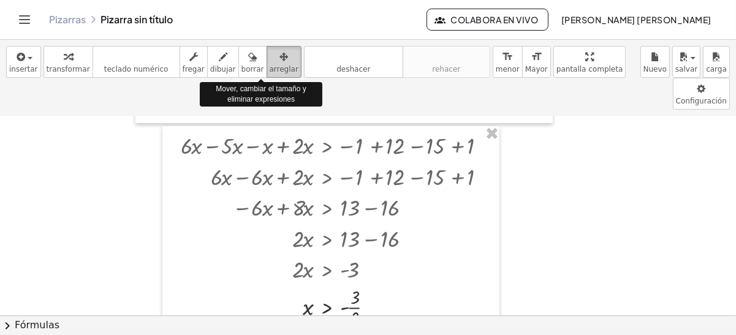
click at [270, 59] on div "button" at bounding box center [284, 56] width 29 height 15
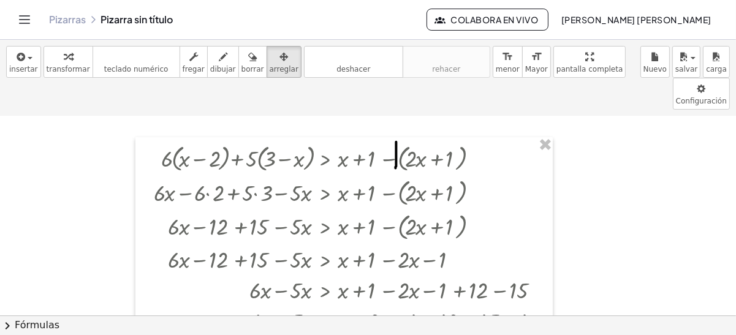
scroll to position [0, 0]
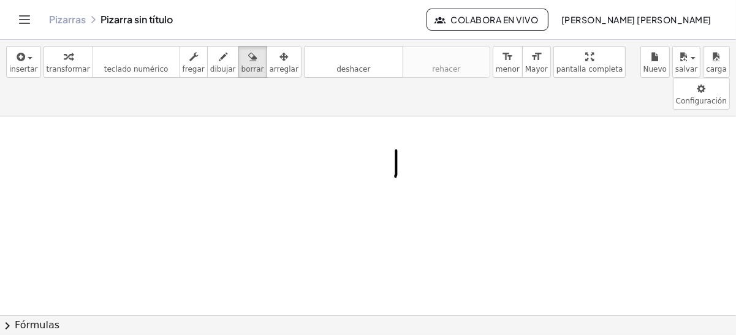
drag, startPoint x: 228, startPoint y: 57, endPoint x: 371, endPoint y: 141, distance: 166.2
click at [371, 141] on div "insertar select one: Math Expression Function Text Youtube Video Graphing Geome…" at bounding box center [368, 187] width 736 height 295
drag, startPoint x: 229, startPoint y: 63, endPoint x: 336, endPoint y: 161, distance: 145.3
click at [336, 161] on div "insertar select one: Math Expression Function Text Youtube Video Graphing Geome…" at bounding box center [368, 187] width 736 height 295
click at [248, 60] on icon "button" at bounding box center [252, 57] width 9 height 15
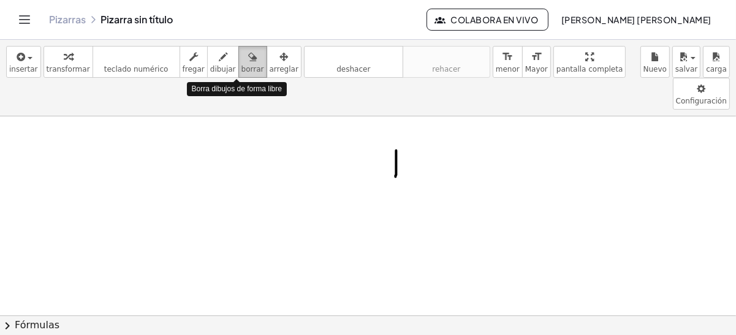
click at [248, 60] on icon "button" at bounding box center [252, 57] width 9 height 15
drag, startPoint x: 232, startPoint y: 60, endPoint x: 352, endPoint y: 101, distance: 127.5
click at [384, 131] on div "insertar select one: Math Expression Function Text Youtube Video Graphing Geome…" at bounding box center [368, 187] width 736 height 295
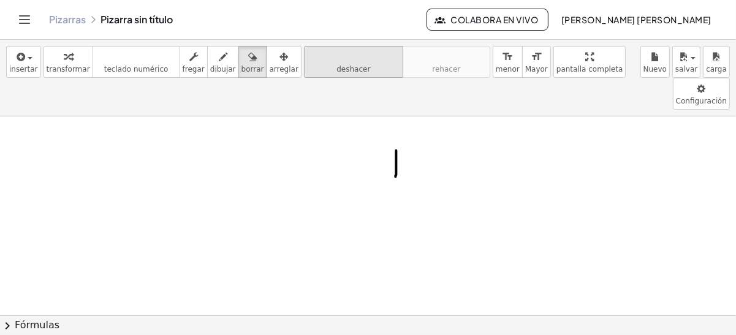
click at [313, 58] on icon "deshacer" at bounding box center [353, 57] width 93 height 15
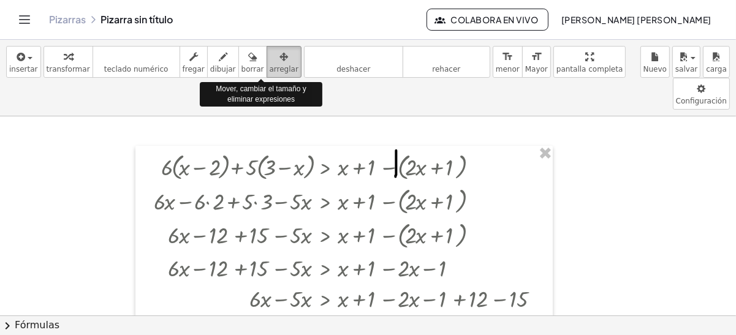
click at [279, 54] on icon "button" at bounding box center [283, 57] width 9 height 15
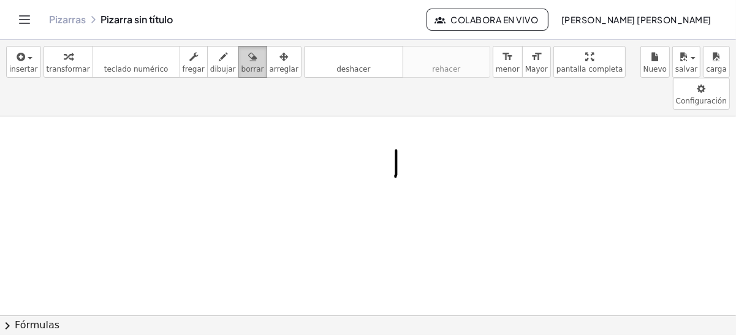
click at [248, 60] on icon "button" at bounding box center [252, 57] width 9 height 15
drag, startPoint x: 384, startPoint y: 134, endPoint x: 400, endPoint y: 140, distance: 16.7
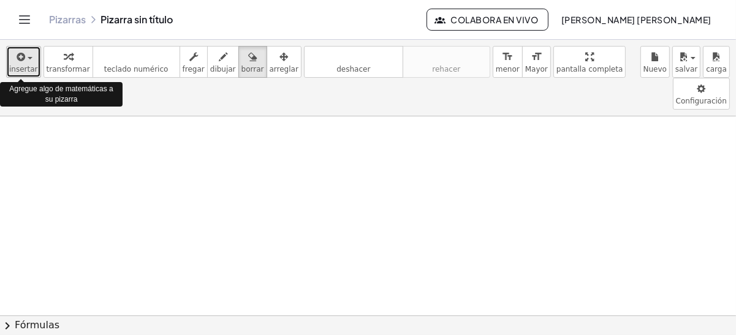
click at [7, 61] on button "insertar" at bounding box center [23, 62] width 35 height 32
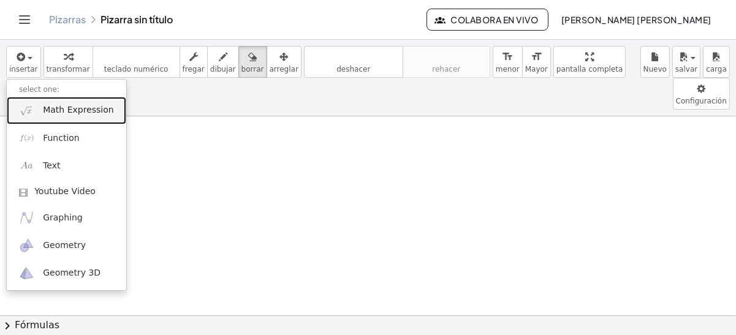
click at [88, 109] on span "Math Expression" at bounding box center [78, 110] width 70 height 12
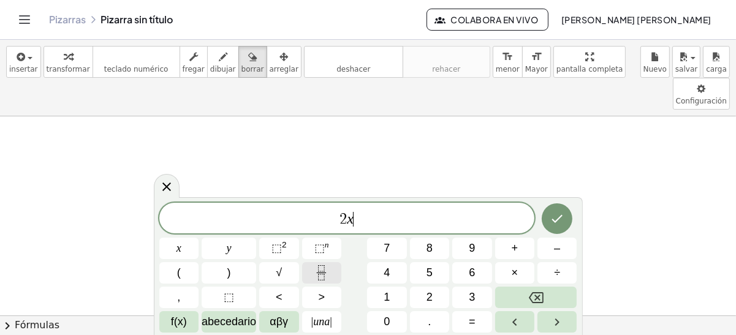
click at [313, 275] on button "Fracción" at bounding box center [321, 272] width 39 height 21
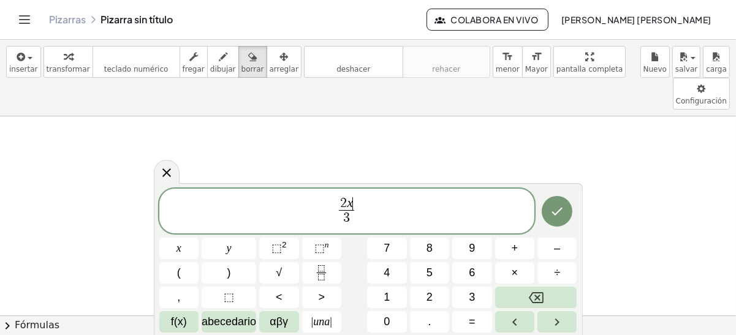
click at [354, 209] on span "2 x ​" at bounding box center [346, 203] width 15 height 13
click at [320, 295] on span ">" at bounding box center [321, 297] width 7 height 17
click at [317, 271] on icon "Fracción" at bounding box center [321, 272] width 15 height 15
click at [308, 275] on button "Fracción" at bounding box center [321, 272] width 39 height 21
click at [519, 250] on button "+" at bounding box center [514, 248] width 39 height 21
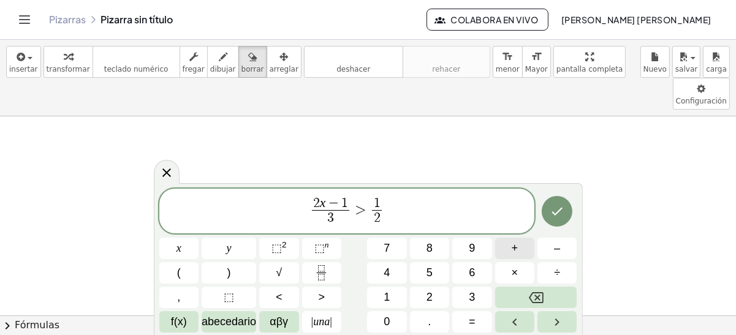
click at [516, 245] on span "+" at bounding box center [515, 248] width 7 height 17
click at [318, 277] on icon "Fracción" at bounding box center [321, 272] width 15 height 15
click at [561, 208] on icon "Hecho" at bounding box center [557, 211] width 15 height 15
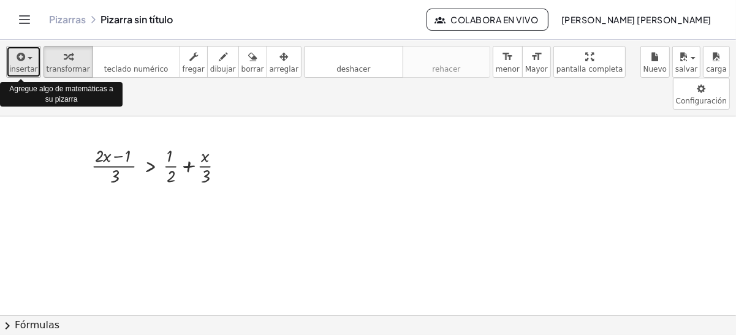
click at [17, 59] on icon "button" at bounding box center [20, 57] width 11 height 15
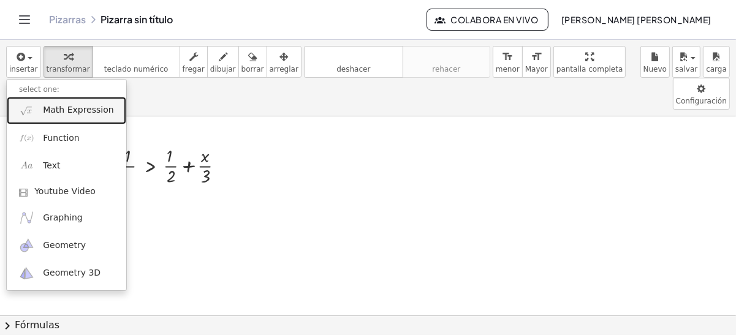
click at [77, 112] on span "Math Expression" at bounding box center [78, 110] width 70 height 12
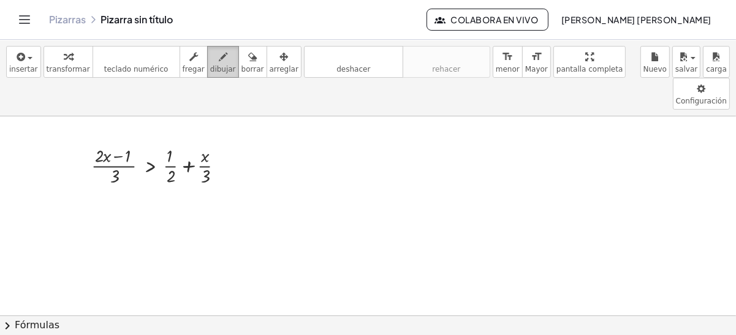
click at [210, 70] on span "dibujar" at bounding box center [223, 69] width 26 height 9
drag, startPoint x: 170, startPoint y: 156, endPoint x: 205, endPoint y: 158, distance: 34.4
drag, startPoint x: 219, startPoint y: 162, endPoint x: 212, endPoint y: 170, distance: 10.4
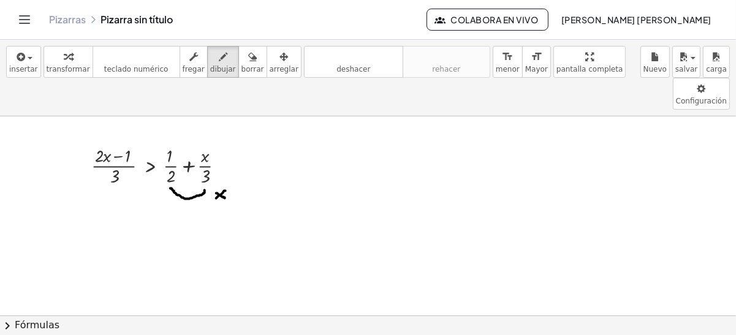
drag, startPoint x: 195, startPoint y: 143, endPoint x: 181, endPoint y: 126, distance: 23.1
drag, startPoint x: 180, startPoint y: 143, endPoint x: 197, endPoint y: 129, distance: 22.6
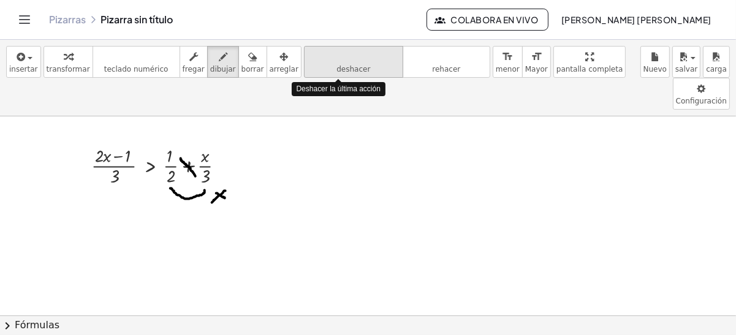
click at [307, 58] on icon "deshacer" at bounding box center [353, 57] width 93 height 15
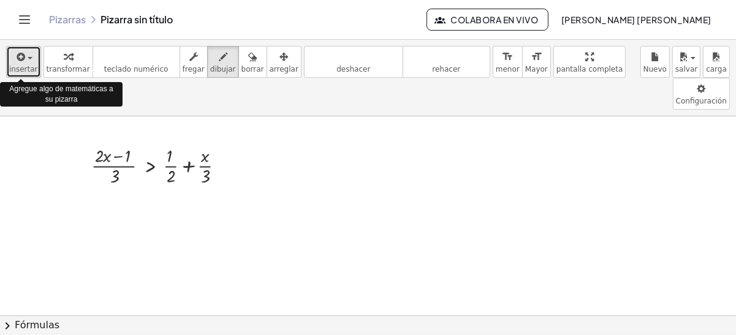
click at [15, 58] on icon "button" at bounding box center [20, 57] width 11 height 15
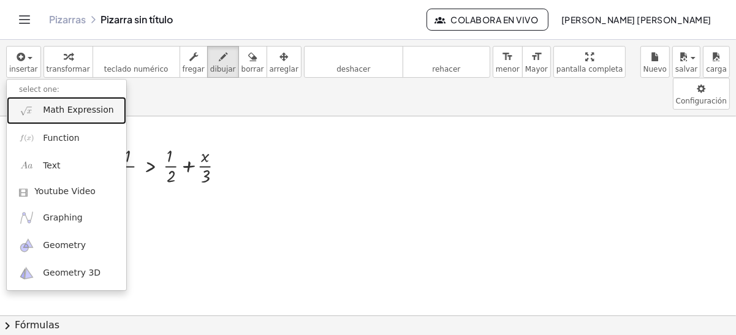
click at [76, 113] on span "Math Expression" at bounding box center [78, 110] width 70 height 12
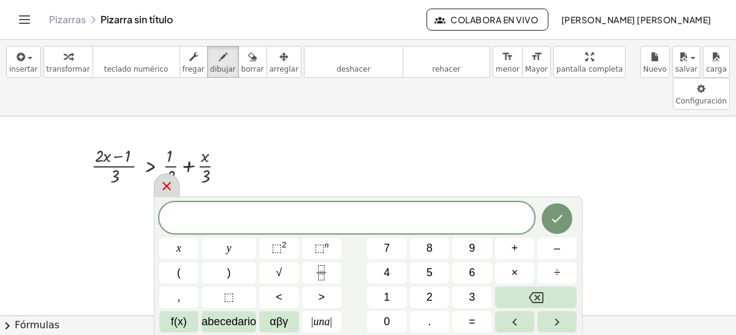
click at [164, 181] on icon at bounding box center [166, 186] width 15 height 15
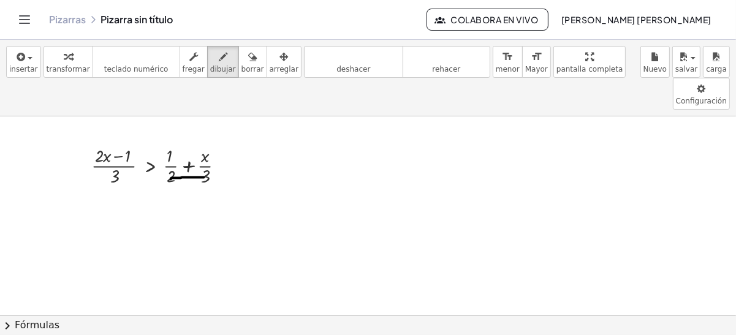
drag, startPoint x: 171, startPoint y: 146, endPoint x: 205, endPoint y: 145, distance: 33.8
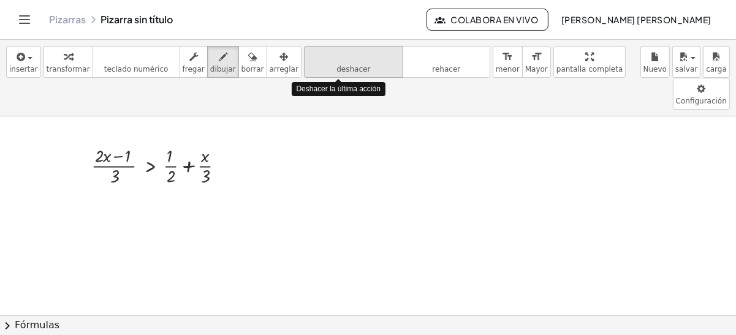
click at [304, 68] on button "deshacer deshacer" at bounding box center [353, 62] width 99 height 32
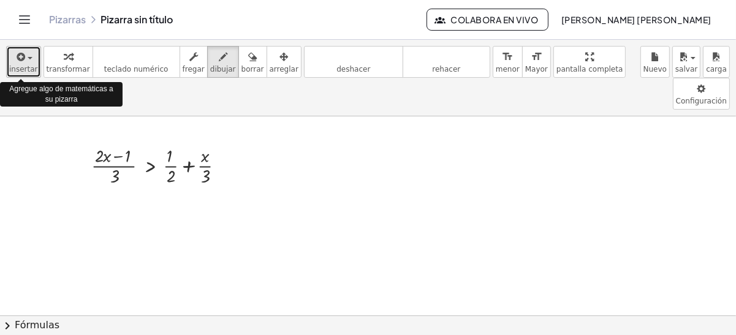
click at [23, 67] on span "insertar" at bounding box center [23, 69] width 29 height 9
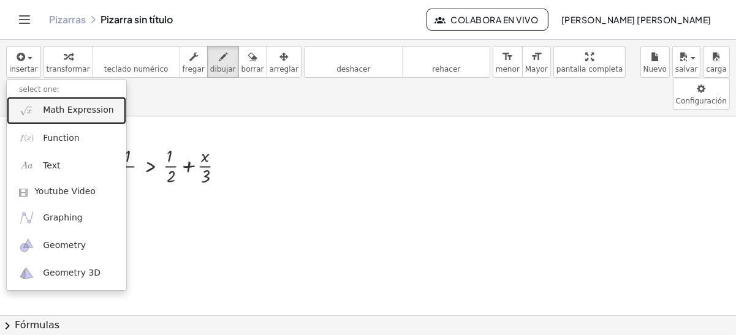
click at [29, 110] on img at bounding box center [26, 110] width 15 height 15
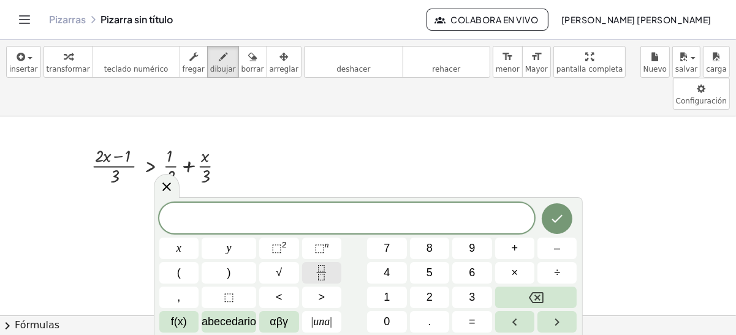
click at [327, 275] on icon "Fracción" at bounding box center [321, 272] width 15 height 15
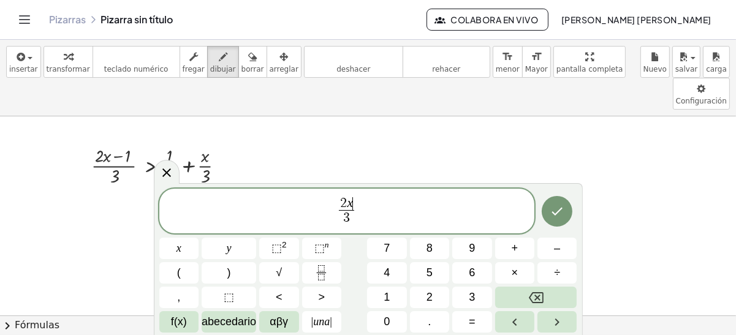
click at [351, 207] on var "x" at bounding box center [350, 202] width 6 height 15
click at [318, 295] on span ">" at bounding box center [321, 297] width 7 height 17
click at [314, 271] on icon "Fracción" at bounding box center [321, 272] width 15 height 15
click at [379, 219] on span "​" at bounding box center [377, 218] width 9 height 17
click at [374, 205] on span "​" at bounding box center [376, 203] width 9 height 13
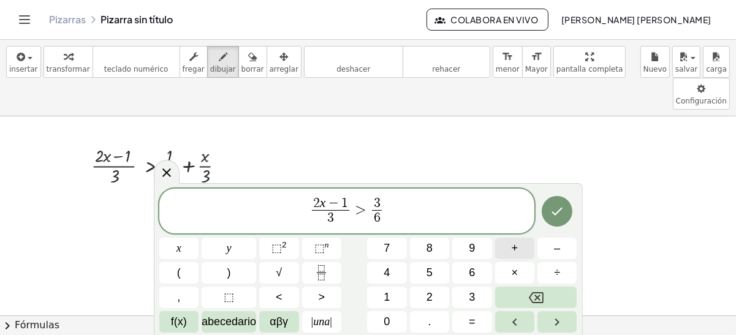
click at [506, 253] on button "+" at bounding box center [514, 248] width 39 height 21
click at [559, 210] on icon "Hecho" at bounding box center [557, 211] width 15 height 15
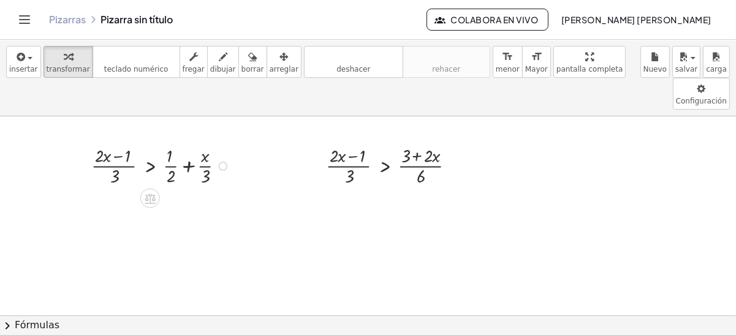
click at [220, 161] on div at bounding box center [222, 165] width 9 height 9
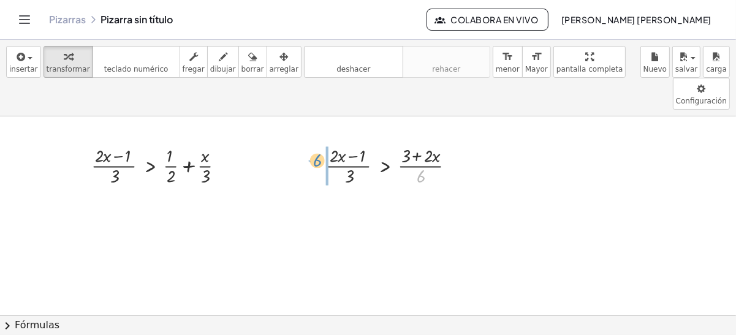
drag, startPoint x: 420, startPoint y: 143, endPoint x: 315, endPoint y: 124, distance: 107.1
click at [315, 140] on div "· 6 · ( + · 2 · x − 1 ) · 3 > · ( + 3 + · 2 · x ) · 6" at bounding box center [387, 165] width 158 height 51
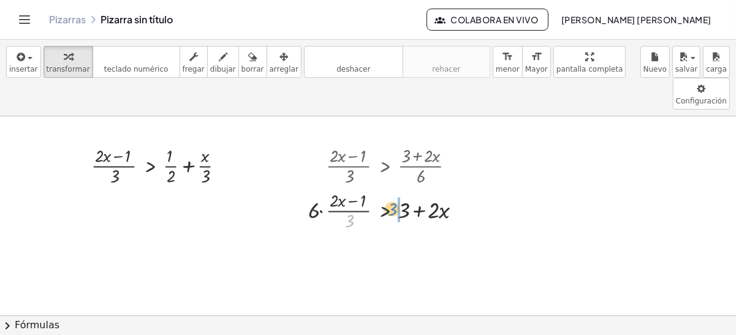
drag, startPoint x: 347, startPoint y: 191, endPoint x: 391, endPoint y: 179, distance: 45.0
click at [391, 188] on div at bounding box center [389, 210] width 175 height 45
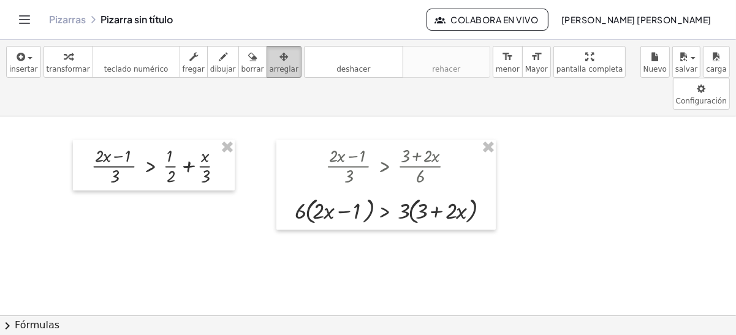
click at [270, 58] on div "button" at bounding box center [284, 56] width 29 height 15
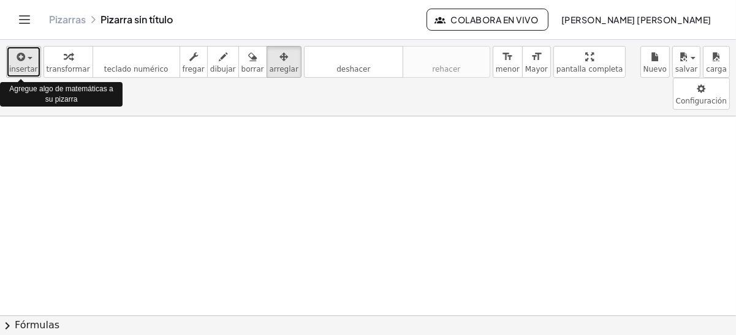
click at [25, 58] on span "button" at bounding box center [26, 58] width 2 height 9
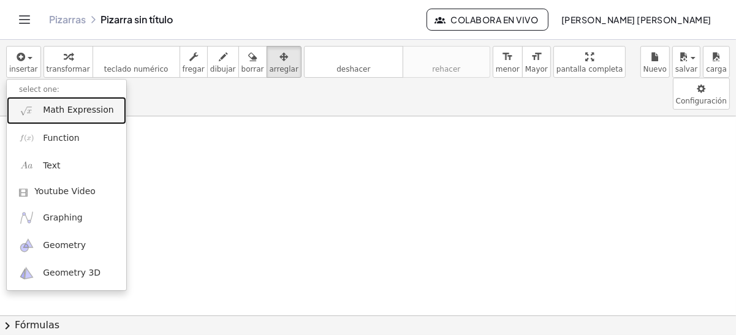
click at [66, 101] on link "Math Expression" at bounding box center [67, 111] width 120 height 28
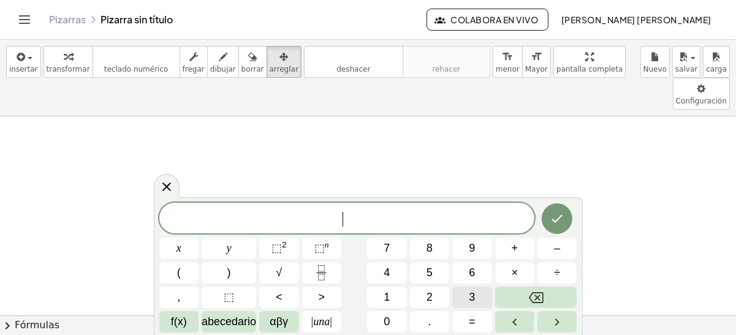
click at [461, 301] on button "3" at bounding box center [471, 297] width 39 height 21
click at [285, 295] on button "<" at bounding box center [278, 297] width 39 height 21
click at [515, 251] on span "+" at bounding box center [515, 248] width 7 height 17
click at [389, 275] on span "4" at bounding box center [387, 273] width 6 height 17
click at [279, 295] on span "<" at bounding box center [279, 297] width 7 height 17
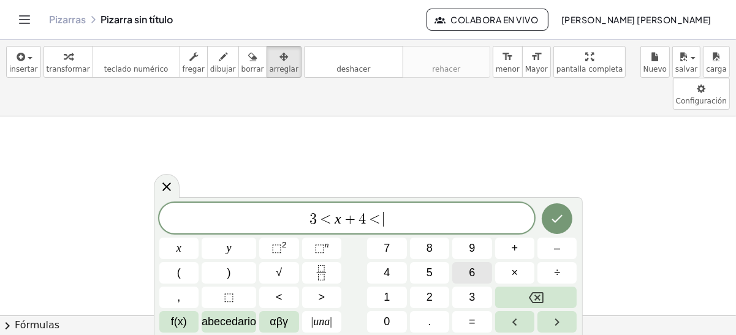
click at [464, 266] on button "6" at bounding box center [471, 272] width 39 height 21
click at [567, 218] on button "Hecho" at bounding box center [557, 218] width 31 height 31
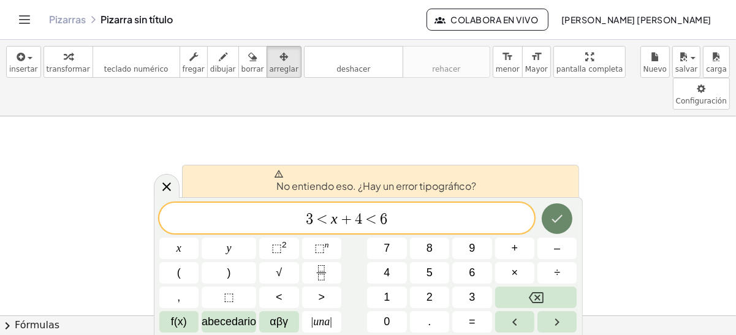
click at [556, 220] on icon "Hecho" at bounding box center [557, 218] width 15 height 15
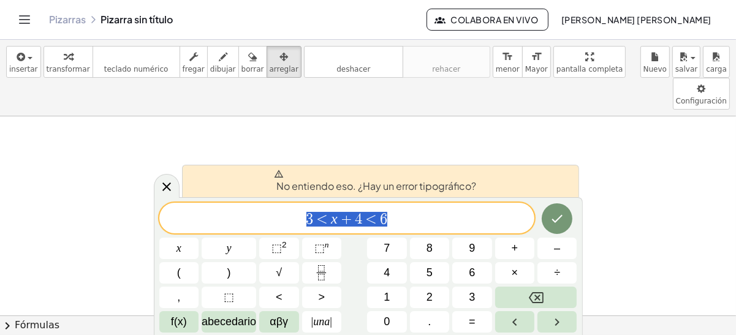
drag, startPoint x: 398, startPoint y: 219, endPoint x: 306, endPoint y: 219, distance: 91.9
click at [306, 219] on span "3 < x + 4 < 6" at bounding box center [347, 219] width 376 height 17
click at [415, 223] on span "3 < x + 4 < 6 ​" at bounding box center [347, 219] width 376 height 17
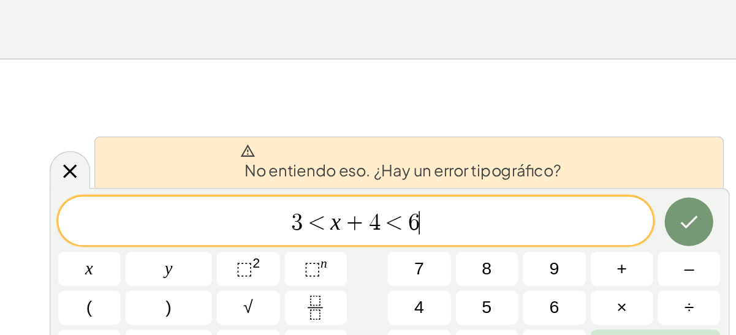
scroll to position [228, 0]
click at [363, 219] on span "<" at bounding box center [371, 219] width 18 height 15
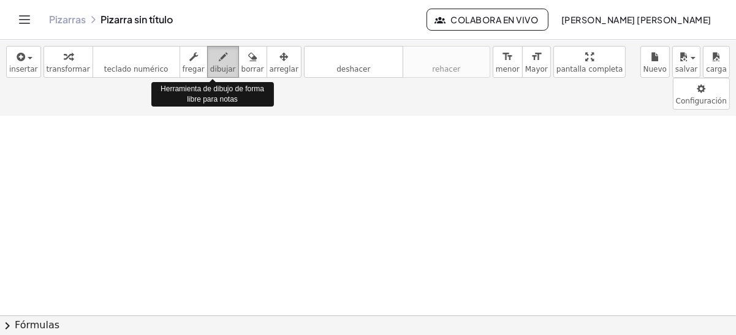
click at [210, 60] on div "button" at bounding box center [223, 56] width 26 height 15
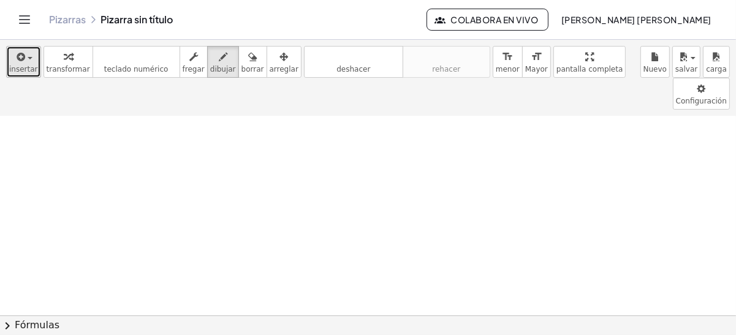
click at [31, 60] on div "button" at bounding box center [23, 56] width 29 height 15
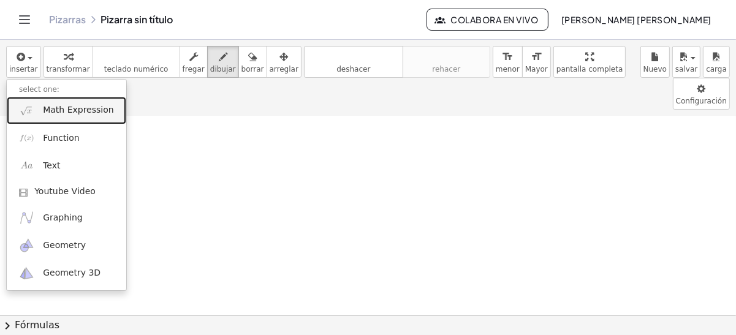
click at [29, 112] on img at bounding box center [26, 110] width 15 height 15
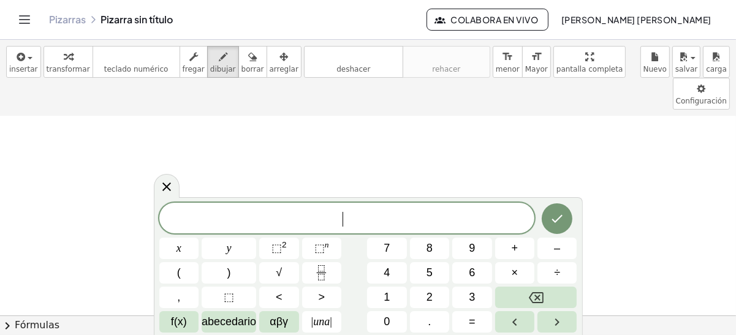
click at [325, 221] on span "​" at bounding box center [347, 219] width 376 height 17
click at [264, 300] on button "<" at bounding box center [278, 297] width 39 height 21
click at [517, 268] on span "×" at bounding box center [515, 273] width 7 height 17
click at [537, 297] on icon "Retroceso" at bounding box center [536, 297] width 15 height 11
click at [515, 249] on span "+" at bounding box center [515, 248] width 7 height 17
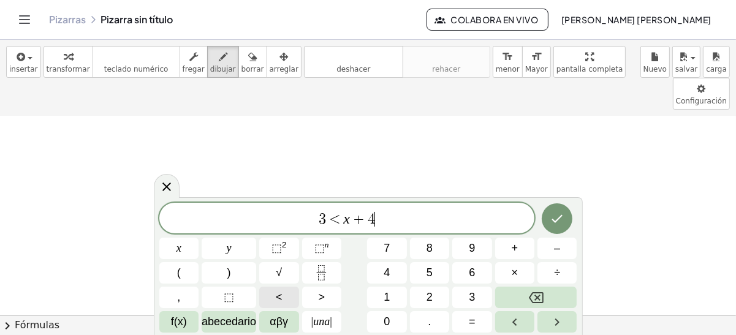
click at [273, 303] on button "<" at bounding box center [278, 297] width 39 height 21
click at [474, 270] on span "6" at bounding box center [472, 273] width 6 height 17
click at [370, 216] on span "<" at bounding box center [371, 219] width 18 height 15
click at [301, 217] on span "<" at bounding box center [310, 219] width 18 height 15
click at [422, 217] on span "3 − 4 < x + 4 − 4 < 6 ​" at bounding box center [347, 219] width 376 height 17
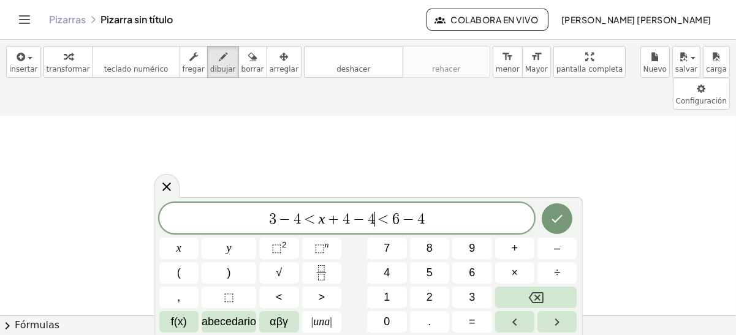
click at [372, 214] on span "4" at bounding box center [371, 219] width 7 height 15
click at [399, 215] on span "3 − 4 < x < 6 − 4 ​" at bounding box center [347, 219] width 376 height 17
click at [314, 218] on span "−" at bounding box center [323, 219] width 18 height 15
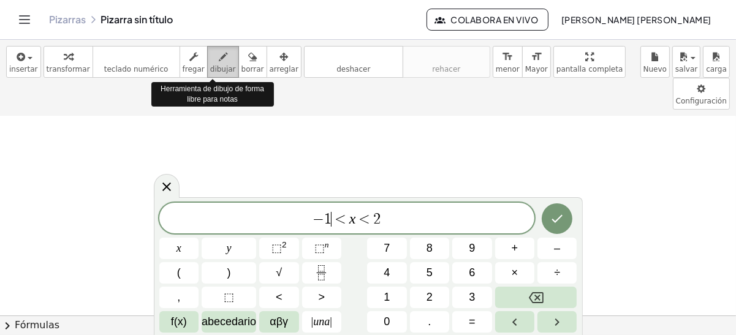
click at [210, 73] on button "dibujar" at bounding box center [223, 62] width 32 height 32
click at [219, 61] on icon "button" at bounding box center [223, 57] width 9 height 15
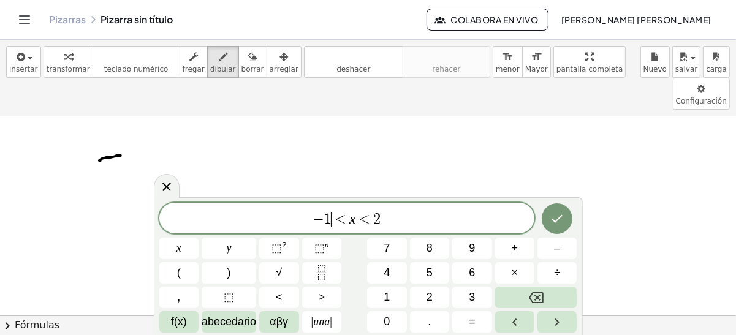
drag, startPoint x: 101, startPoint y: 127, endPoint x: 124, endPoint y: 123, distance: 24.4
click at [124, 123] on div at bounding box center [368, 120] width 736 height 465
drag, startPoint x: 129, startPoint y: 110, endPoint x: 129, endPoint y: 124, distance: 14.1
click at [129, 124] on div at bounding box center [368, 120] width 736 height 465
drag, startPoint x: 158, startPoint y: 115, endPoint x: 162, endPoint y: 125, distance: 10.7
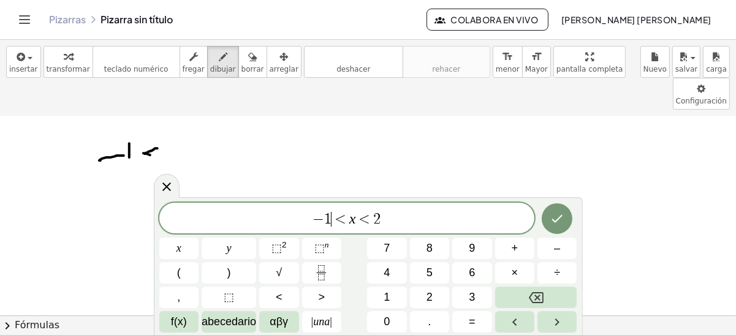
click at [161, 125] on div at bounding box center [368, 120] width 736 height 465
drag, startPoint x: 171, startPoint y: 115, endPoint x: 186, endPoint y: 124, distance: 17.9
click at [185, 124] on div at bounding box center [368, 120] width 736 height 465
drag, startPoint x: 177, startPoint y: 121, endPoint x: 167, endPoint y: 130, distance: 12.6
click at [168, 129] on div at bounding box center [368, 120] width 736 height 465
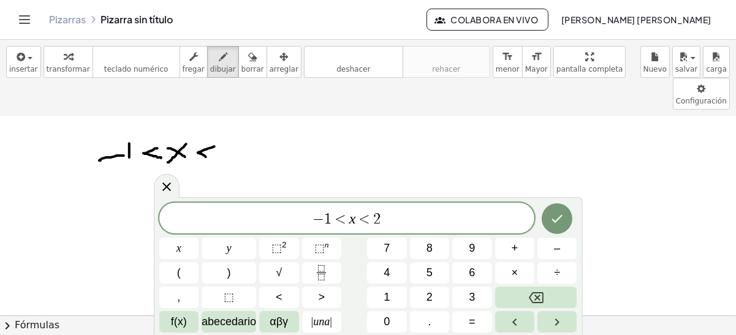
drag, startPoint x: 214, startPoint y: 113, endPoint x: 214, endPoint y: 126, distance: 12.9
click at [213, 126] on div at bounding box center [368, 120] width 736 height 465
drag, startPoint x: 224, startPoint y: 112, endPoint x: 238, endPoint y: 126, distance: 19.5
click at [238, 126] on div at bounding box center [368, 120] width 736 height 465
click at [554, 214] on icon "Hecho" at bounding box center [557, 218] width 15 height 15
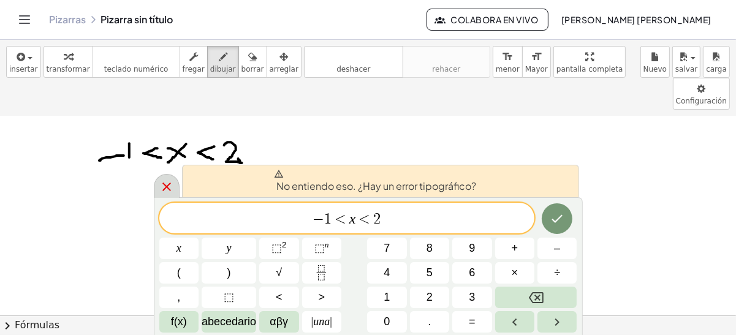
click at [165, 188] on icon at bounding box center [166, 187] width 9 height 9
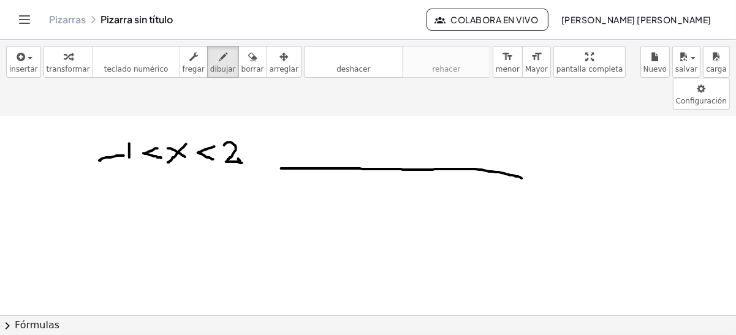
drag, startPoint x: 281, startPoint y: 135, endPoint x: 530, endPoint y: 148, distance: 249.1
click at [530, 148] on div at bounding box center [368, 120] width 736 height 465
drag, startPoint x: 390, startPoint y: 135, endPoint x: 390, endPoint y: 145, distance: 9.8
click at [390, 145] on div at bounding box center [368, 120] width 736 height 465
click at [393, 156] on div at bounding box center [368, 120] width 736 height 465
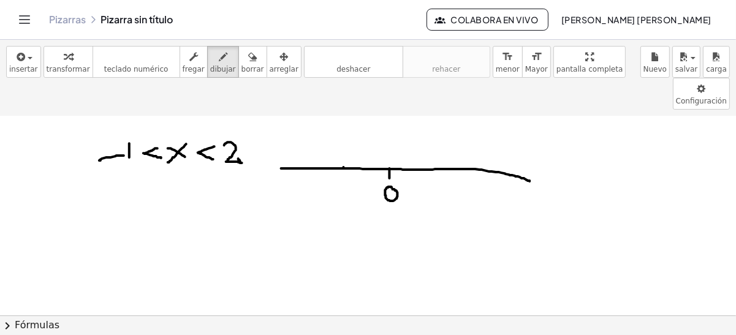
drag, startPoint x: 344, startPoint y: 134, endPoint x: 343, endPoint y: 142, distance: 8.1
click at [343, 142] on div at bounding box center [368, 120] width 736 height 465
drag, startPoint x: 328, startPoint y: 162, endPoint x: 337, endPoint y: 162, distance: 9.2
click at [335, 162] on div at bounding box center [368, 120] width 736 height 465
drag, startPoint x: 342, startPoint y: 154, endPoint x: 346, endPoint y: 171, distance: 17.0
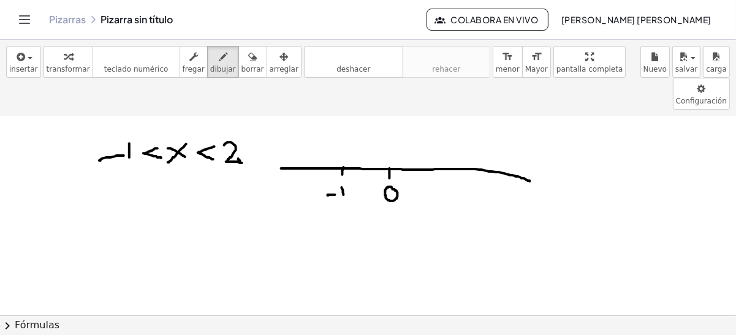
click at [346, 170] on div at bounding box center [368, 120] width 736 height 465
click at [451, 144] on div at bounding box center [368, 120] width 736 height 465
drag, startPoint x: 449, startPoint y: 153, endPoint x: 458, endPoint y: 167, distance: 16.5
click at [458, 167] on div at bounding box center [368, 120] width 736 height 465
drag, startPoint x: 93, startPoint y: 138, endPoint x: 147, endPoint y: 139, distance: 53.9
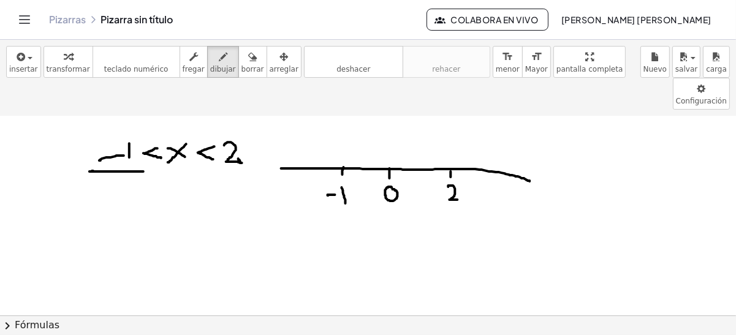
click at [147, 139] on div at bounding box center [368, 120] width 736 height 465
drag, startPoint x: 142, startPoint y: 126, endPoint x: 140, endPoint y: 139, distance: 12.9
click at [140, 139] on div at bounding box center [368, 120] width 736 height 465
click at [140, 140] on div at bounding box center [368, 120] width 736 height 465
drag, startPoint x: 143, startPoint y: 133, endPoint x: 129, endPoint y: 146, distance: 20.0
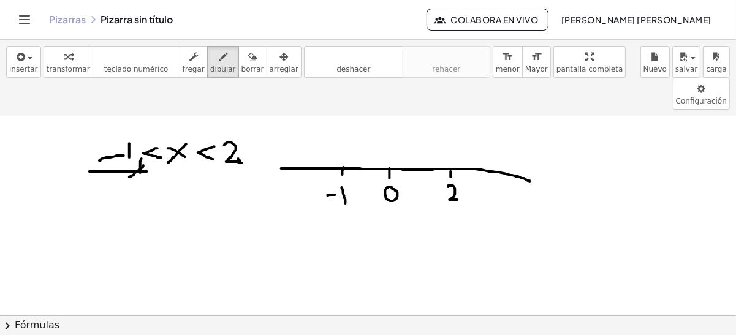
click at [128, 146] on div at bounding box center [368, 120] width 736 height 465
drag, startPoint x: 145, startPoint y: 137, endPoint x: 137, endPoint y: 148, distance: 14.1
click at [137, 148] on div at bounding box center [368, 120] width 736 height 465
drag, startPoint x: 221, startPoint y: 142, endPoint x: 270, endPoint y: 133, distance: 50.4
click at [270, 133] on div at bounding box center [368, 120] width 736 height 465
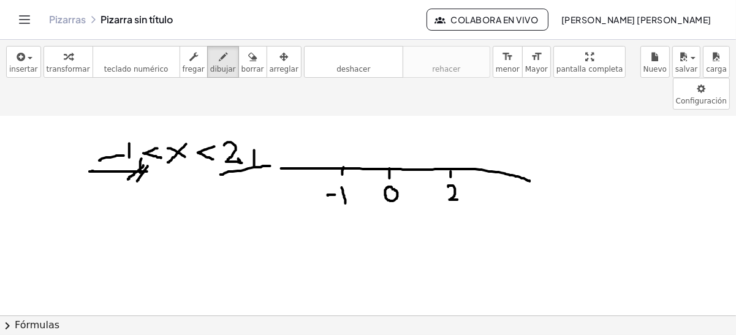
drag, startPoint x: 254, startPoint y: 117, endPoint x: 254, endPoint y: 135, distance: 17.8
click at [254, 134] on div at bounding box center [368, 120] width 736 height 465
drag, startPoint x: 253, startPoint y: 134, endPoint x: 247, endPoint y: 144, distance: 11.6
click at [247, 144] on div at bounding box center [368, 120] width 736 height 465
click at [343, 137] on div at bounding box center [368, 120] width 736 height 465
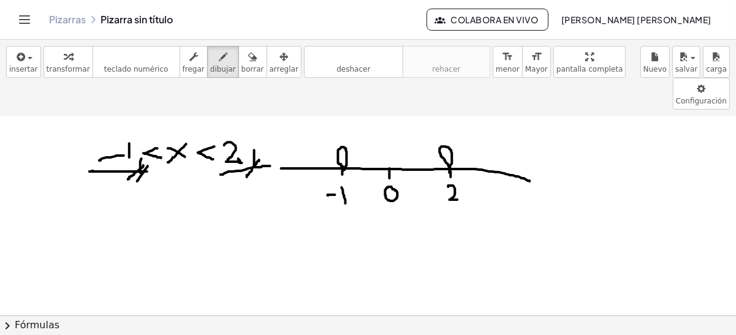
click at [450, 140] on div at bounding box center [368, 120] width 736 height 465
drag, startPoint x: 199, startPoint y: 128, endPoint x: 210, endPoint y: 137, distance: 13.9
click at [210, 137] on div at bounding box center [368, 120] width 736 height 465
drag, startPoint x: 144, startPoint y: 124, endPoint x: 165, endPoint y: 139, distance: 25.5
click at [165, 139] on div at bounding box center [368, 120] width 736 height 465
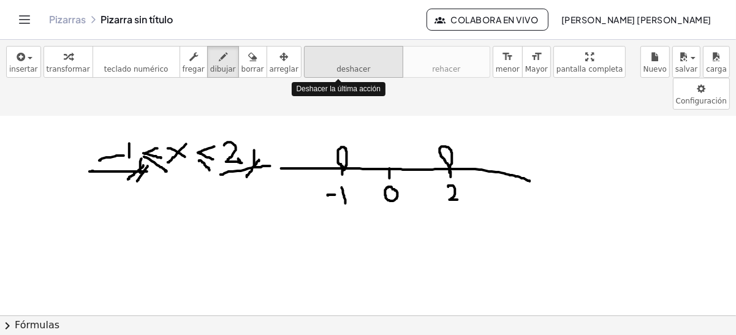
click at [307, 58] on icon "deshacer" at bounding box center [353, 57] width 93 height 15
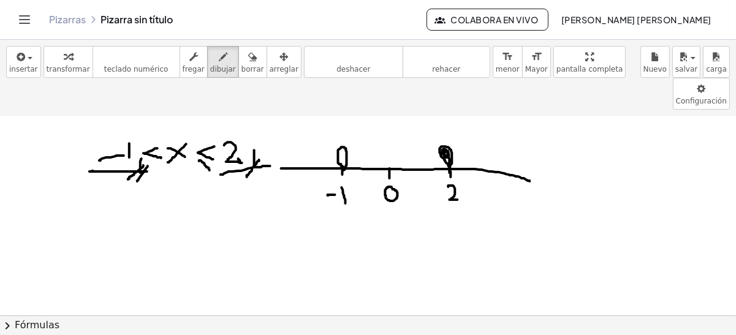
click at [446, 117] on div at bounding box center [368, 120] width 736 height 465
click at [317, 53] on icon "deshacer" at bounding box center [353, 57] width 93 height 15
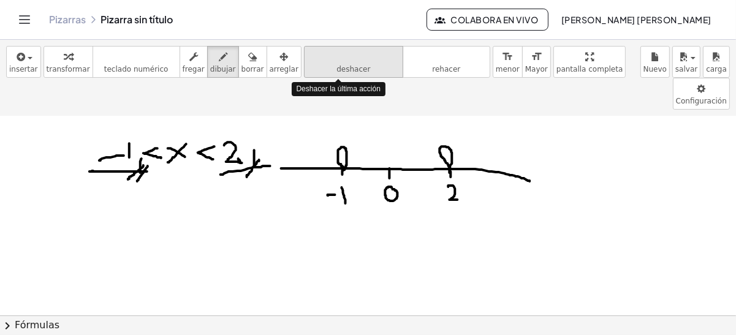
click at [317, 53] on icon "deshacer" at bounding box center [353, 57] width 93 height 15
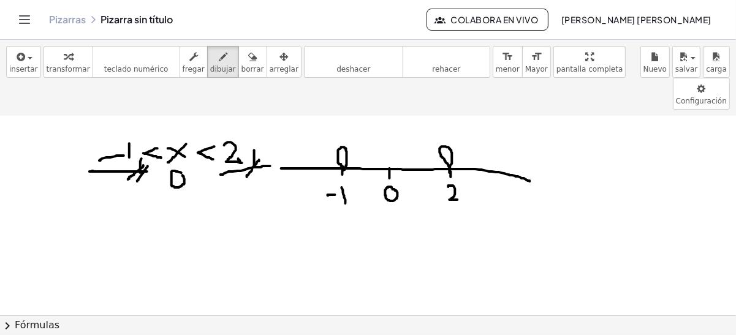
click at [178, 140] on div at bounding box center [368, 120] width 736 height 465
drag, startPoint x: 346, startPoint y: 113, endPoint x: 450, endPoint y: 114, distance: 103.6
click at [450, 114] on div at bounding box center [368, 120] width 736 height 465
drag, startPoint x: 362, startPoint y: 116, endPoint x: 354, endPoint y: 126, distance: 13.0
click at [354, 125] on div at bounding box center [368, 120] width 736 height 465
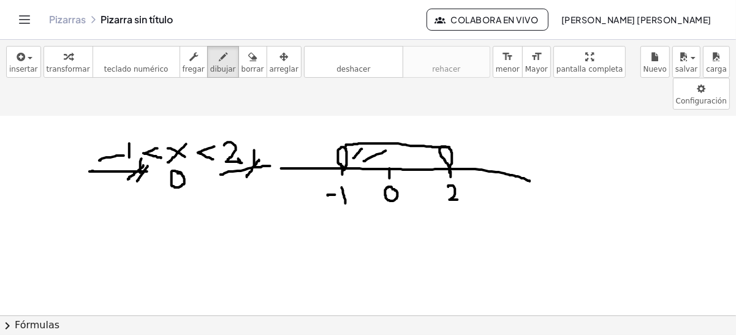
drag, startPoint x: 386, startPoint y: 118, endPoint x: 360, endPoint y: 131, distance: 28.8
click at [360, 131] on div at bounding box center [368, 120] width 736 height 465
drag, startPoint x: 422, startPoint y: 119, endPoint x: 393, endPoint y: 127, distance: 29.9
click at [393, 127] on div at bounding box center [368, 120] width 736 height 465
drag, startPoint x: 434, startPoint y: 126, endPoint x: 417, endPoint y: 131, distance: 17.8
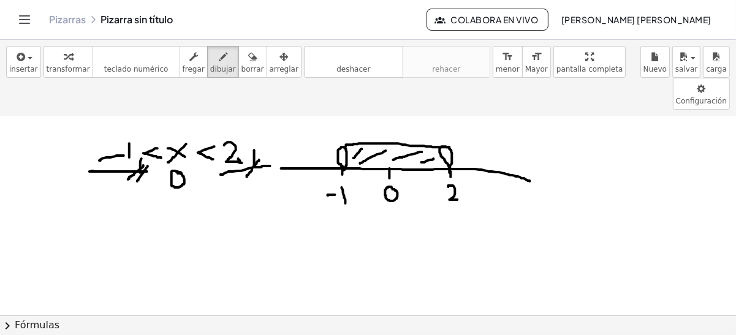
click at [417, 131] on div at bounding box center [368, 120] width 736 height 465
drag, startPoint x: 555, startPoint y: 116, endPoint x: 557, endPoint y: 140, distance: 23.4
click at [557, 140] on div at bounding box center [368, 120] width 736 height 465
drag, startPoint x: 561, startPoint y: 129, endPoint x: 567, endPoint y: 128, distance: 6.9
click at [567, 128] on div at bounding box center [368, 120] width 736 height 465
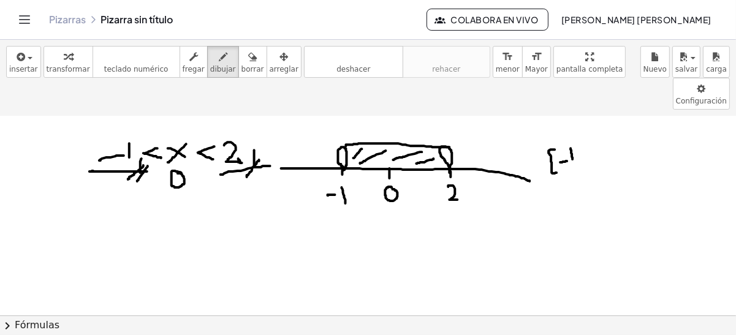
drag, startPoint x: 571, startPoint y: 115, endPoint x: 574, endPoint y: 132, distance: 17.4
click at [574, 132] on div at bounding box center [368, 120] width 736 height 465
drag, startPoint x: 591, startPoint y: 133, endPoint x: 586, endPoint y: 145, distance: 13.0
click at [586, 145] on div at bounding box center [368, 120] width 736 height 465
drag, startPoint x: 599, startPoint y: 120, endPoint x: 610, endPoint y: 134, distance: 17.8
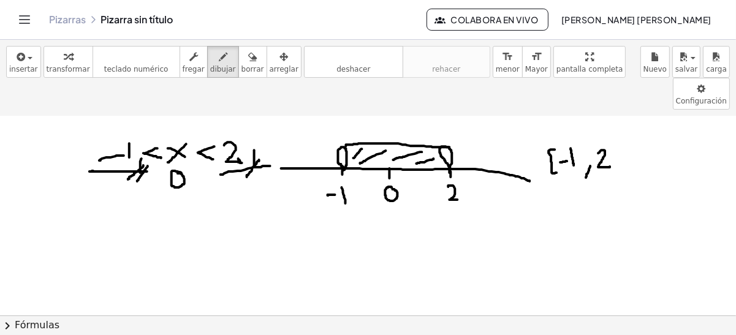
click at [610, 134] on div at bounding box center [368, 120] width 736 height 465
drag, startPoint x: 605, startPoint y: 111, endPoint x: 608, endPoint y: 145, distance: 33.8
click at [608, 145] on div at bounding box center [368, 120] width 736 height 465
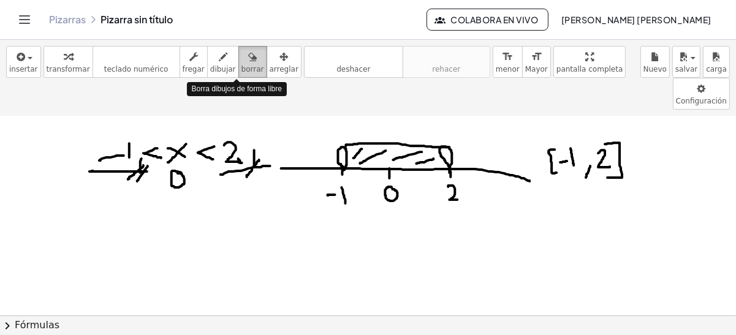
click at [248, 62] on icon "button" at bounding box center [252, 57] width 9 height 15
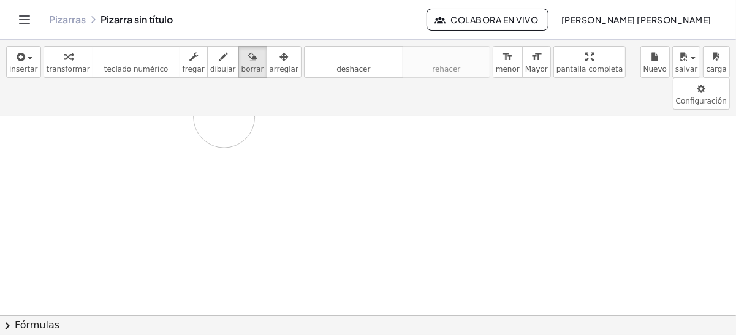
drag, startPoint x: 91, startPoint y: 124, endPoint x: 181, endPoint y: 99, distance: 93.5
click at [181, 99] on div at bounding box center [368, 120] width 736 height 465
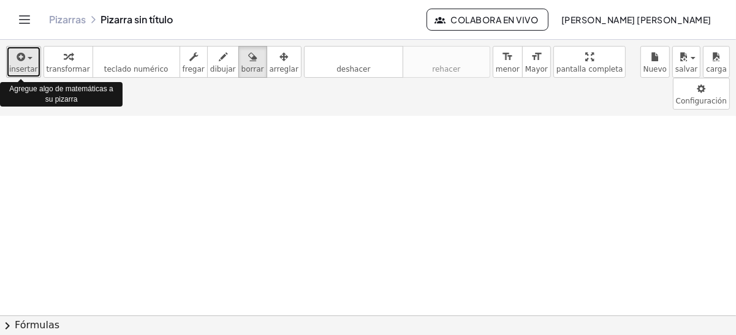
click at [21, 57] on icon "button" at bounding box center [20, 57] width 11 height 15
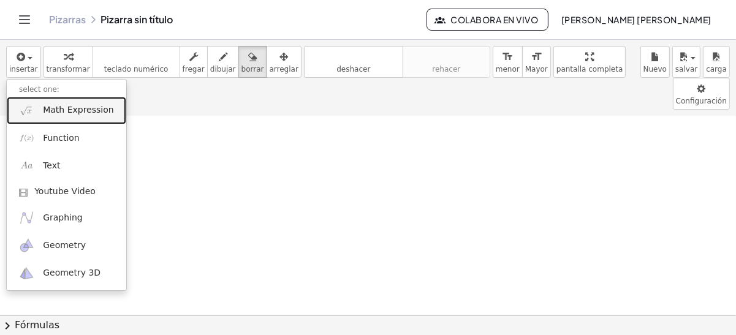
click at [63, 107] on span "Math Expression" at bounding box center [78, 110] width 70 height 12
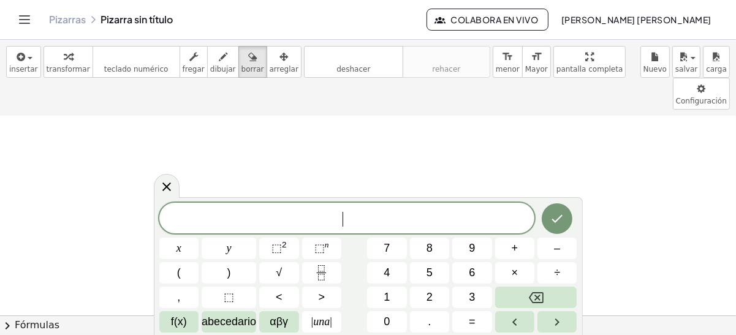
click at [236, 224] on span "​" at bounding box center [347, 219] width 376 height 17
click at [289, 295] on button "<" at bounding box center [278, 297] width 39 height 21
click at [504, 252] on button "+" at bounding box center [514, 248] width 39 height 21
click at [522, 250] on button "+" at bounding box center [514, 248] width 39 height 21
click at [277, 292] on span "<" at bounding box center [279, 297] width 7 height 17
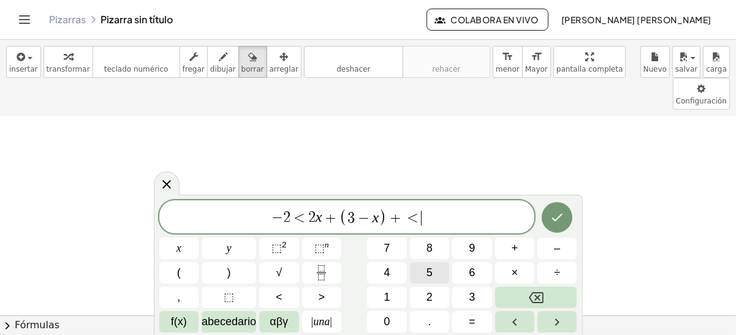
click at [425, 271] on button "5" at bounding box center [429, 272] width 39 height 21
click at [557, 213] on icon "Hecho" at bounding box center [557, 217] width 15 height 15
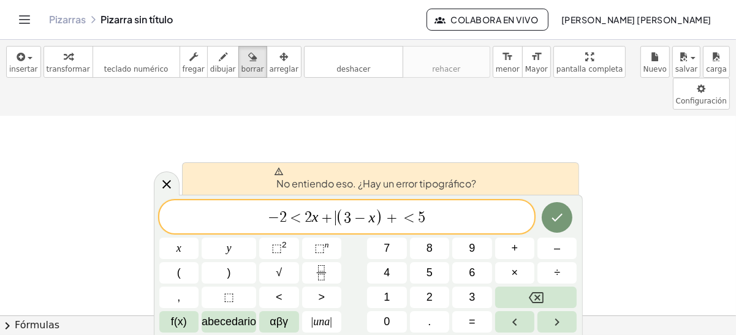
click at [333, 218] on span "+" at bounding box center [328, 218] width 18 height 15
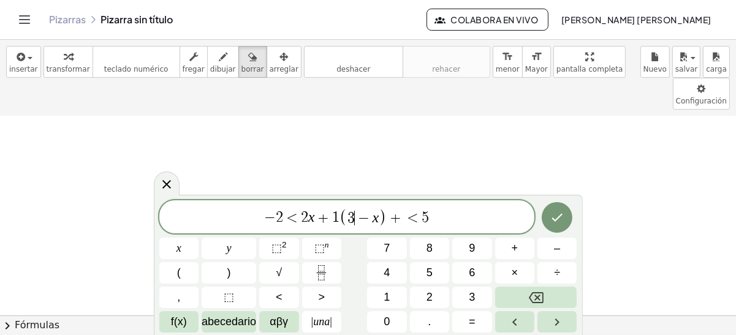
click at [355, 219] on span "−" at bounding box center [364, 218] width 18 height 15
click at [556, 221] on icon "Hecho" at bounding box center [557, 217] width 15 height 15
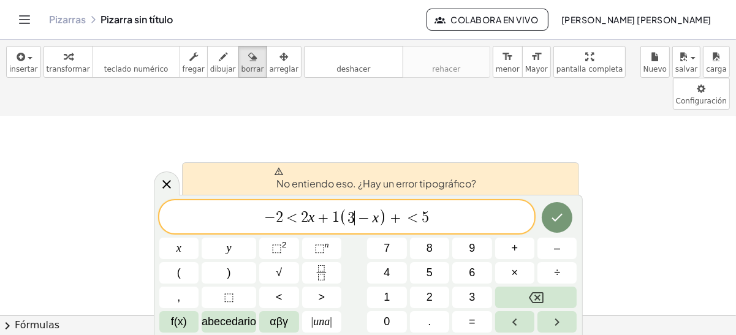
click at [355, 219] on span "−" at bounding box center [364, 218] width 18 height 15
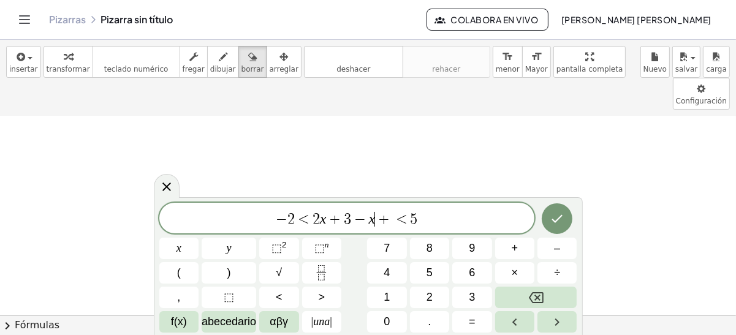
click at [376, 221] on span "+" at bounding box center [384, 219] width 18 height 15
click at [341, 218] on span "+" at bounding box center [335, 219] width 18 height 15
click at [345, 218] on span "3" at bounding box center [347, 218] width 7 height 15
click at [516, 243] on span "+" at bounding box center [515, 248] width 7 height 17
click at [369, 220] on var "x" at bounding box center [372, 219] width 7 height 16
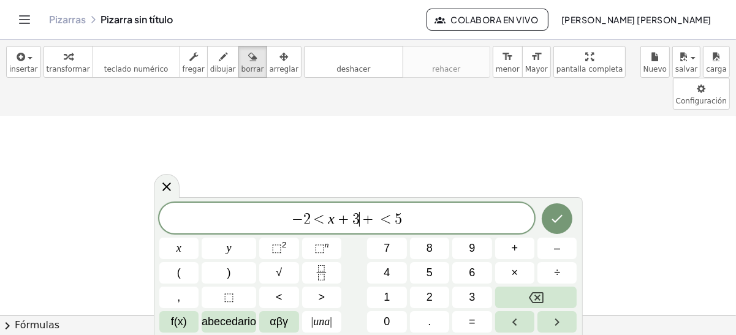
click at [360, 219] on span "+" at bounding box center [369, 219] width 18 height 15
click at [378, 221] on span "<" at bounding box center [386, 219] width 18 height 15
click at [307, 220] on span "<" at bounding box center [316, 219] width 18 height 15
click at [422, 218] on span "− 2 − 3 < x + 3 − 3 < 5 ​" at bounding box center [347, 219] width 376 height 17
click at [339, 220] on span "+" at bounding box center [340, 219] width 18 height 15
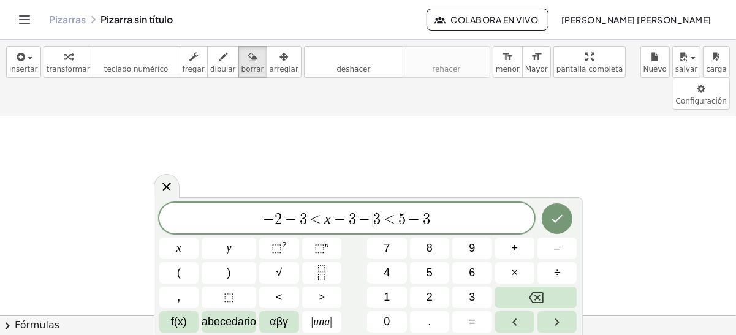
click at [368, 220] on span "−" at bounding box center [365, 219] width 18 height 15
click at [498, 251] on button "+" at bounding box center [514, 248] width 39 height 21
click at [384, 214] on span "<" at bounding box center [390, 219] width 18 height 15
click at [408, 214] on span "− 2 − 3 < x < 5 − 3 ​" at bounding box center [347, 219] width 376 height 17
click at [164, 195] on div at bounding box center [167, 186] width 26 height 24
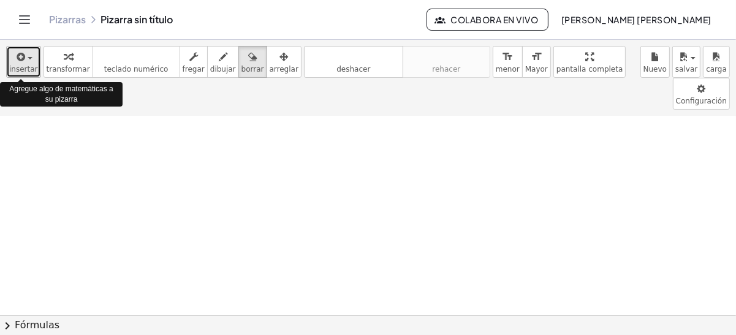
click at [19, 60] on icon "button" at bounding box center [20, 57] width 11 height 15
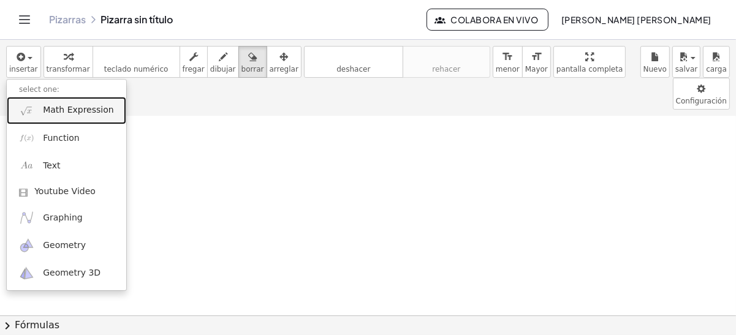
click at [76, 104] on span "Math Expression" at bounding box center [78, 110] width 70 height 12
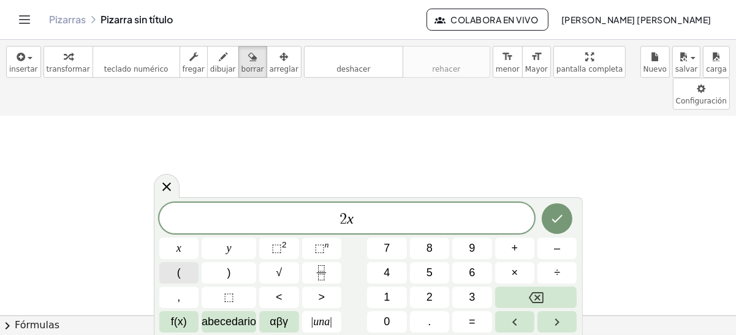
click at [178, 279] on span "(" at bounding box center [179, 273] width 4 height 17
click at [550, 251] on button "–" at bounding box center [556, 248] width 39 height 21
